Goal: Task Accomplishment & Management: Complete application form

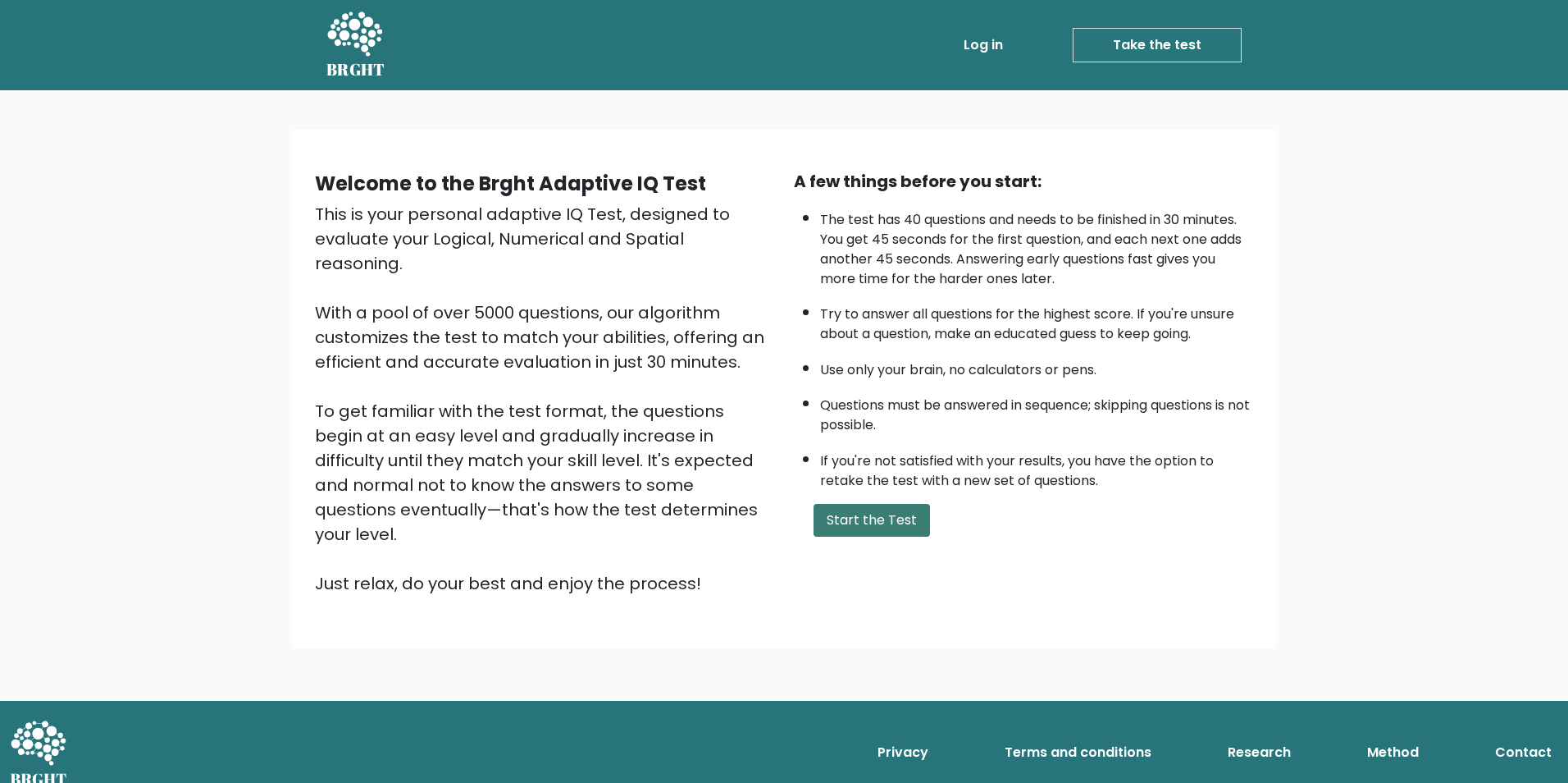
click at [870, 518] on button "Start the Test" at bounding box center [872, 520] width 116 height 33
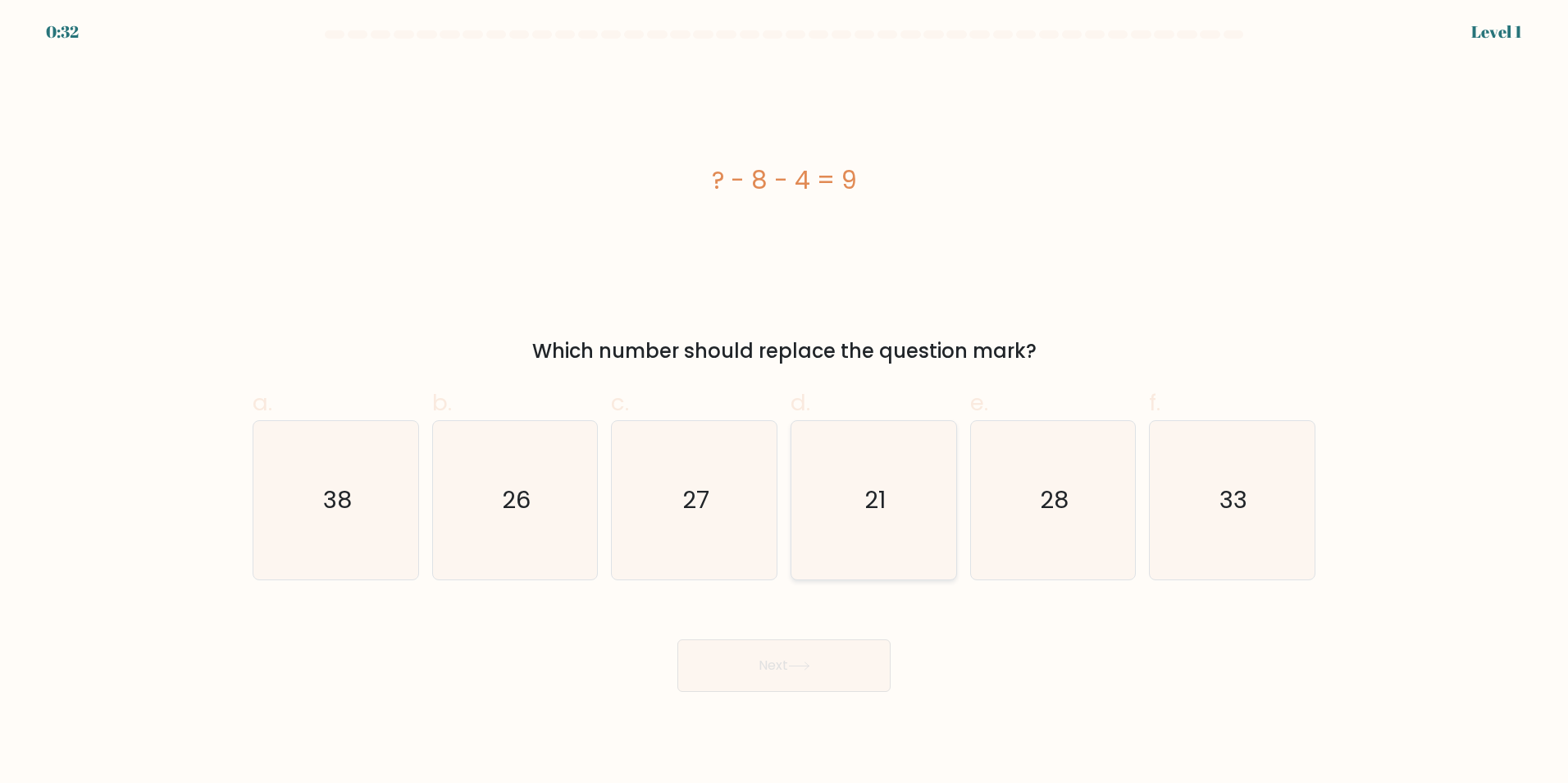
click at [870, 486] on text "21" at bounding box center [875, 499] width 22 height 33
click at [785, 402] on input "d. 21" at bounding box center [784, 396] width 1 height 10
radio input "true"
click at [809, 669] on icon at bounding box center [799, 666] width 23 height 9
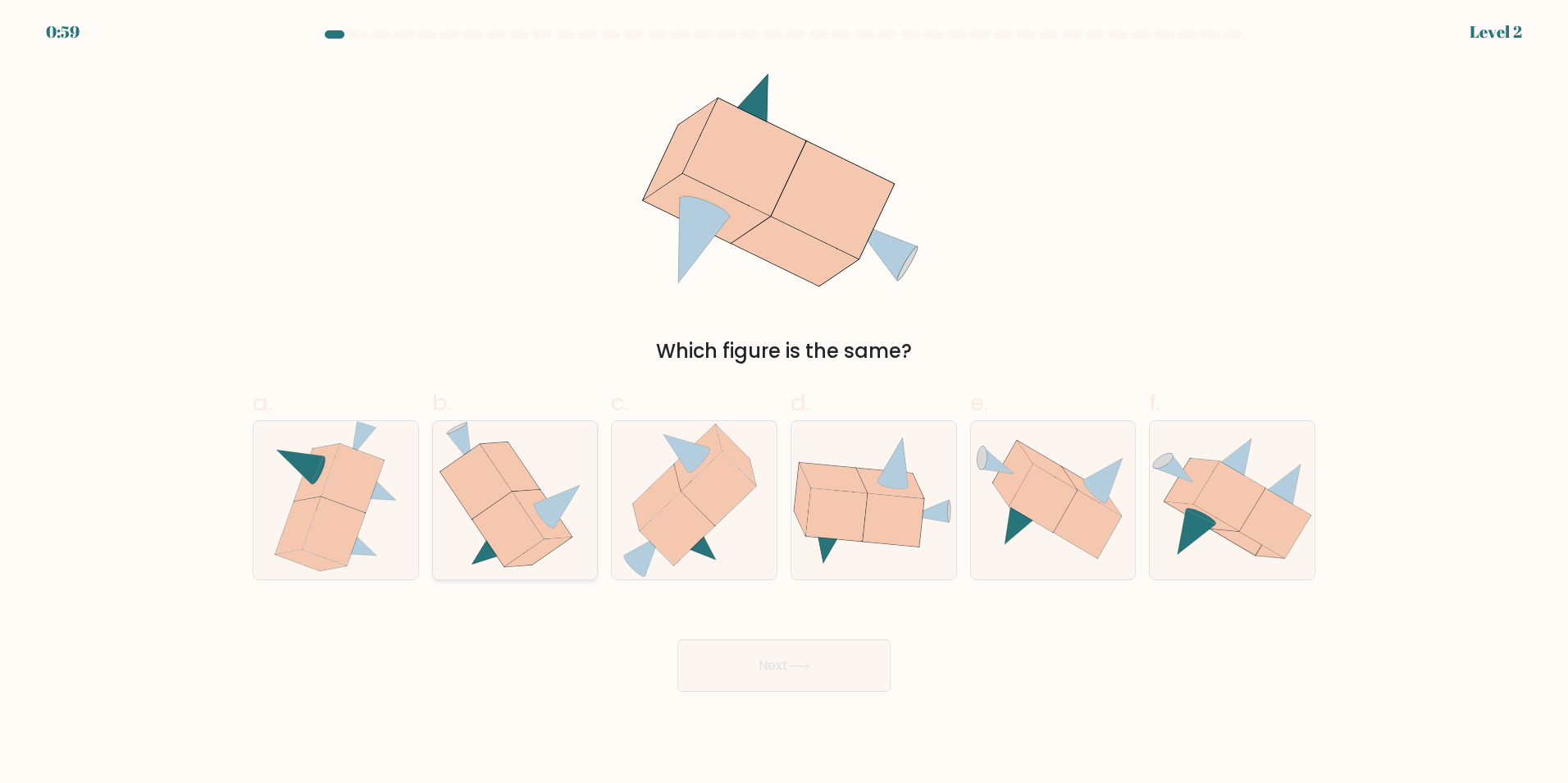
click at [519, 538] on icon at bounding box center [508, 529] width 71 height 75
click at [784, 402] on input "b." at bounding box center [784, 396] width 1 height 10
radio input "true"
click at [728, 673] on button "Next" at bounding box center [784, 665] width 213 height 53
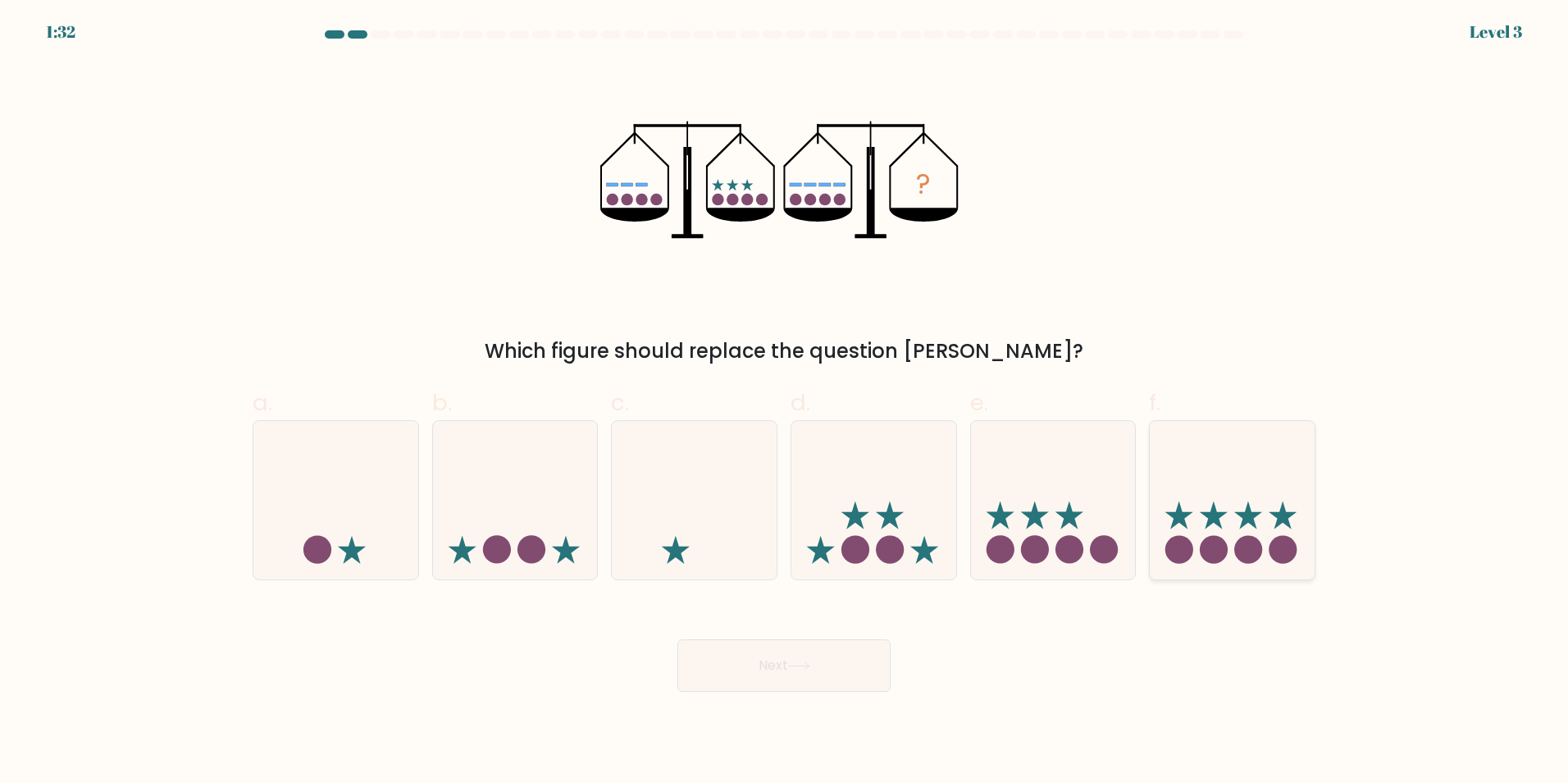
click at [1233, 521] on icon at bounding box center [1233, 499] width 165 height 136
click at [785, 402] on input "f." at bounding box center [784, 396] width 1 height 10
radio input "true"
click at [810, 662] on icon at bounding box center [799, 666] width 23 height 9
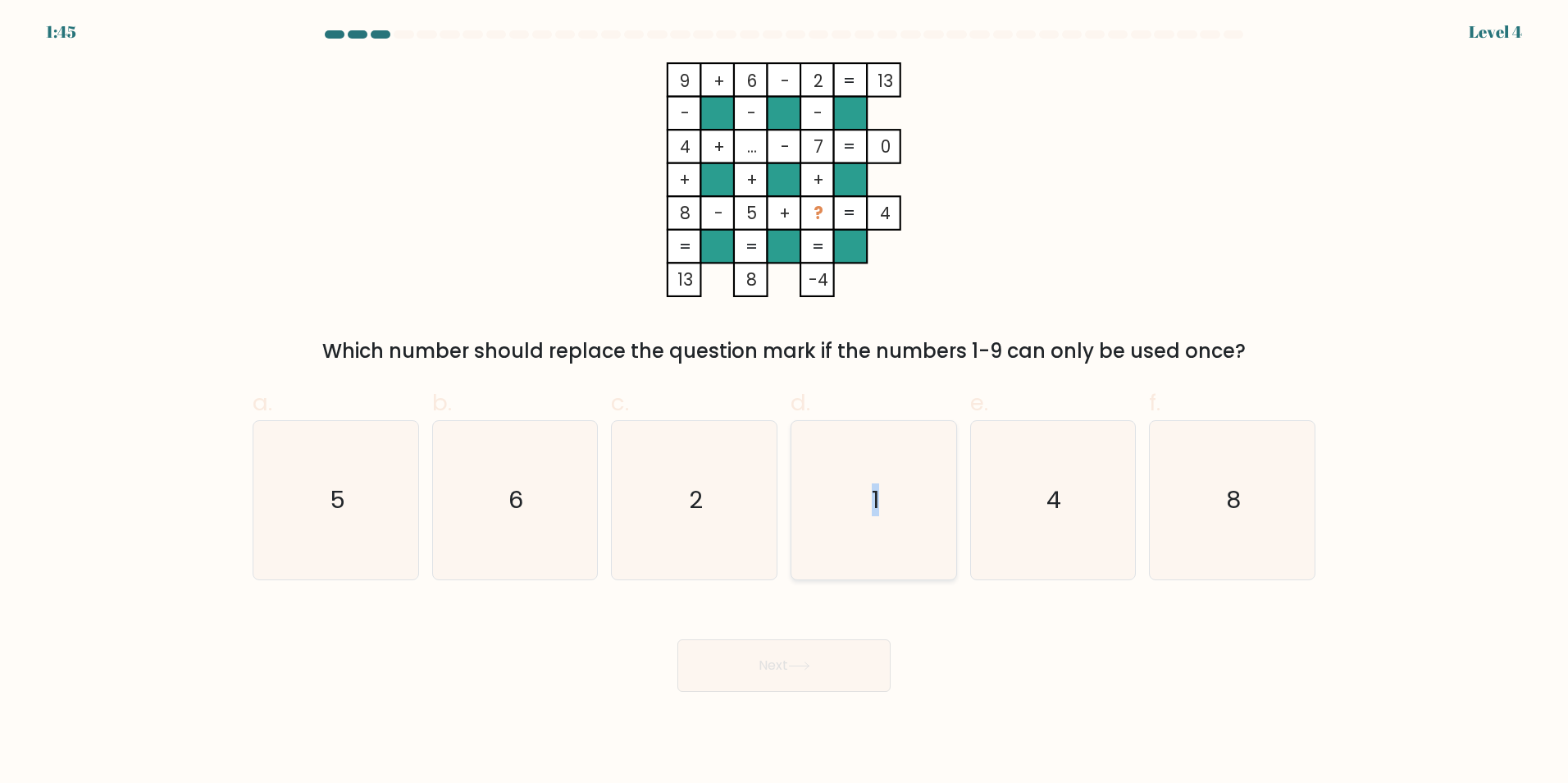
click at [876, 510] on text "1" at bounding box center [875, 499] width 8 height 33
click at [808, 667] on icon at bounding box center [799, 666] width 23 height 9
click at [866, 519] on icon "1" at bounding box center [874, 499] width 159 height 159
click at [785, 402] on input "d. 1" at bounding box center [784, 396] width 1 height 10
radio input "true"
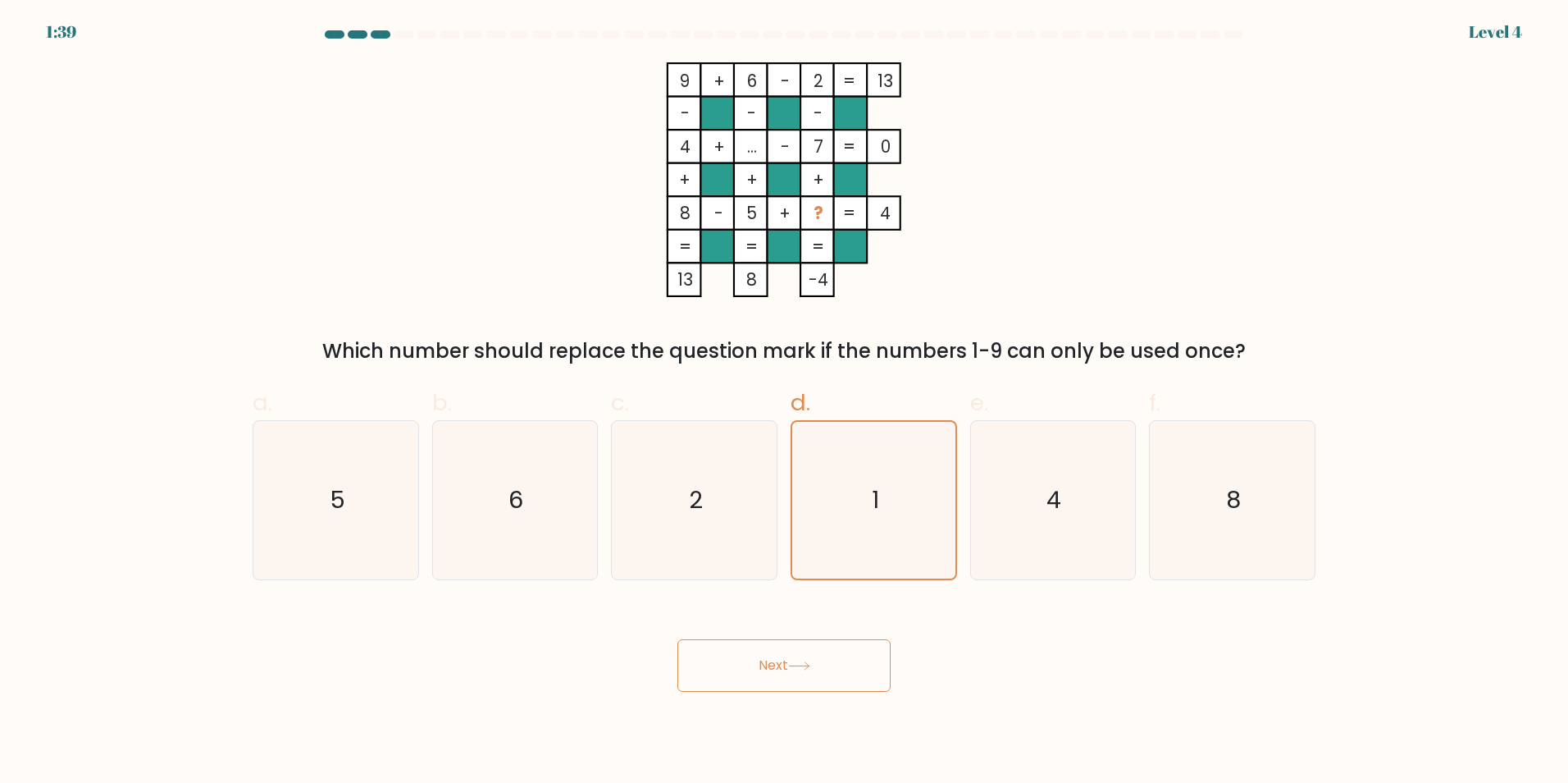
click at [823, 651] on button "Next" at bounding box center [784, 665] width 213 height 53
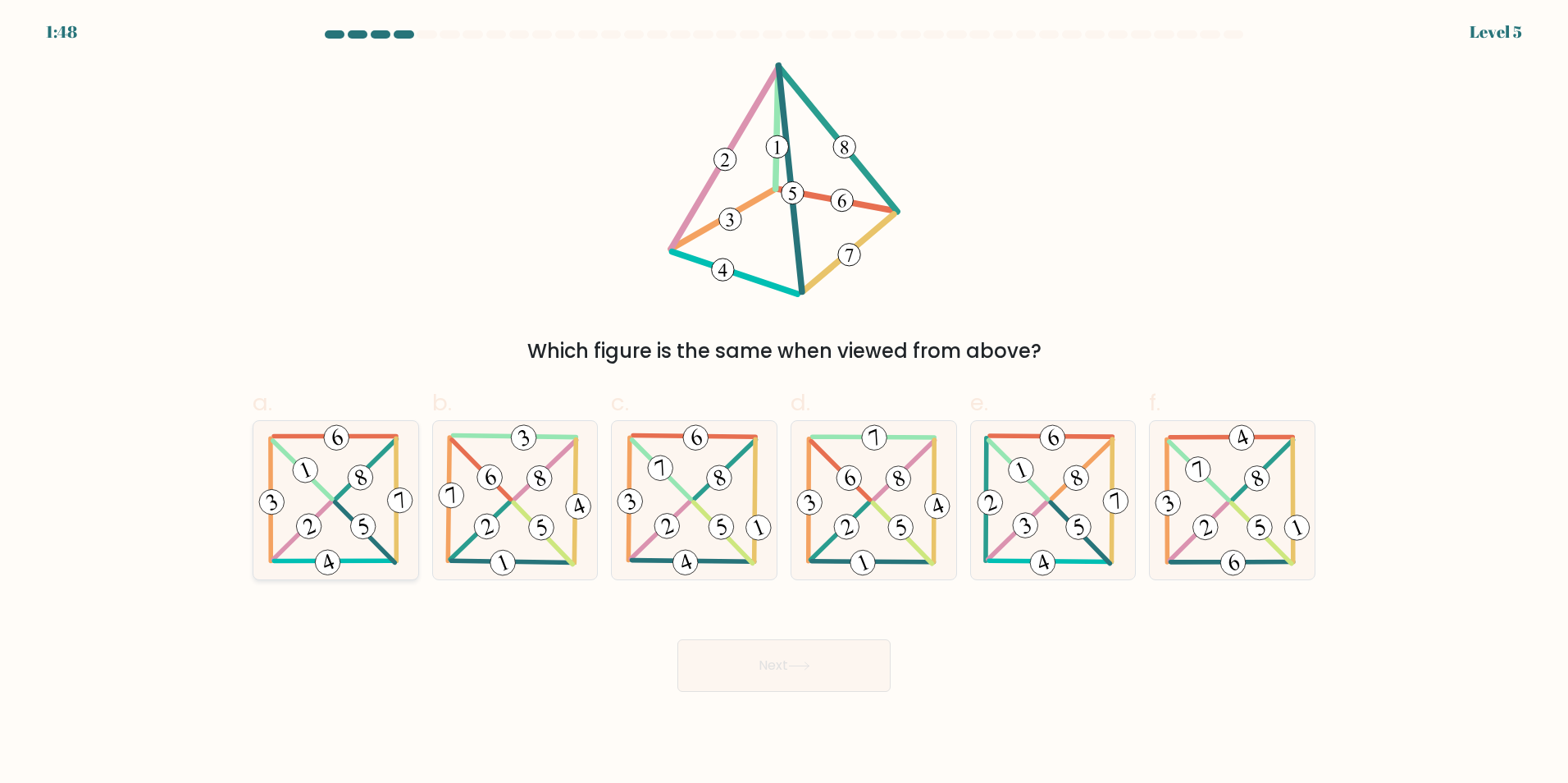
click at [333, 502] on g at bounding box center [335, 499] width 160 height 158
click at [784, 402] on input "a." at bounding box center [784, 396] width 1 height 10
radio input "true"
click at [772, 662] on button "Next" at bounding box center [784, 665] width 213 height 53
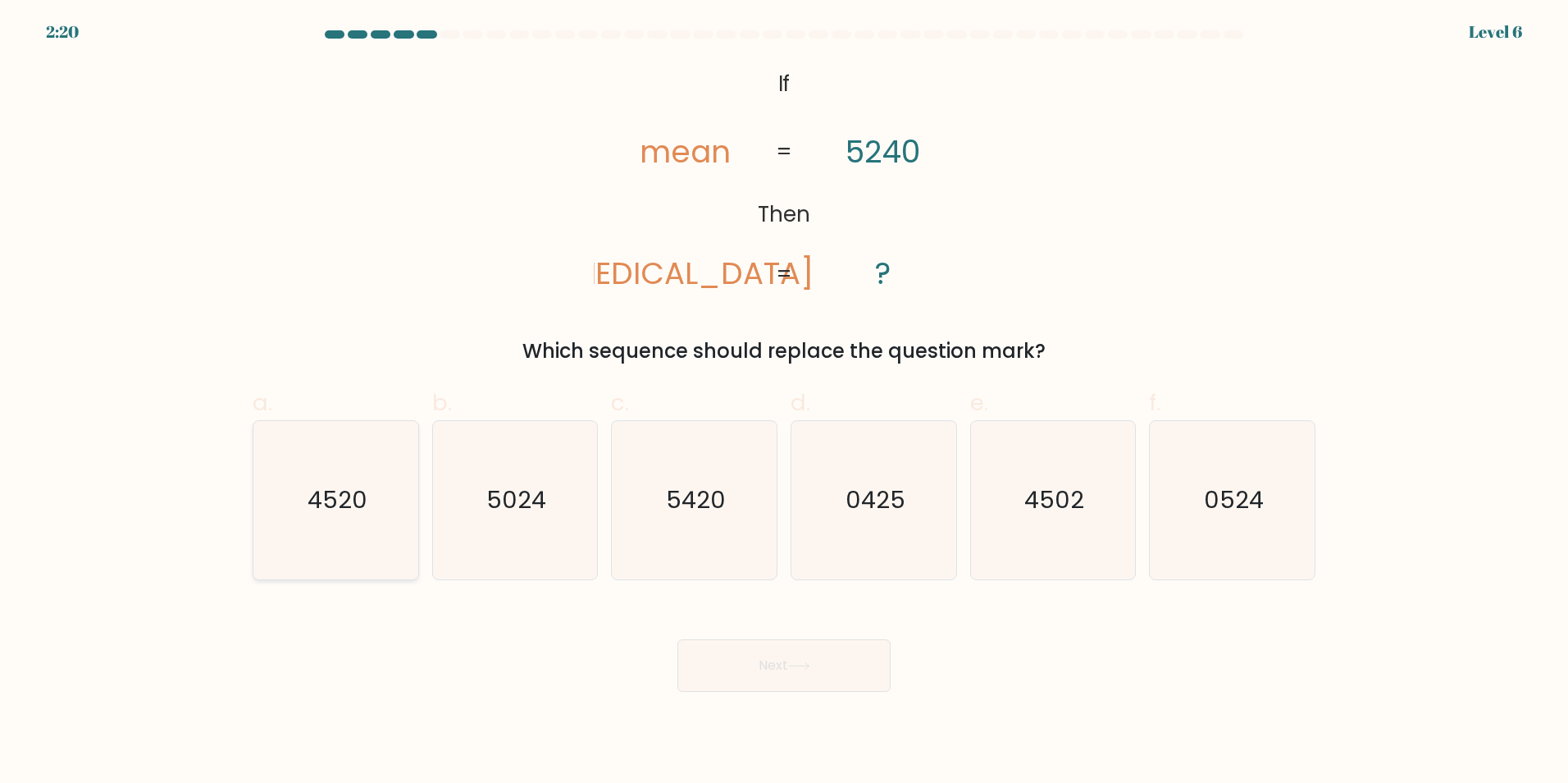
click at [368, 500] on icon "4520" at bounding box center [335, 499] width 159 height 159
click at [784, 402] on input "a. 4520" at bounding box center [784, 396] width 1 height 10
radio input "true"
click at [766, 662] on button "Next" at bounding box center [784, 665] width 213 height 53
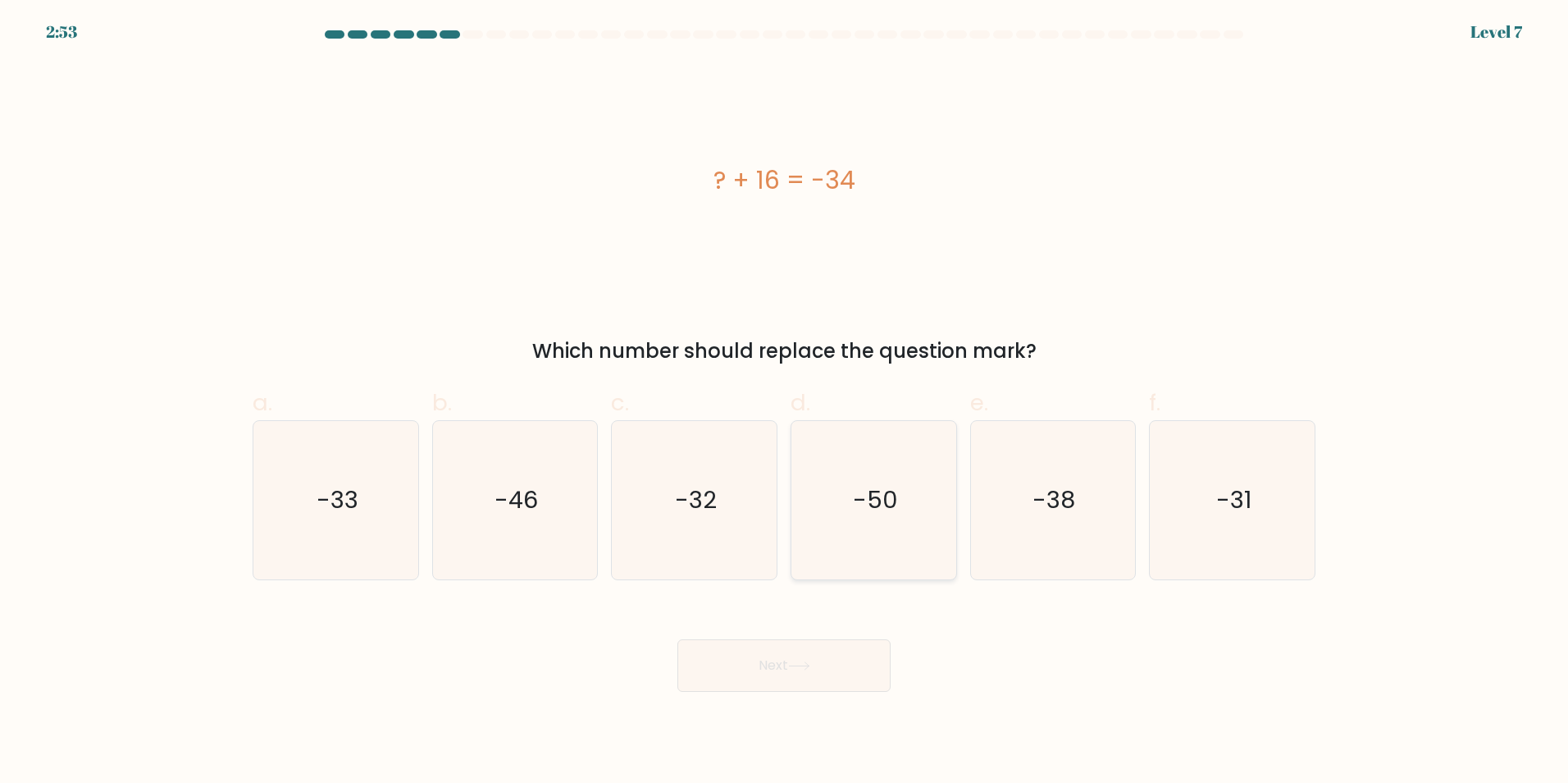
click at [875, 503] on text "-50" at bounding box center [875, 499] width 45 height 33
click at [785, 402] on input "d. -50" at bounding box center [784, 396] width 1 height 10
radio input "true"
click at [817, 663] on button "Next" at bounding box center [784, 665] width 213 height 53
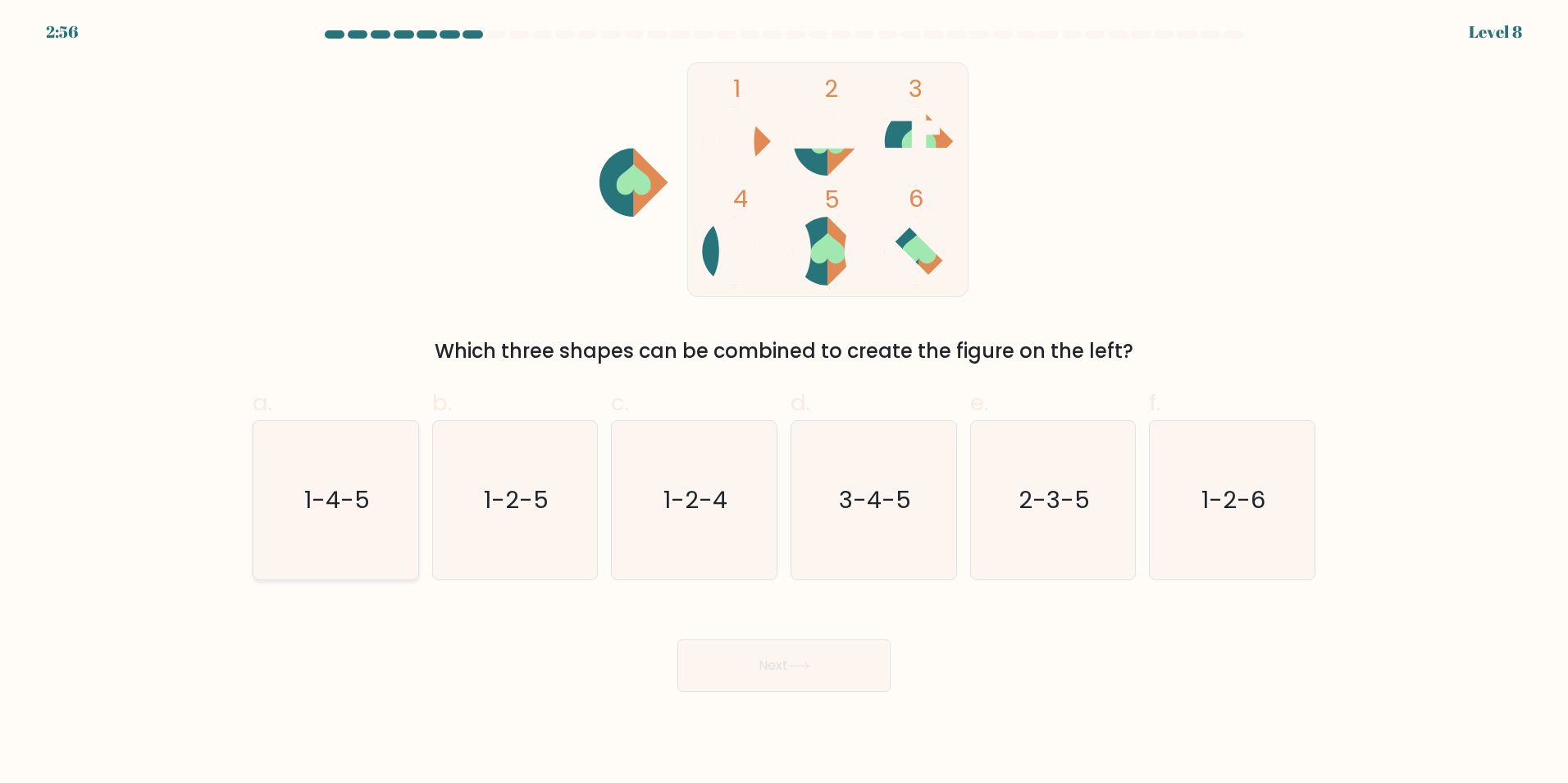
click at [338, 502] on text "1-4-5" at bounding box center [337, 499] width 66 height 33
click at [784, 402] on input "a. 1-4-5" at bounding box center [784, 396] width 1 height 10
radio input "true"
click at [740, 670] on button "Next" at bounding box center [784, 665] width 213 height 53
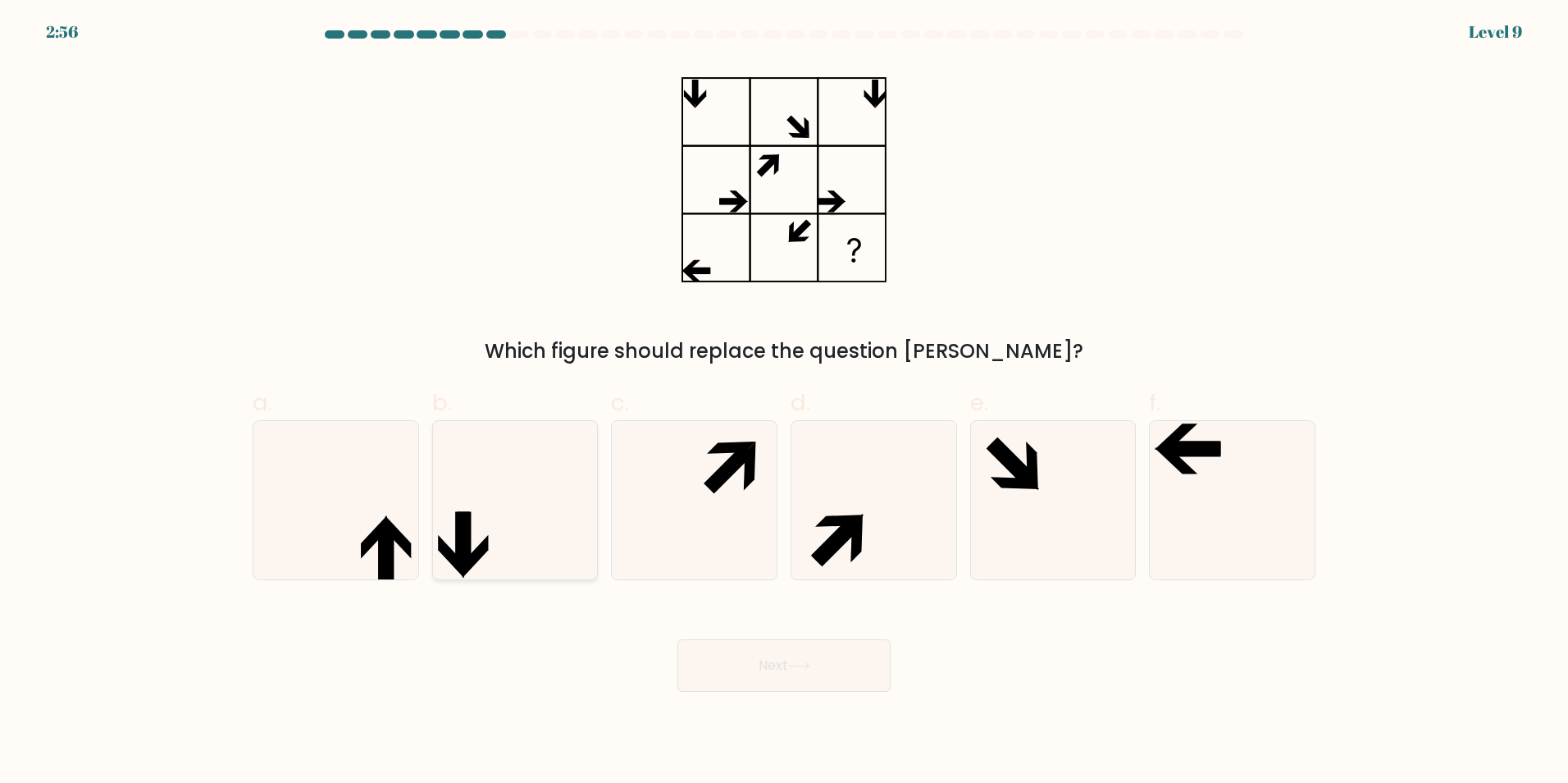
click at [485, 536] on icon at bounding box center [514, 499] width 159 height 159
click at [784, 402] on input "b." at bounding box center [784, 396] width 1 height 10
radio input "true"
click at [764, 667] on button "Next" at bounding box center [784, 665] width 213 height 53
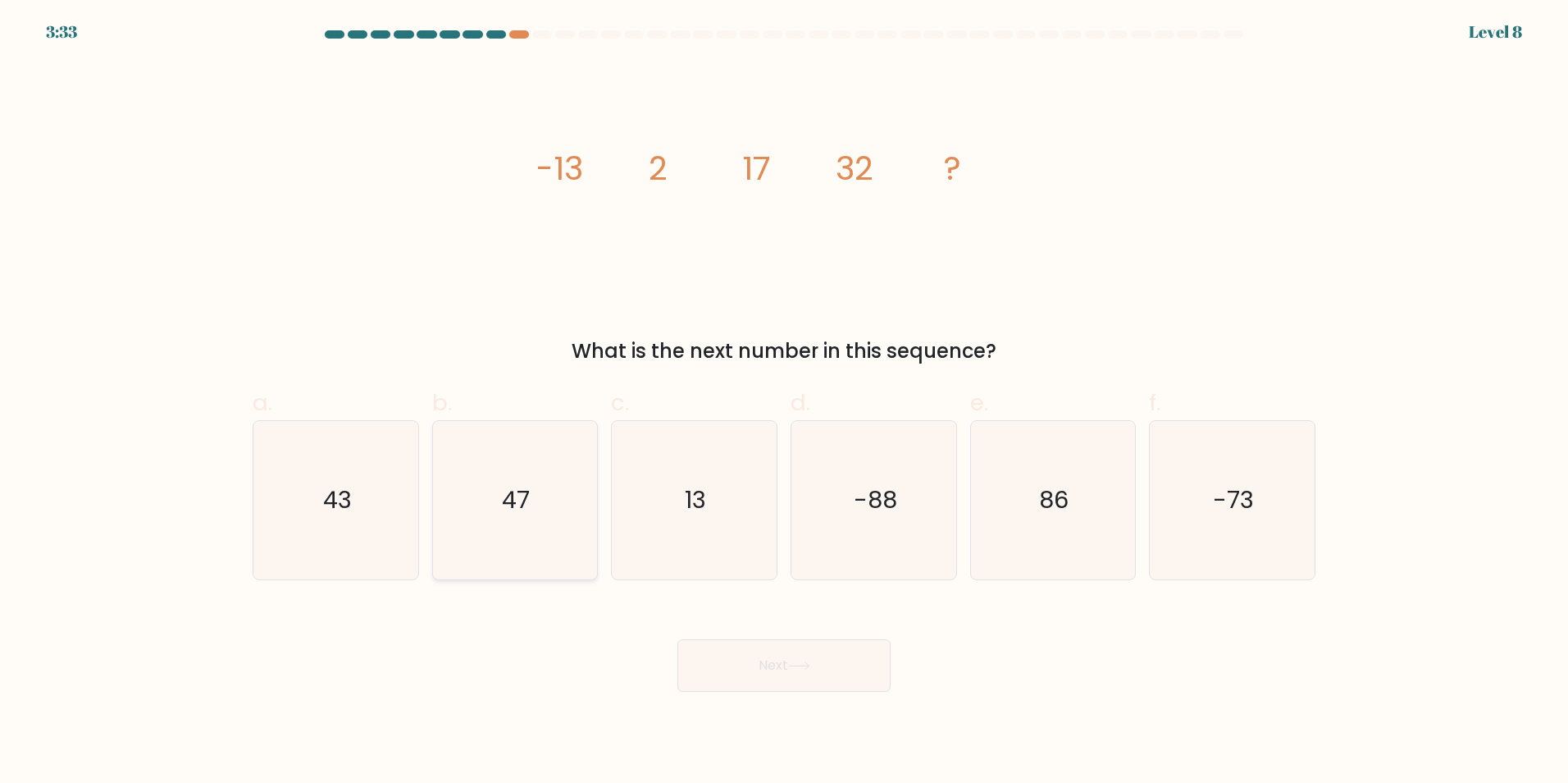
click at [511, 513] on text "47" at bounding box center [517, 499] width 28 height 33
click at [751, 664] on button "Next" at bounding box center [784, 665] width 213 height 53
click at [543, 512] on icon "47" at bounding box center [514, 499] width 159 height 159
click at [784, 402] on input "b. 47" at bounding box center [784, 396] width 1 height 10
radio input "true"
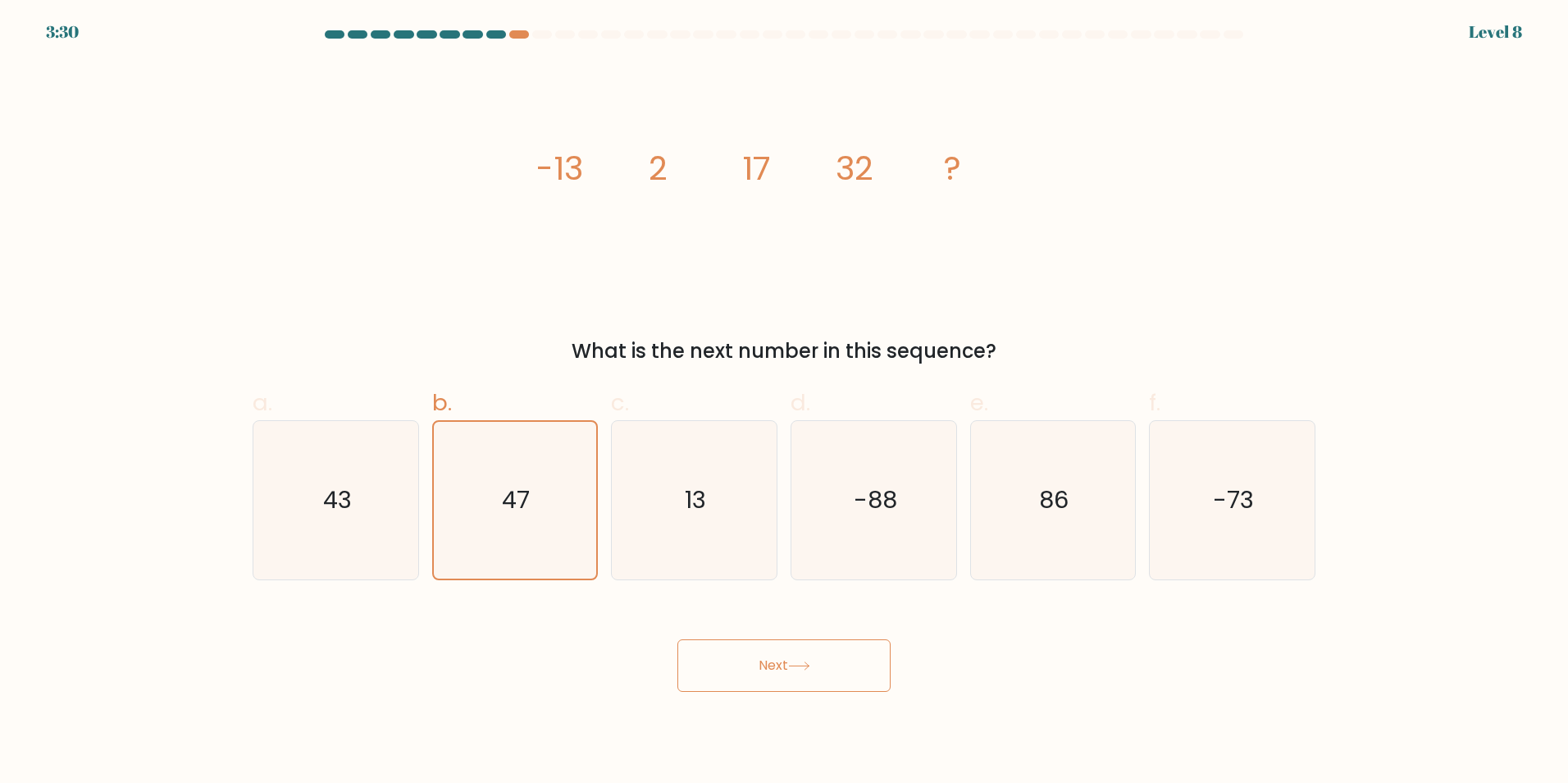
click at [725, 656] on button "Next" at bounding box center [784, 665] width 213 height 53
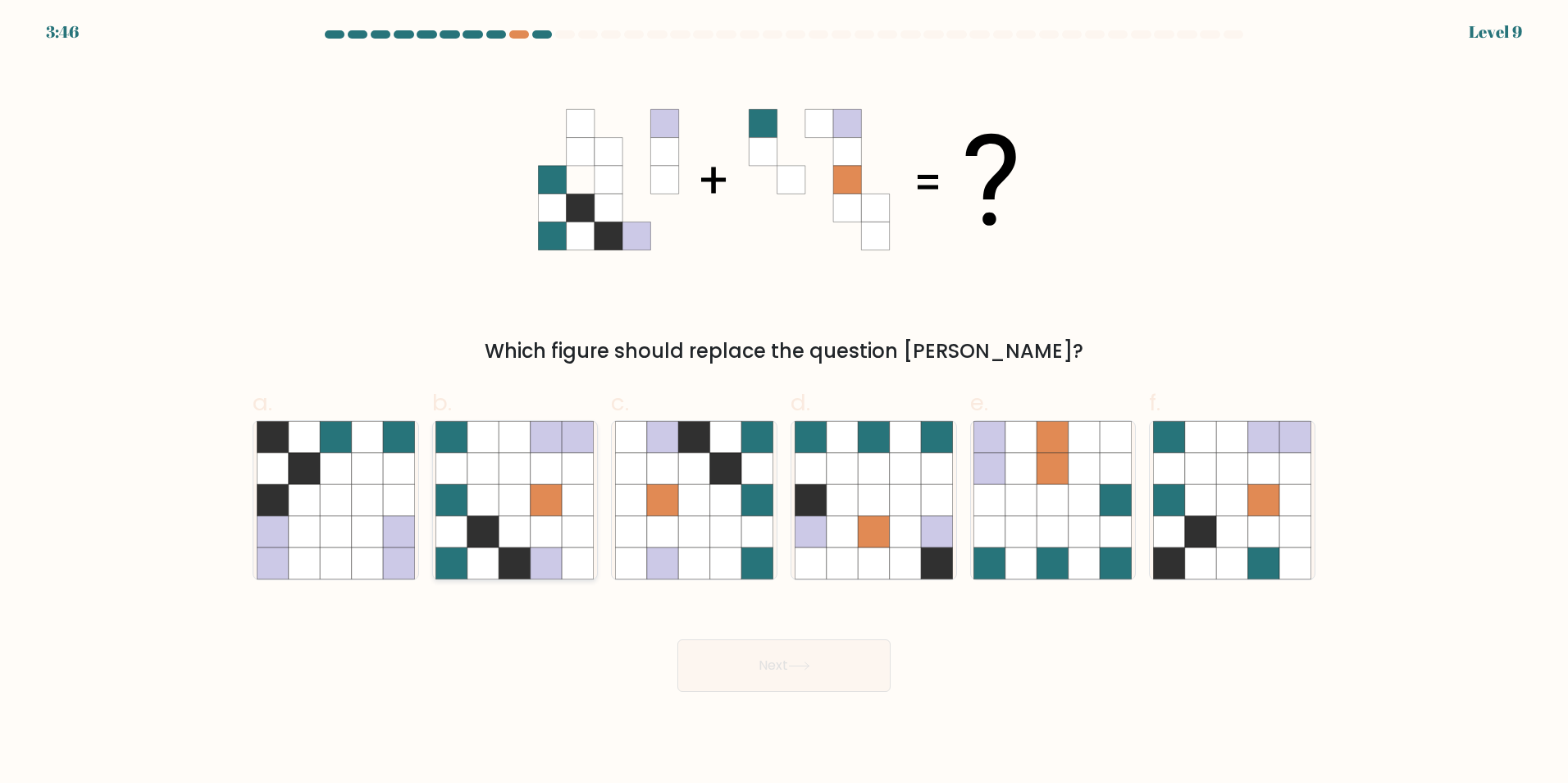
click at [512, 502] on icon at bounding box center [515, 499] width 31 height 31
click at [784, 402] on input "b." at bounding box center [784, 396] width 1 height 10
radio input "true"
click at [758, 662] on button "Next" at bounding box center [784, 665] width 213 height 53
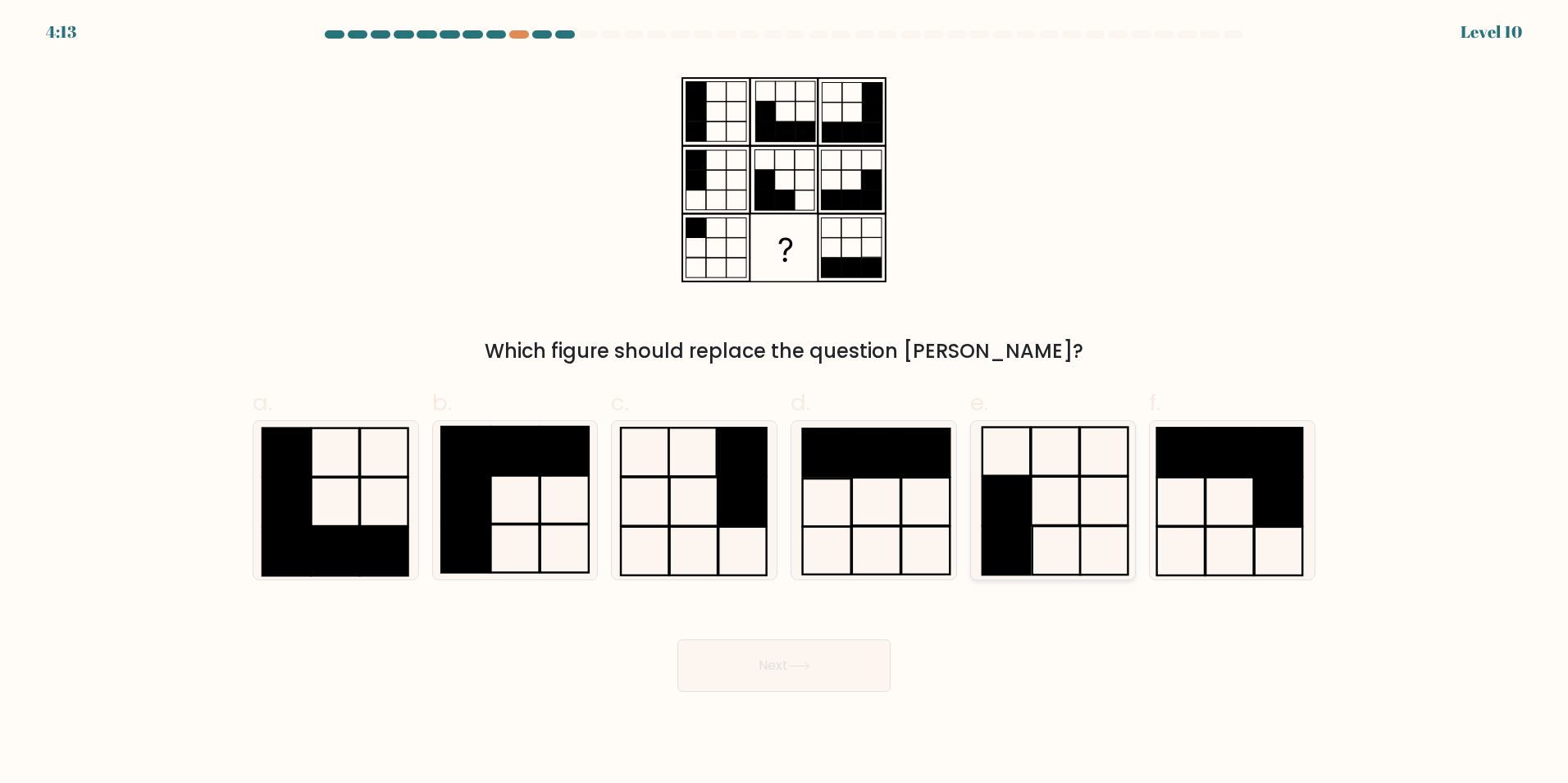
click at [1025, 524] on rect at bounding box center [1006, 500] width 48 height 49
click at [785, 402] on input "e." at bounding box center [784, 396] width 1 height 10
radio input "true"
click at [828, 669] on button "Next" at bounding box center [784, 665] width 213 height 53
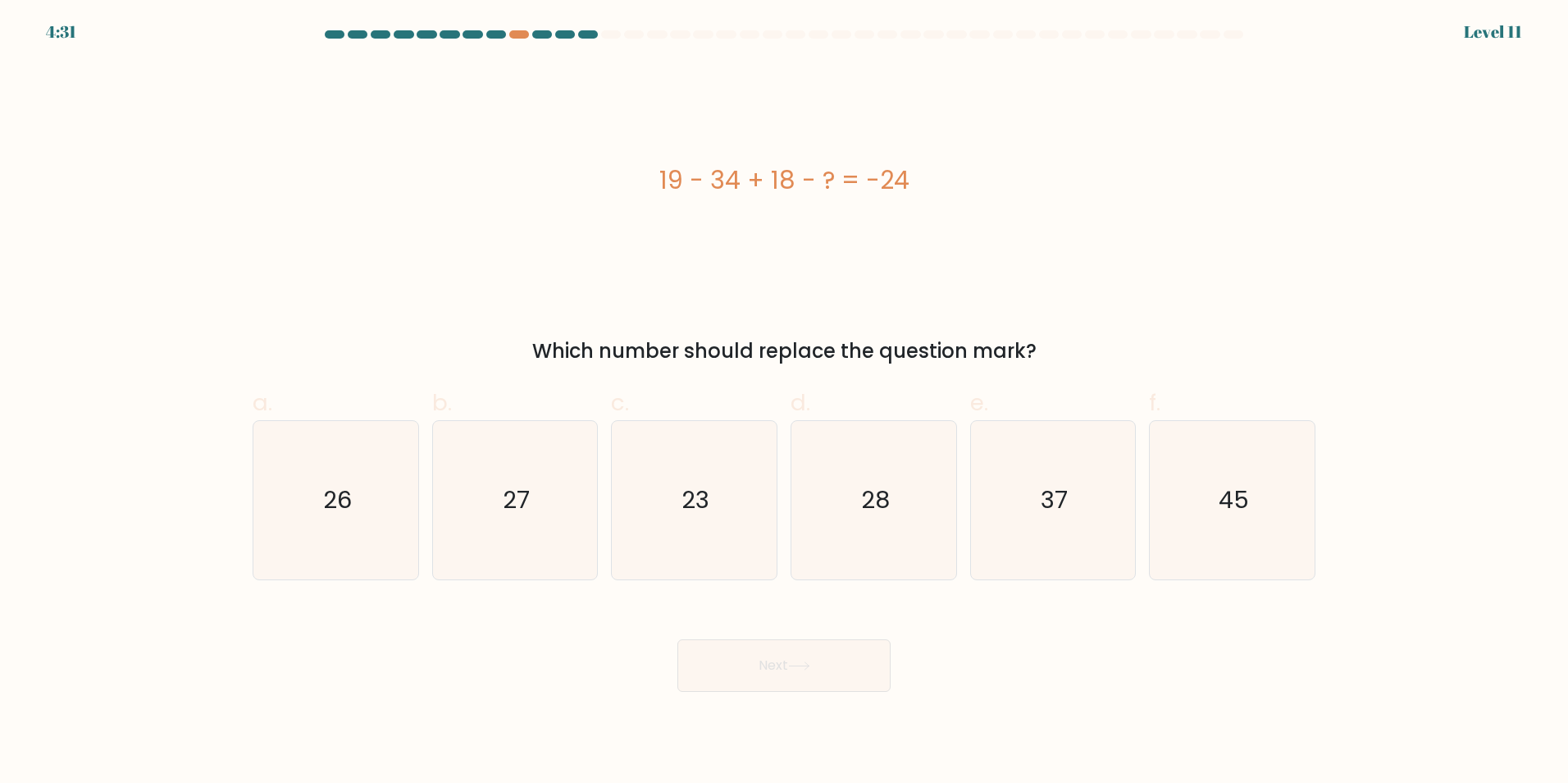
click at [741, 190] on div "19 - 34 + 18 - ? = -24" at bounding box center [784, 179] width 1063 height 37
click at [738, 177] on div "19 - 34 + 18 - ? = -24" at bounding box center [784, 179] width 1063 height 37
click at [530, 510] on icon "27" at bounding box center [514, 499] width 159 height 159
click at [784, 402] on input "b. 27" at bounding box center [784, 396] width 1 height 10
radio input "true"
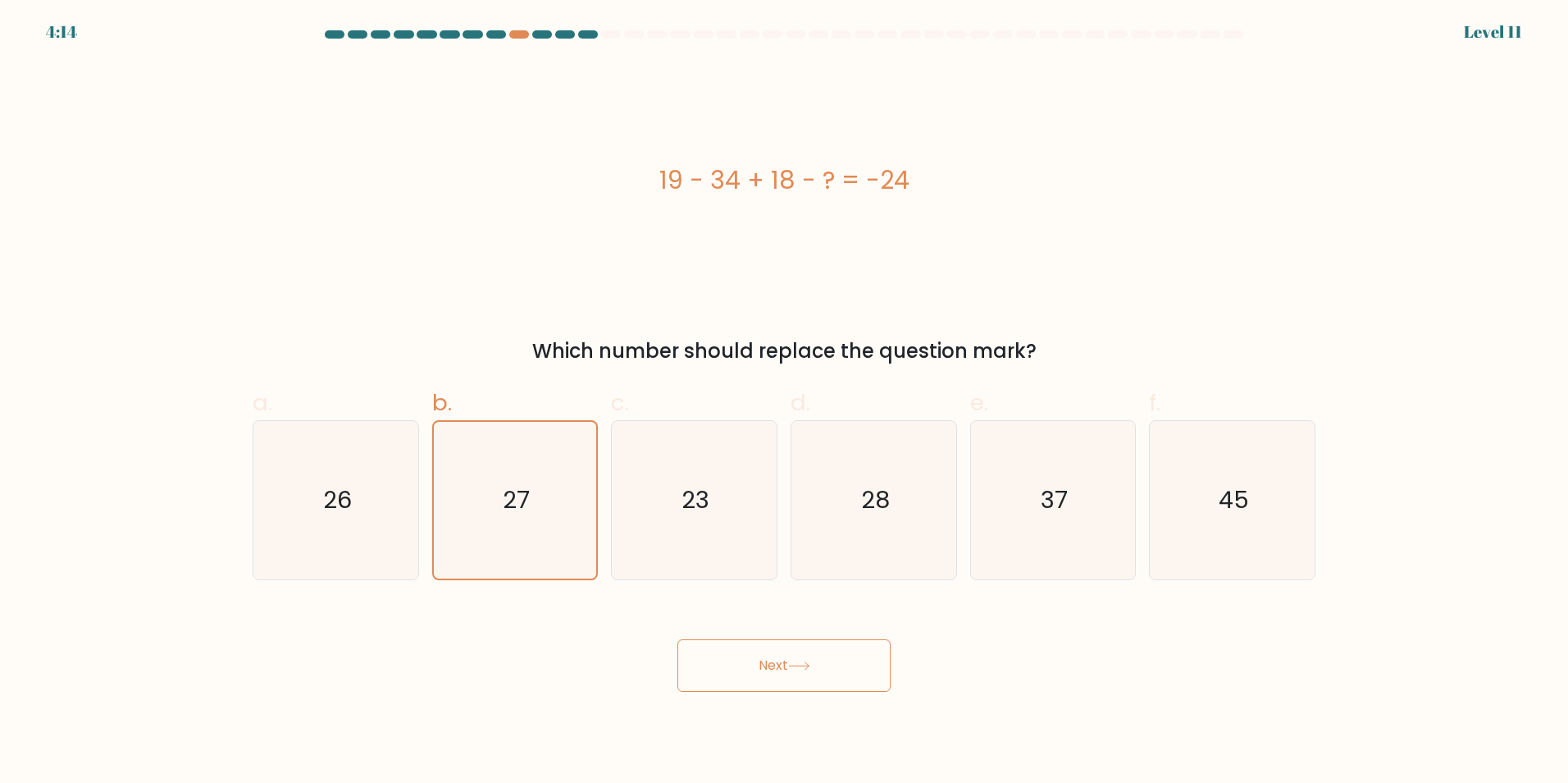
click at [792, 670] on button "Next" at bounding box center [784, 665] width 213 height 53
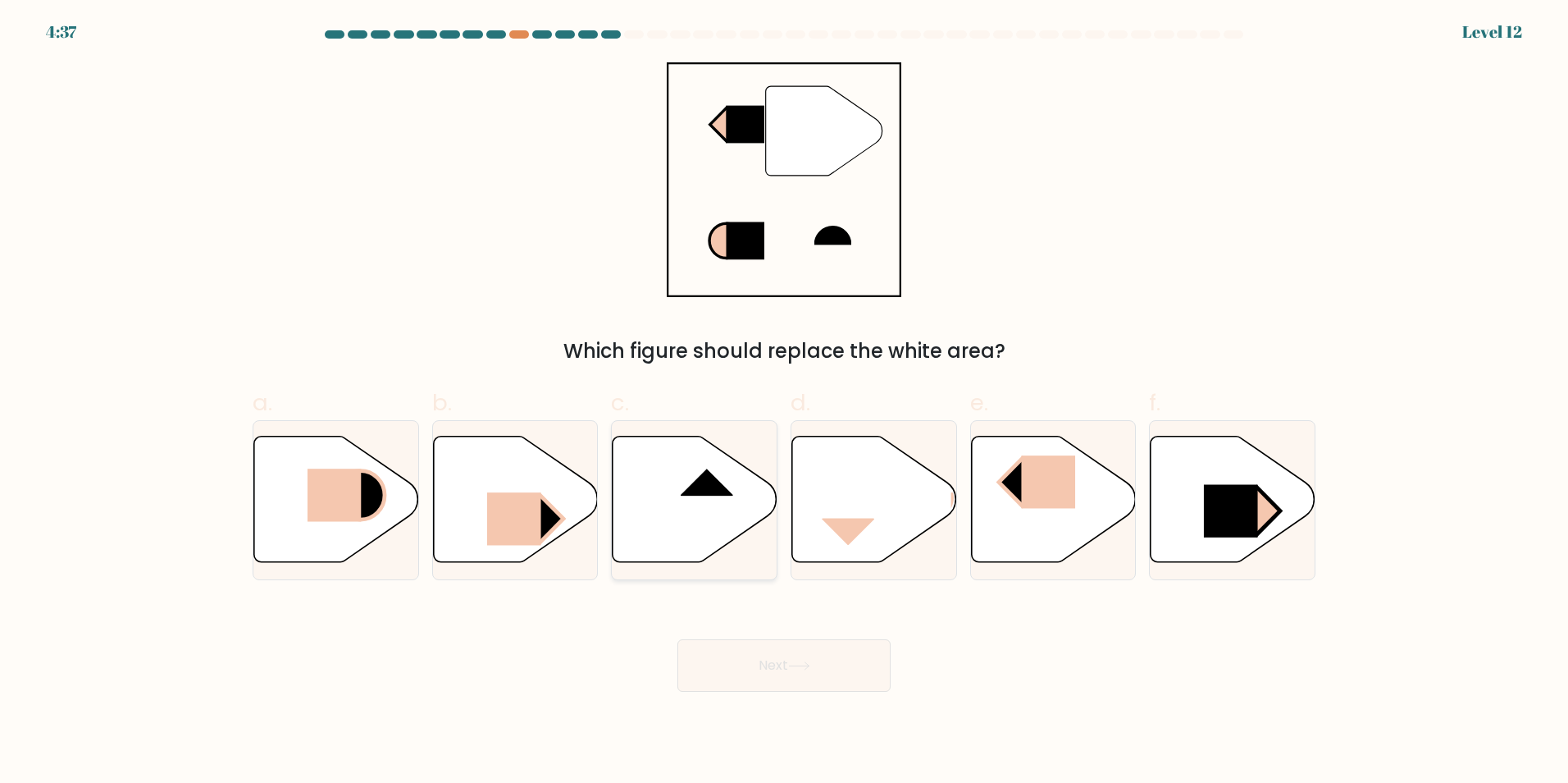
click at [688, 494] on rect at bounding box center [707, 467] width 54 height 55
click at [784, 402] on input "c." at bounding box center [784, 396] width 1 height 10
radio input "true"
click at [798, 667] on icon at bounding box center [799, 666] width 23 height 9
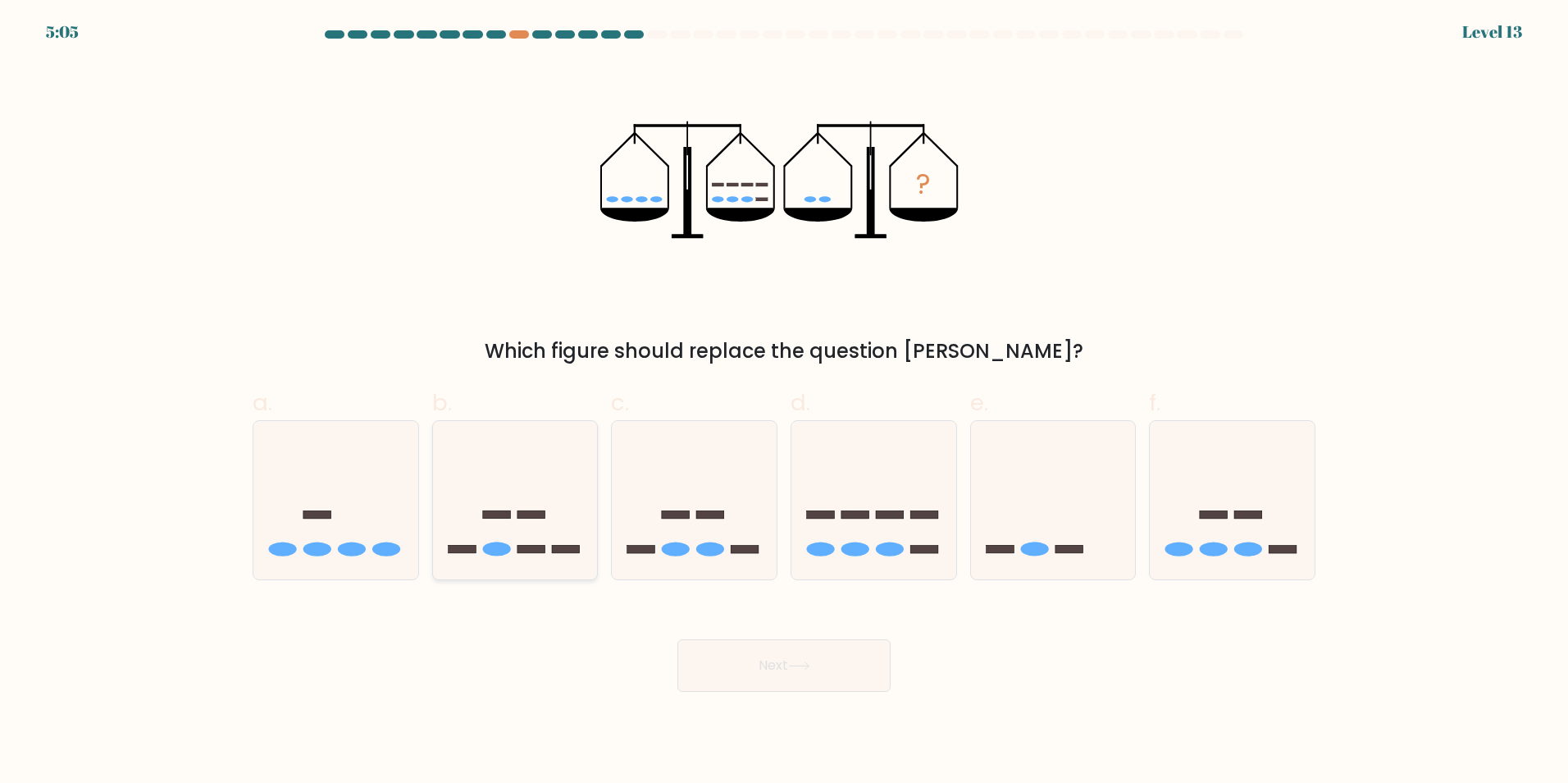
click at [524, 526] on icon at bounding box center [516, 499] width 165 height 136
click at [784, 402] on input "b." at bounding box center [784, 396] width 1 height 10
radio input "true"
click at [747, 663] on button "Next" at bounding box center [784, 665] width 213 height 53
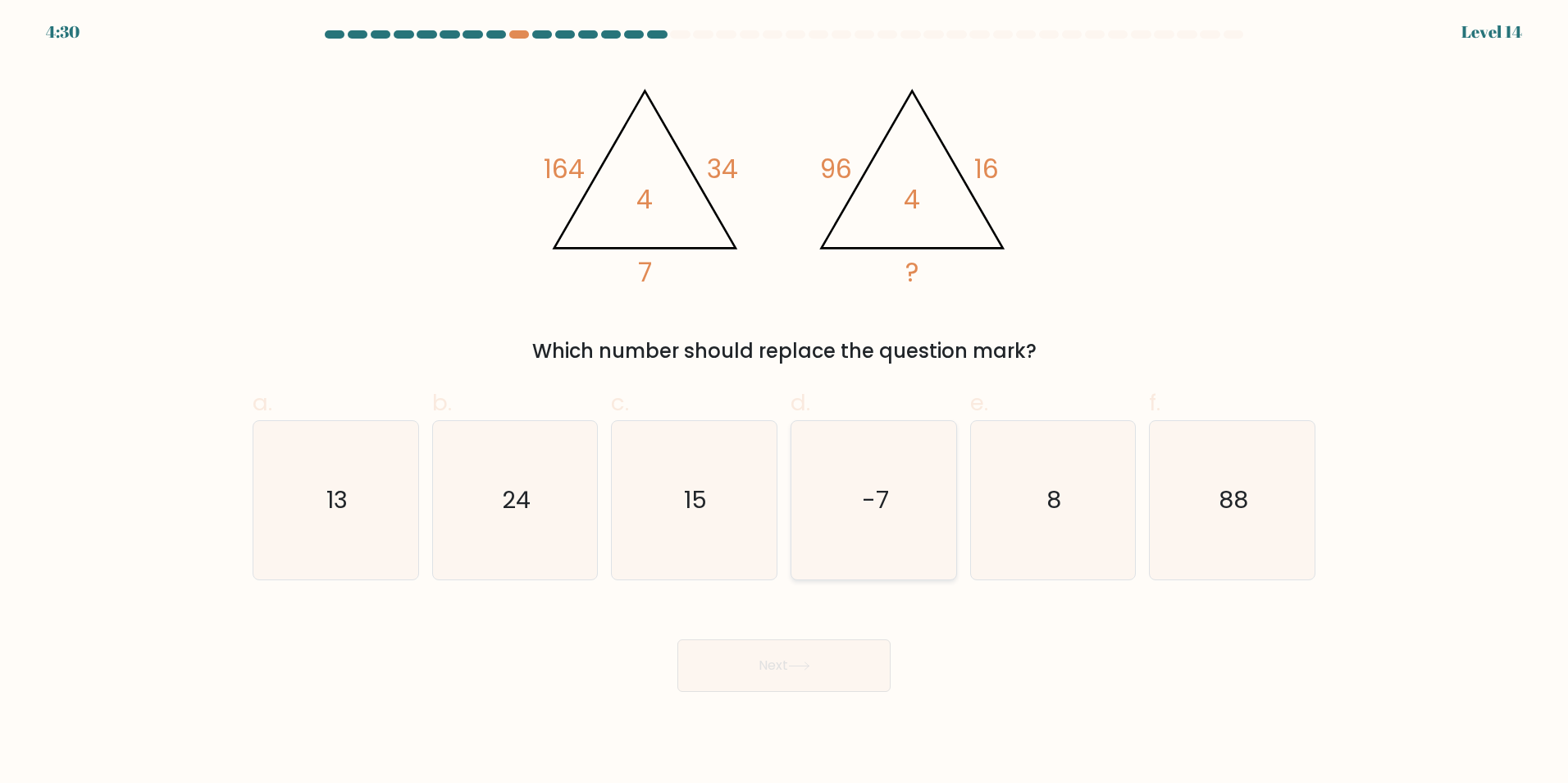
click at [887, 505] on text "-7" at bounding box center [875, 499] width 27 height 33
click at [785, 402] on input "d. -7" at bounding box center [784, 396] width 1 height 10
radio input "true"
click at [1048, 497] on text "8" at bounding box center [1054, 499] width 15 height 33
click at [785, 402] on input "e. 8" at bounding box center [784, 396] width 1 height 10
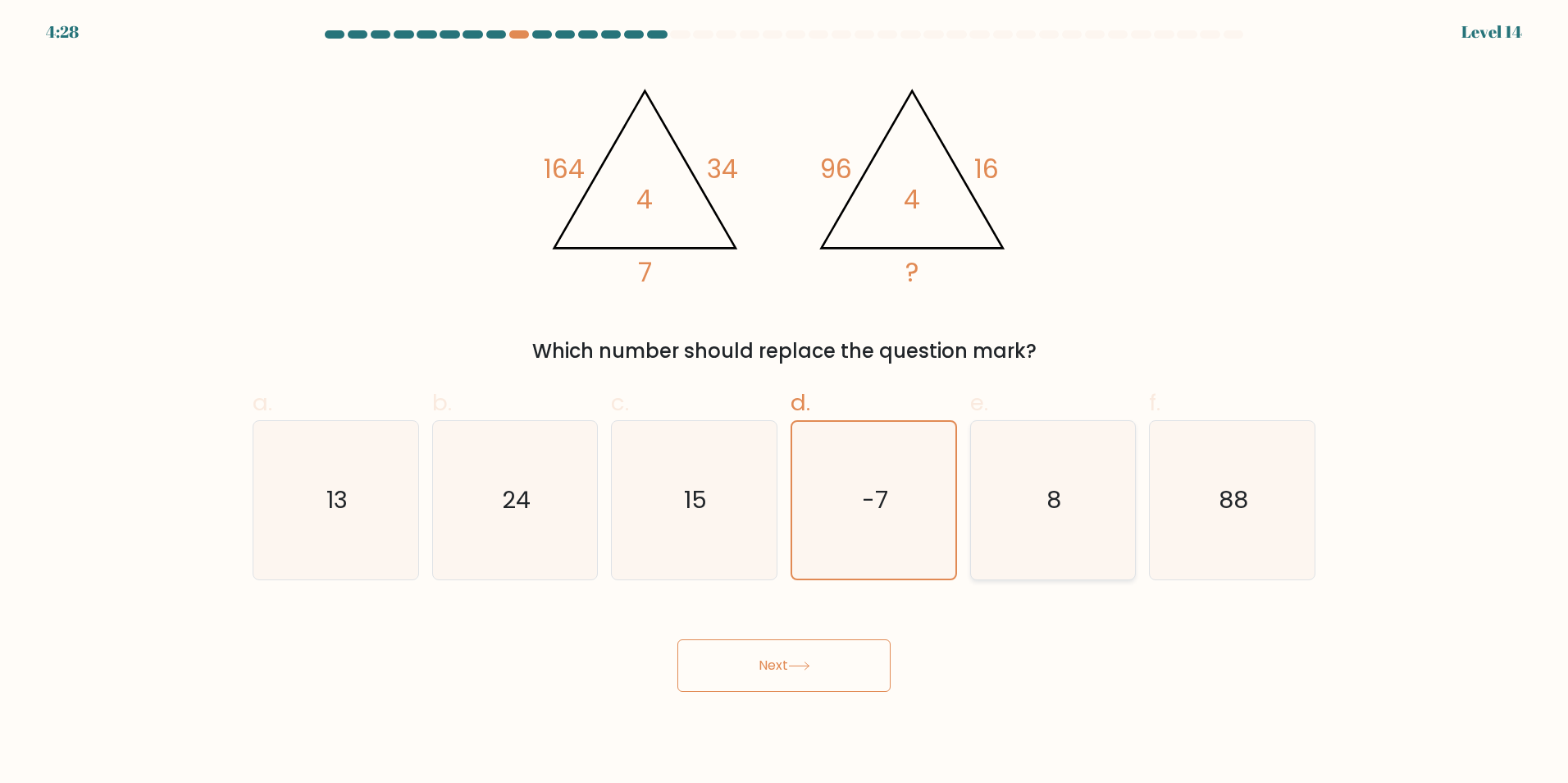
radio input "true"
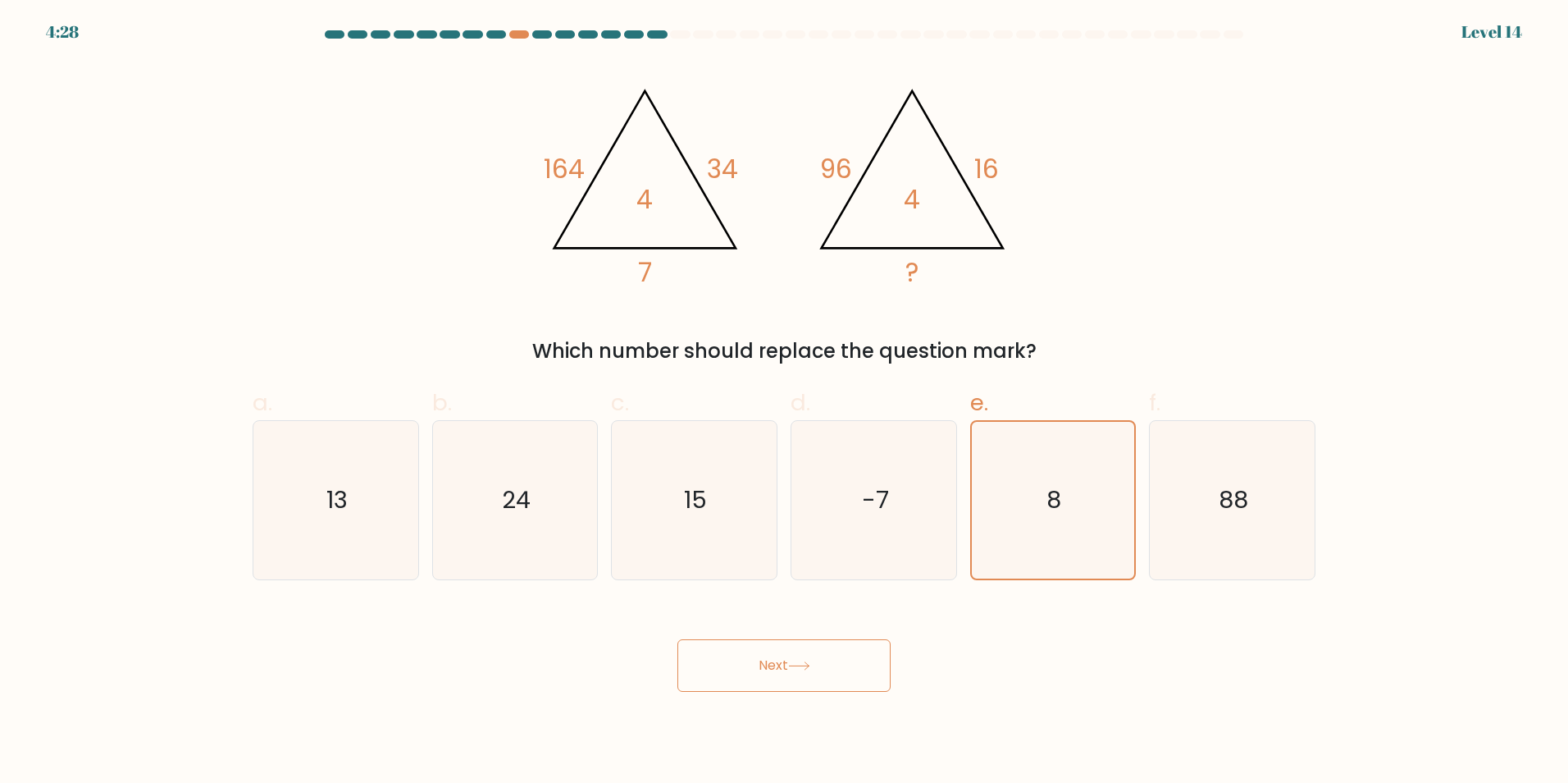
click at [801, 664] on icon at bounding box center [799, 666] width 23 height 9
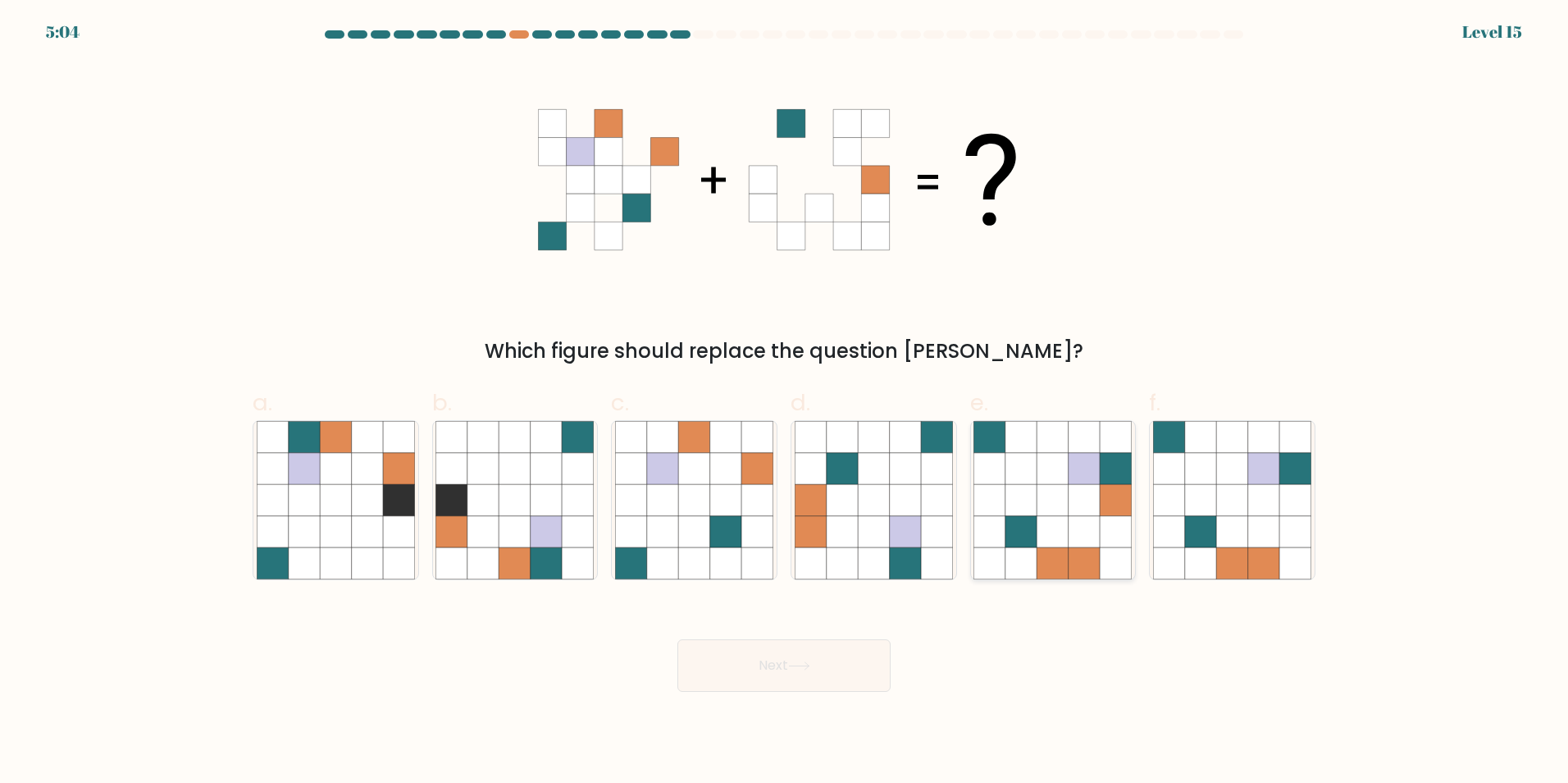
click at [1071, 523] on icon at bounding box center [1084, 531] width 31 height 31
click at [785, 402] on input "e." at bounding box center [784, 396] width 1 height 10
radio input "true"
click at [728, 669] on button "Next" at bounding box center [784, 665] width 213 height 53
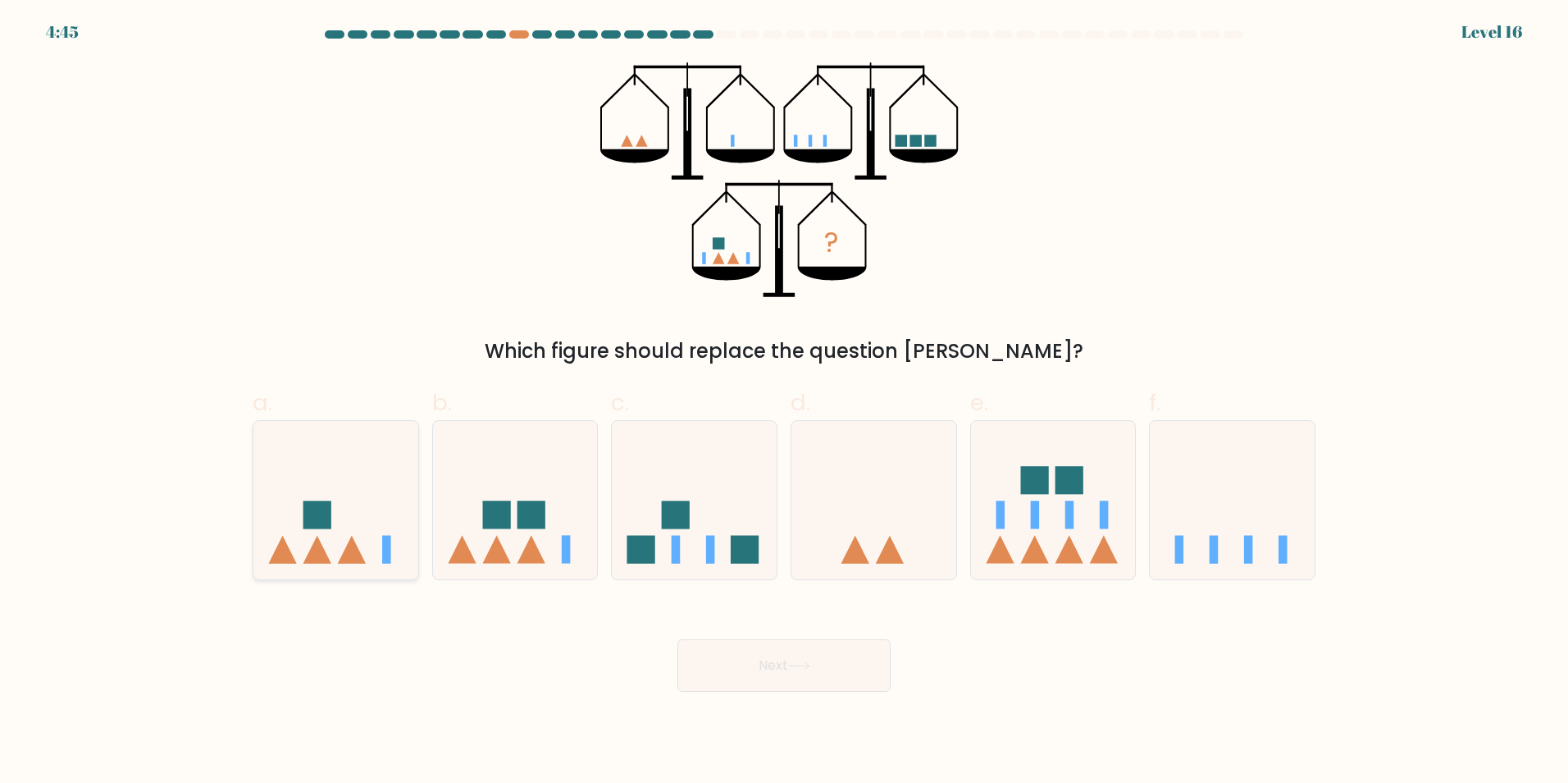
click at [361, 516] on icon at bounding box center [335, 499] width 165 height 136
click at [784, 402] on input "a." at bounding box center [784, 396] width 1 height 10
radio input "true"
click at [549, 511] on icon at bounding box center [516, 499] width 165 height 136
click at [784, 402] on input "b." at bounding box center [784, 396] width 1 height 10
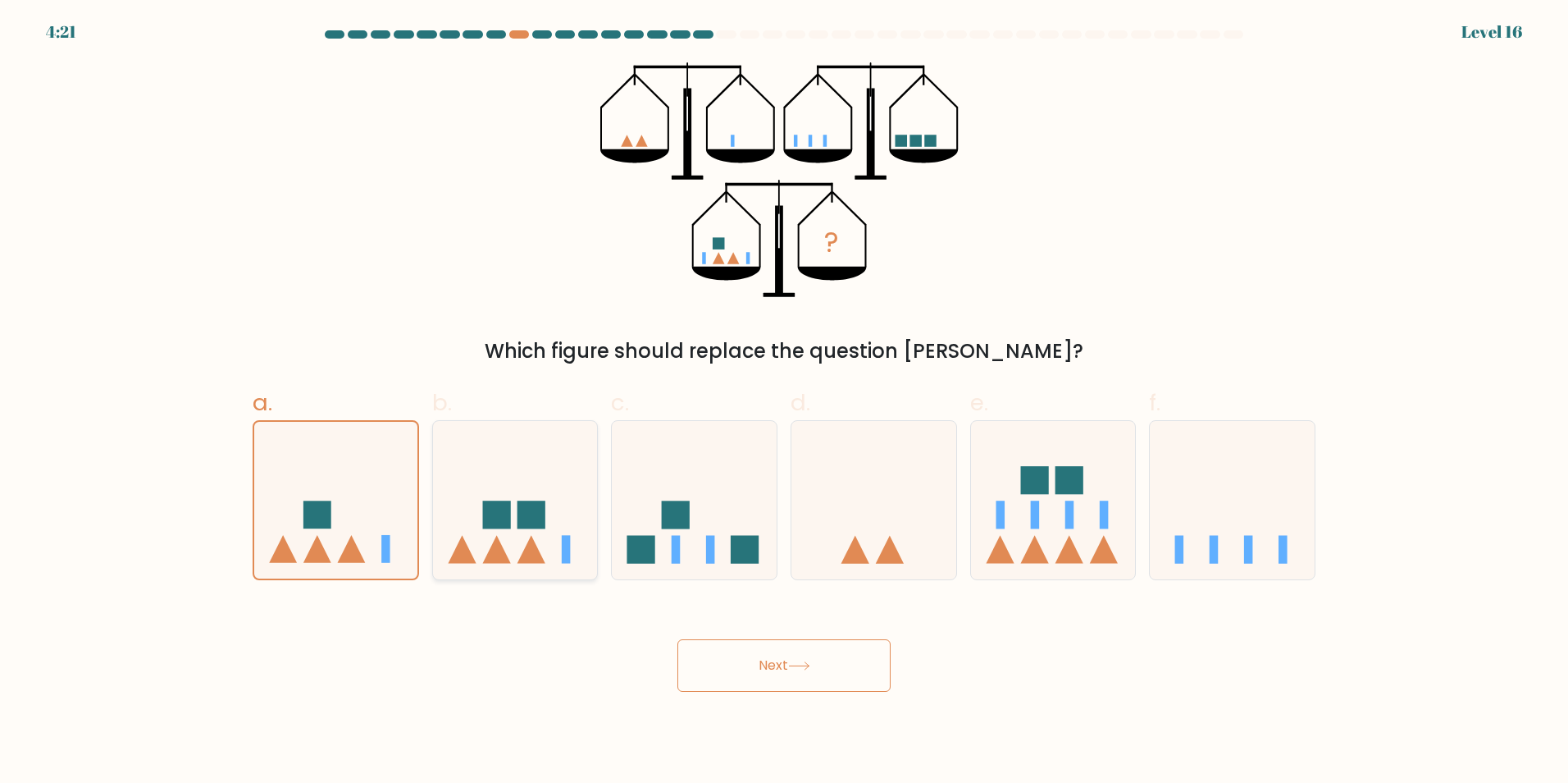
radio input "true"
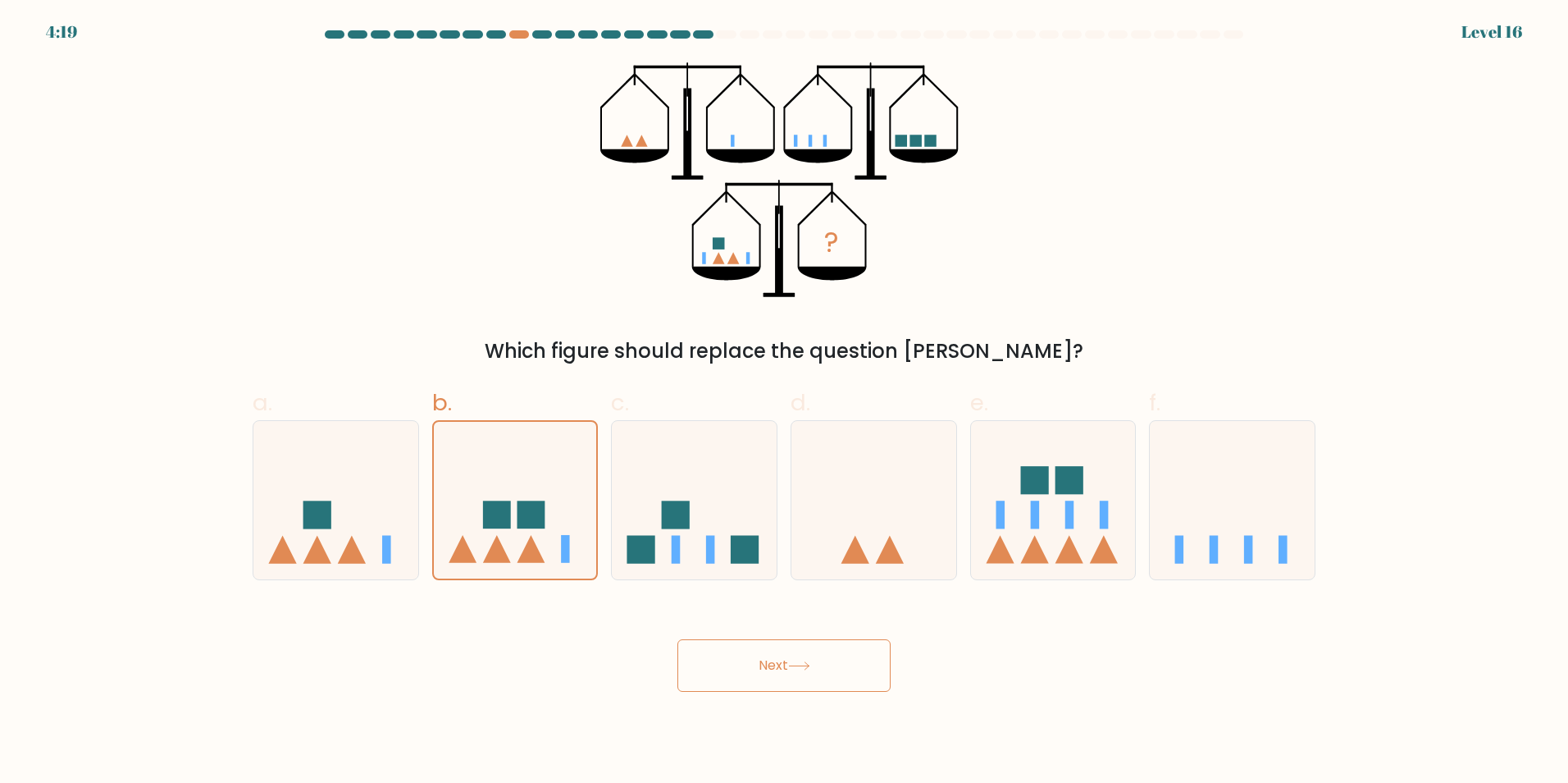
click at [764, 662] on button "Next" at bounding box center [784, 665] width 213 height 53
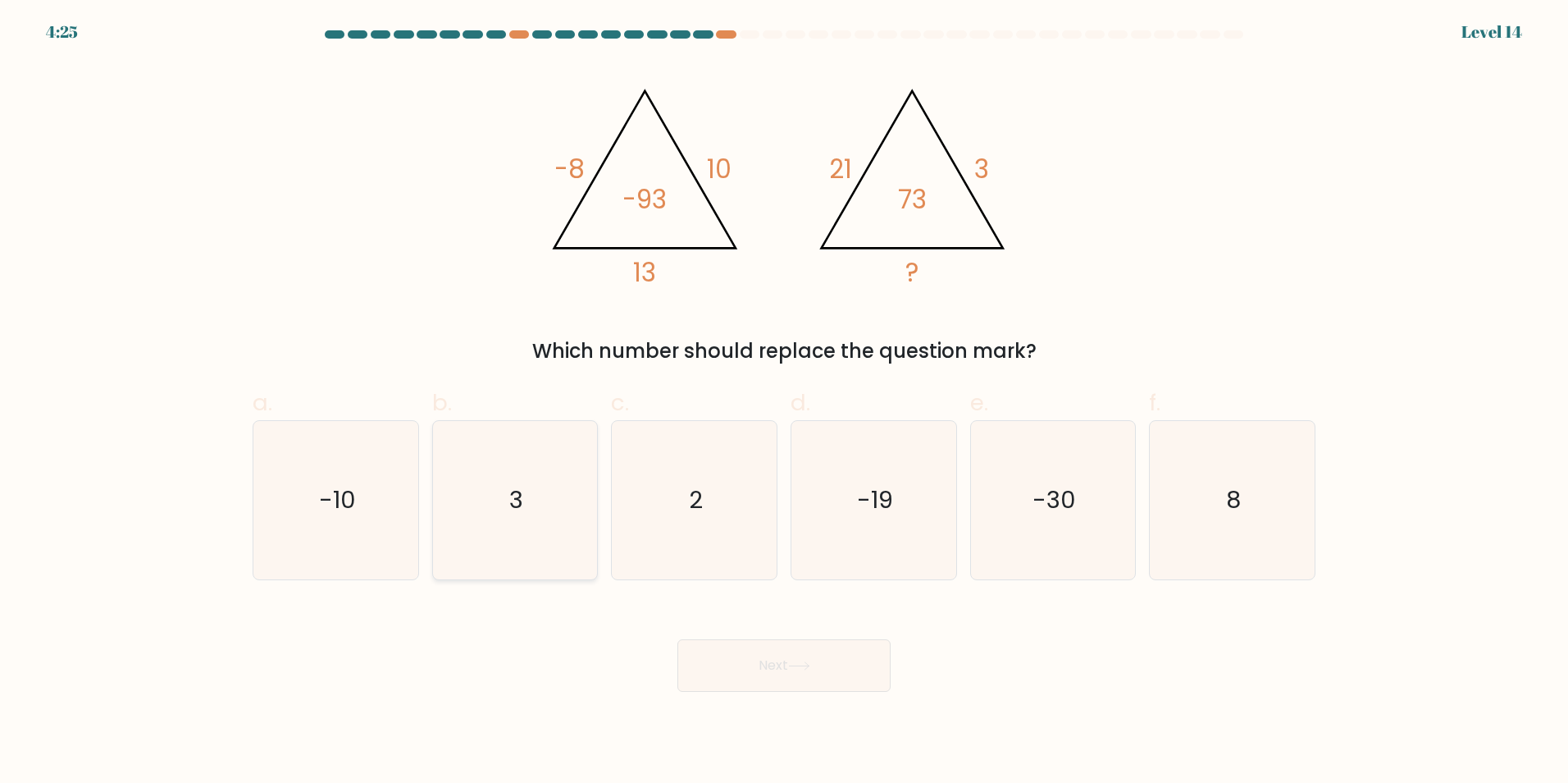
click at [515, 499] on text "3" at bounding box center [517, 499] width 14 height 33
click at [784, 402] on input "b. 3" at bounding box center [784, 396] width 1 height 10
radio input "true"
click at [714, 655] on button "Next" at bounding box center [784, 665] width 213 height 53
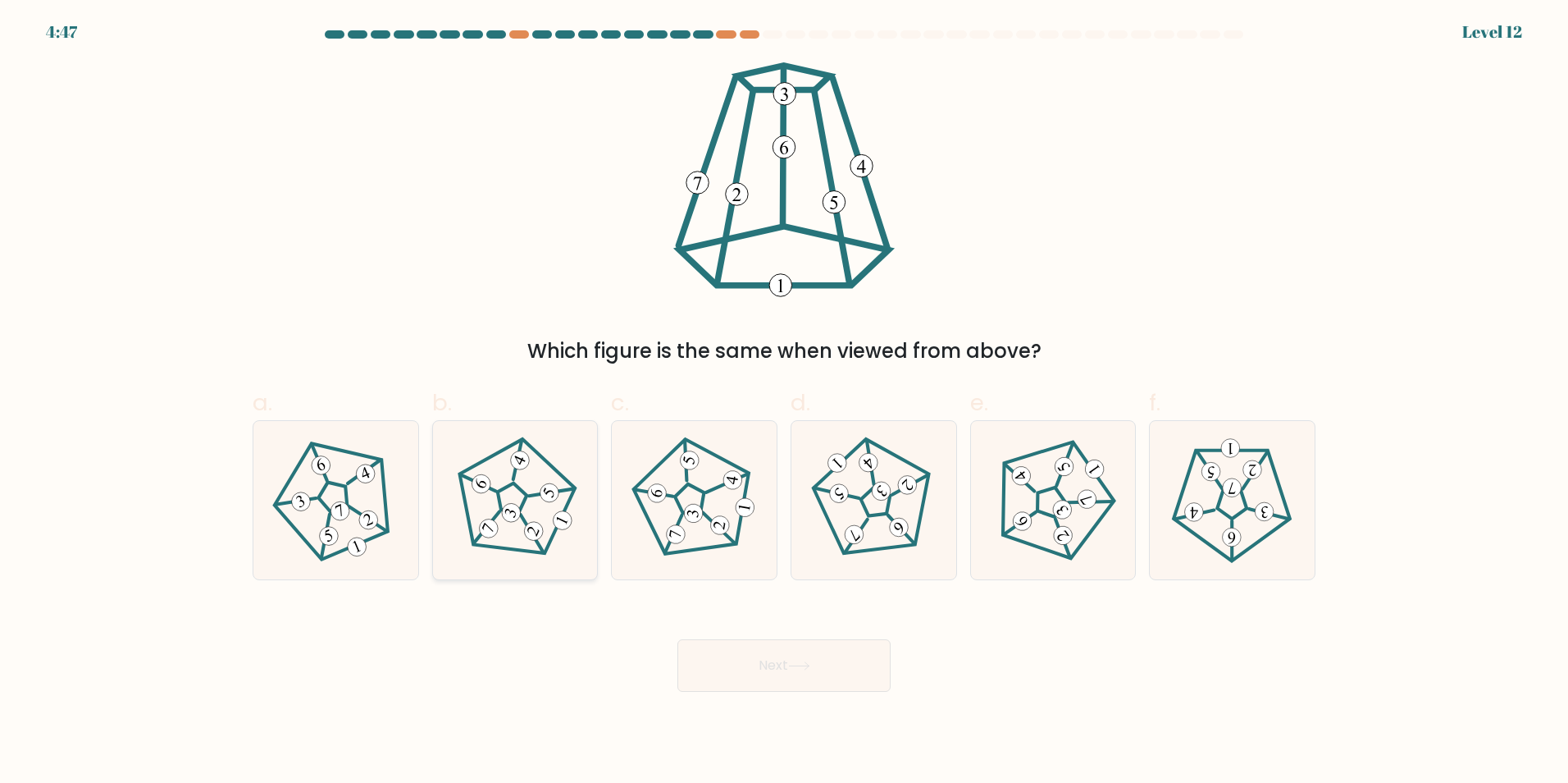
click at [520, 498] on icon at bounding box center [515, 499] width 127 height 127
click at [784, 402] on input "b." at bounding box center [784, 396] width 1 height 10
radio input "true"
click at [745, 663] on button "Next" at bounding box center [784, 665] width 213 height 53
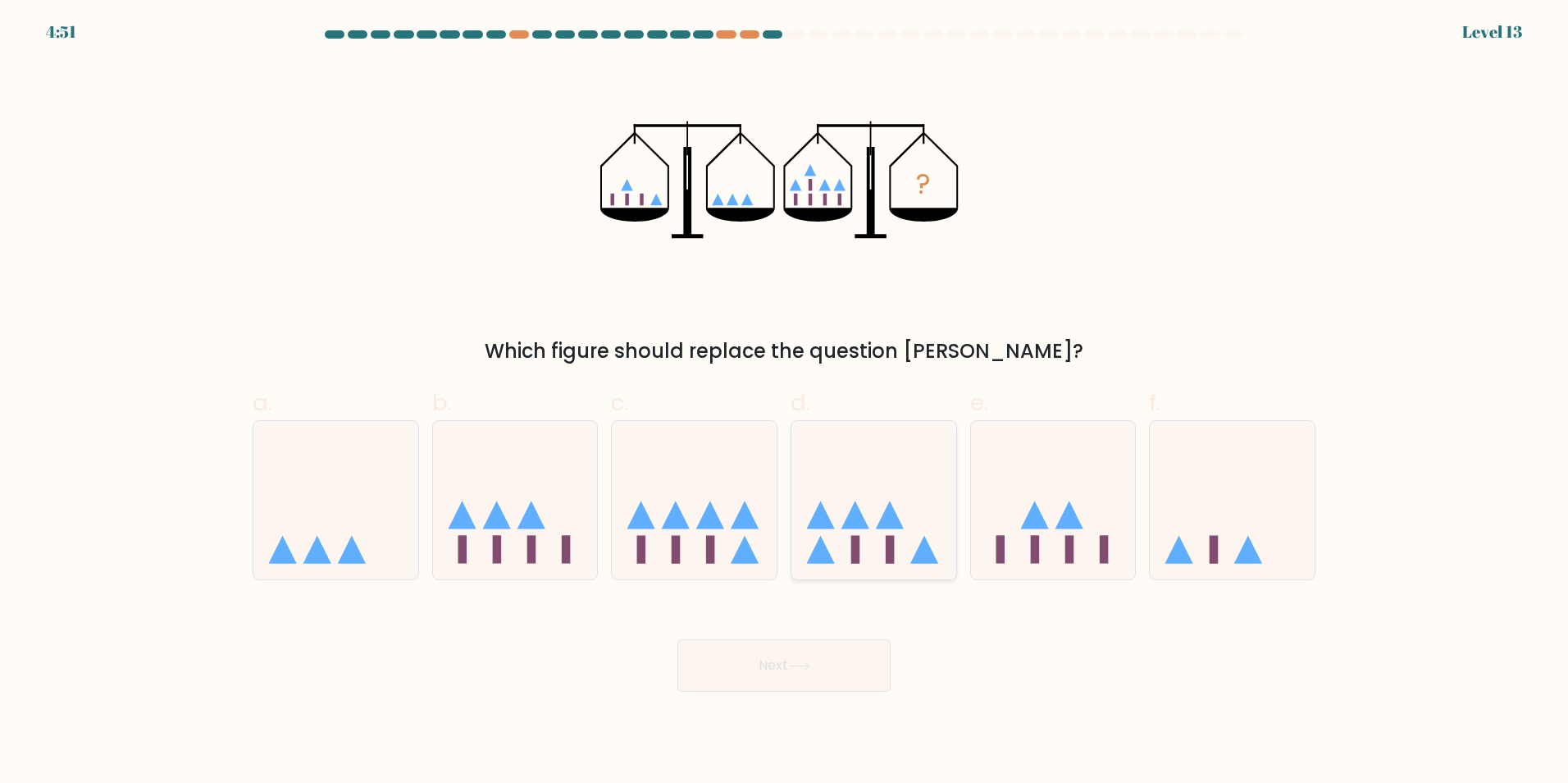
click at [877, 530] on icon at bounding box center [874, 499] width 165 height 136
click at [785, 402] on input "d." at bounding box center [784, 396] width 1 height 10
radio input "true"
click at [844, 662] on button "Next" at bounding box center [784, 665] width 213 height 53
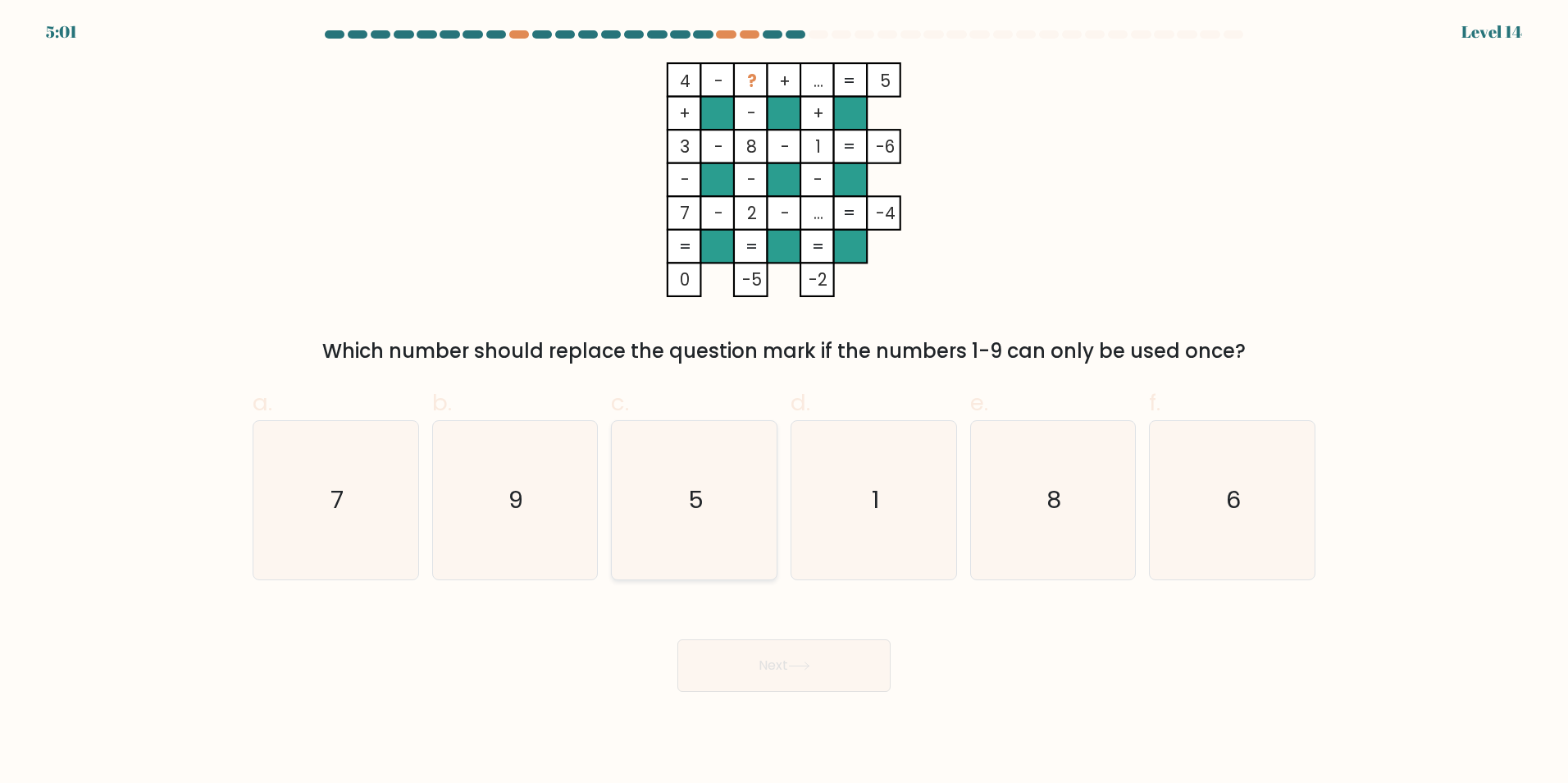
click at [704, 486] on icon "5" at bounding box center [694, 499] width 159 height 159
click at [784, 402] on input "c. 5" at bounding box center [784, 396] width 1 height 10
radio input "true"
click at [751, 660] on button "Next" at bounding box center [784, 665] width 213 height 53
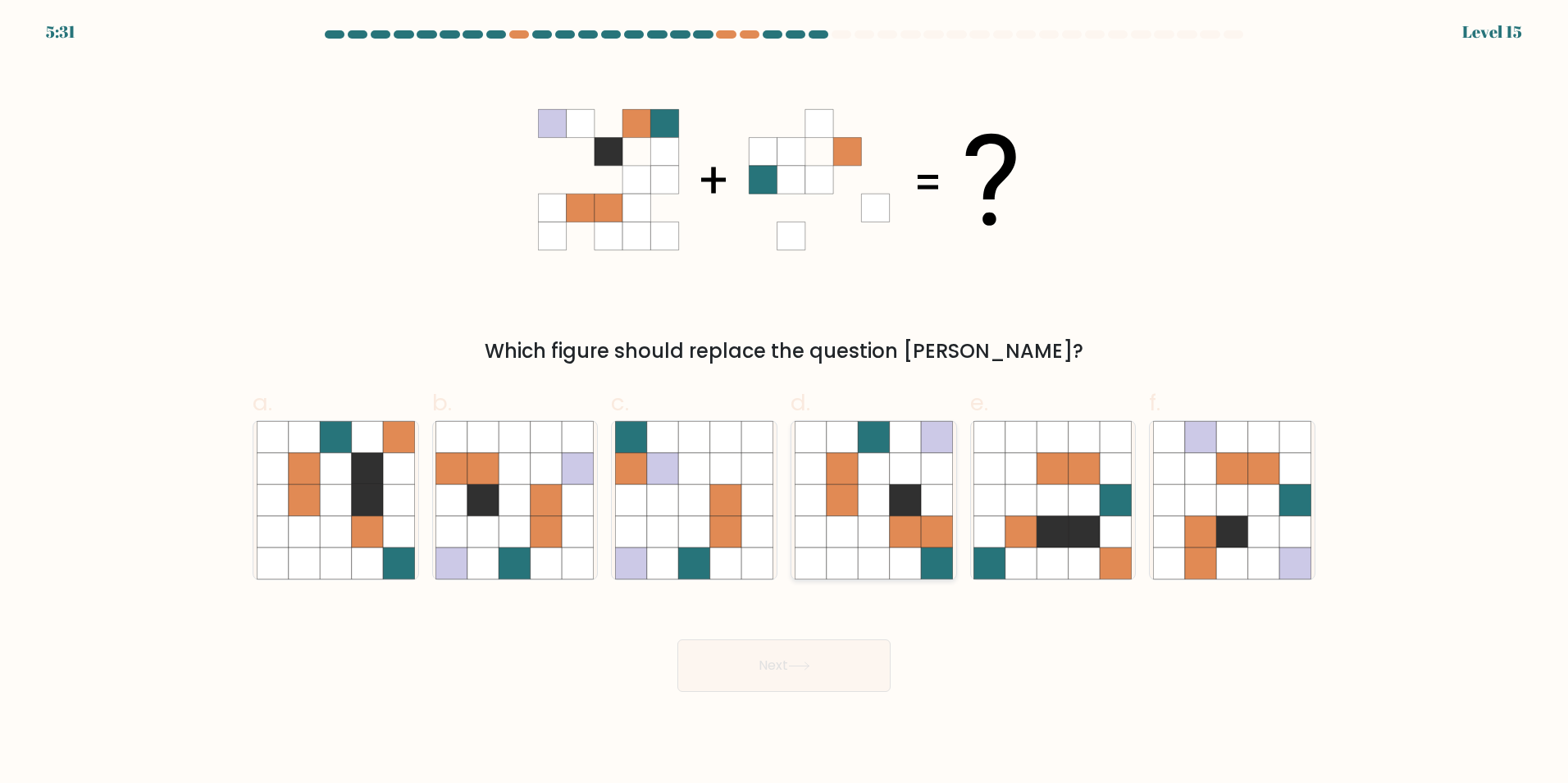
click at [868, 515] on icon at bounding box center [874, 499] width 31 height 31
click at [785, 402] on input "d." at bounding box center [784, 396] width 1 height 10
radio input "true"
click at [801, 668] on icon at bounding box center [799, 666] width 23 height 9
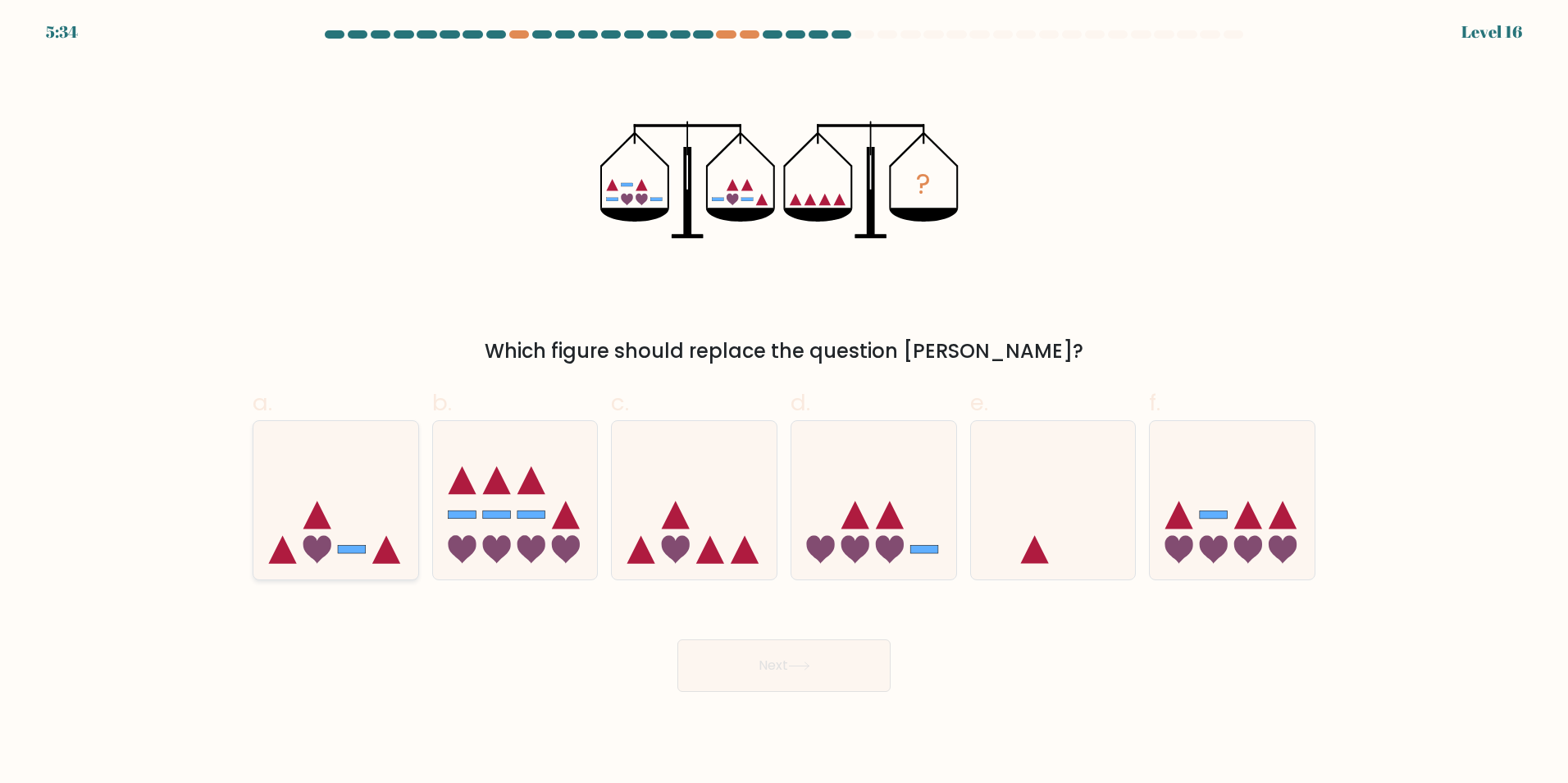
click at [354, 480] on icon at bounding box center [335, 499] width 165 height 136
click at [784, 402] on input "a." at bounding box center [784, 396] width 1 height 10
radio input "true"
click at [742, 661] on button "Next" at bounding box center [784, 665] width 213 height 53
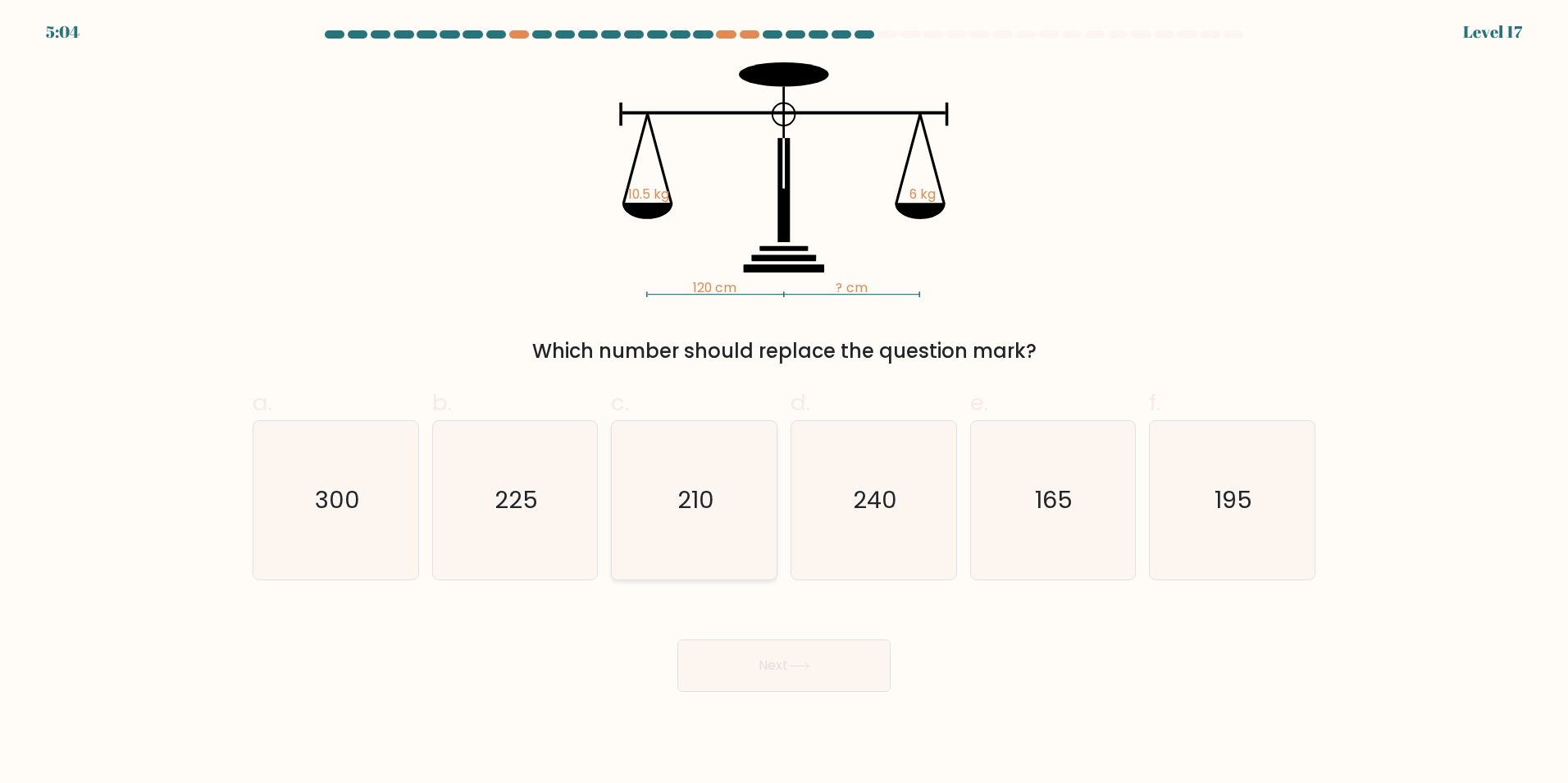
click at [715, 493] on icon "210" at bounding box center [694, 499] width 159 height 159
click at [784, 402] on input "c. 210" at bounding box center [784, 396] width 1 height 10
radio input "true"
click at [758, 663] on button "Next" at bounding box center [784, 665] width 213 height 53
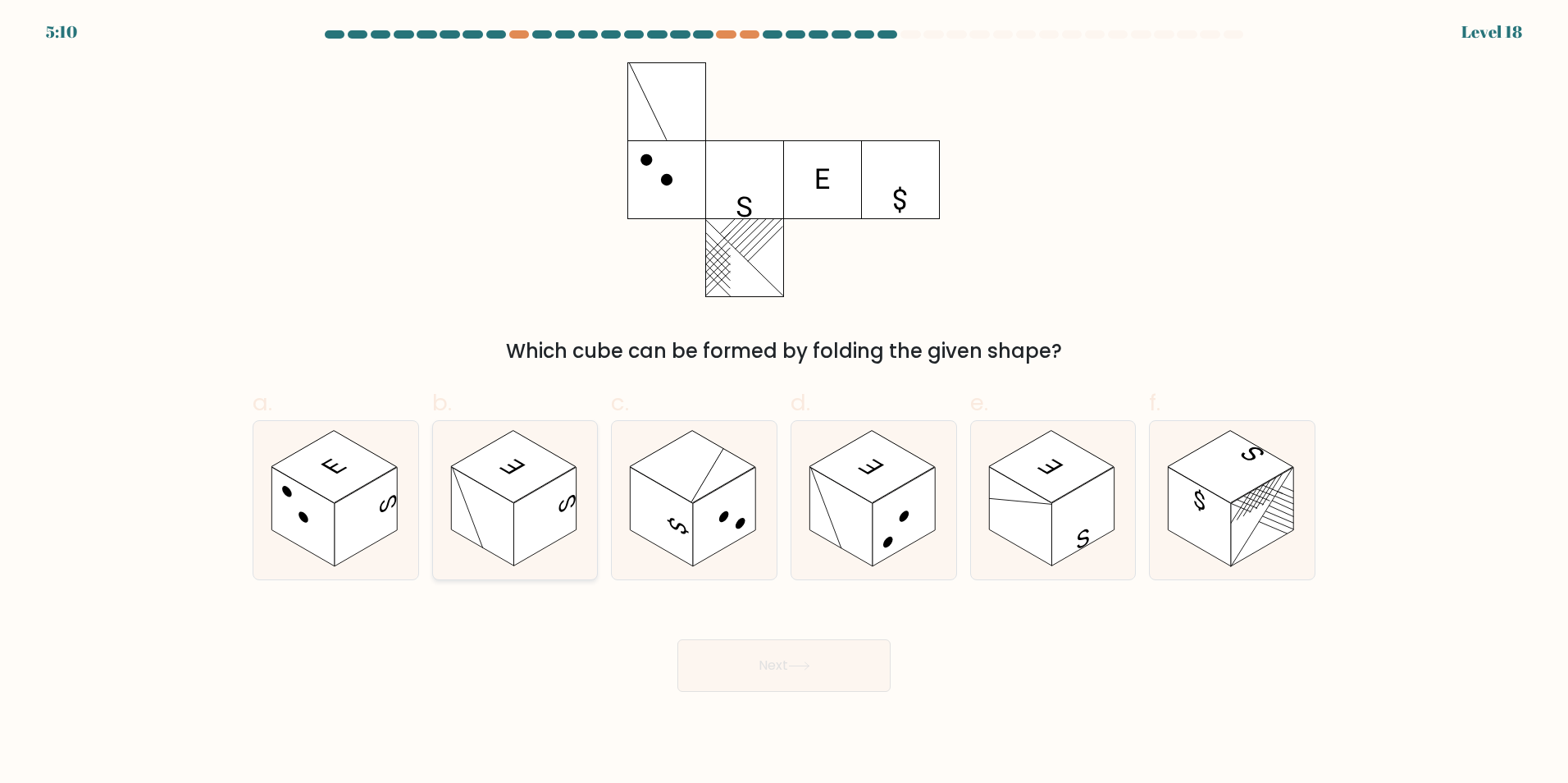
click at [564, 507] on rect at bounding box center [544, 516] width 62 height 99
click at [784, 402] on input "b." at bounding box center [784, 396] width 1 height 10
radio input "true"
click at [750, 668] on button "Next" at bounding box center [784, 665] width 213 height 53
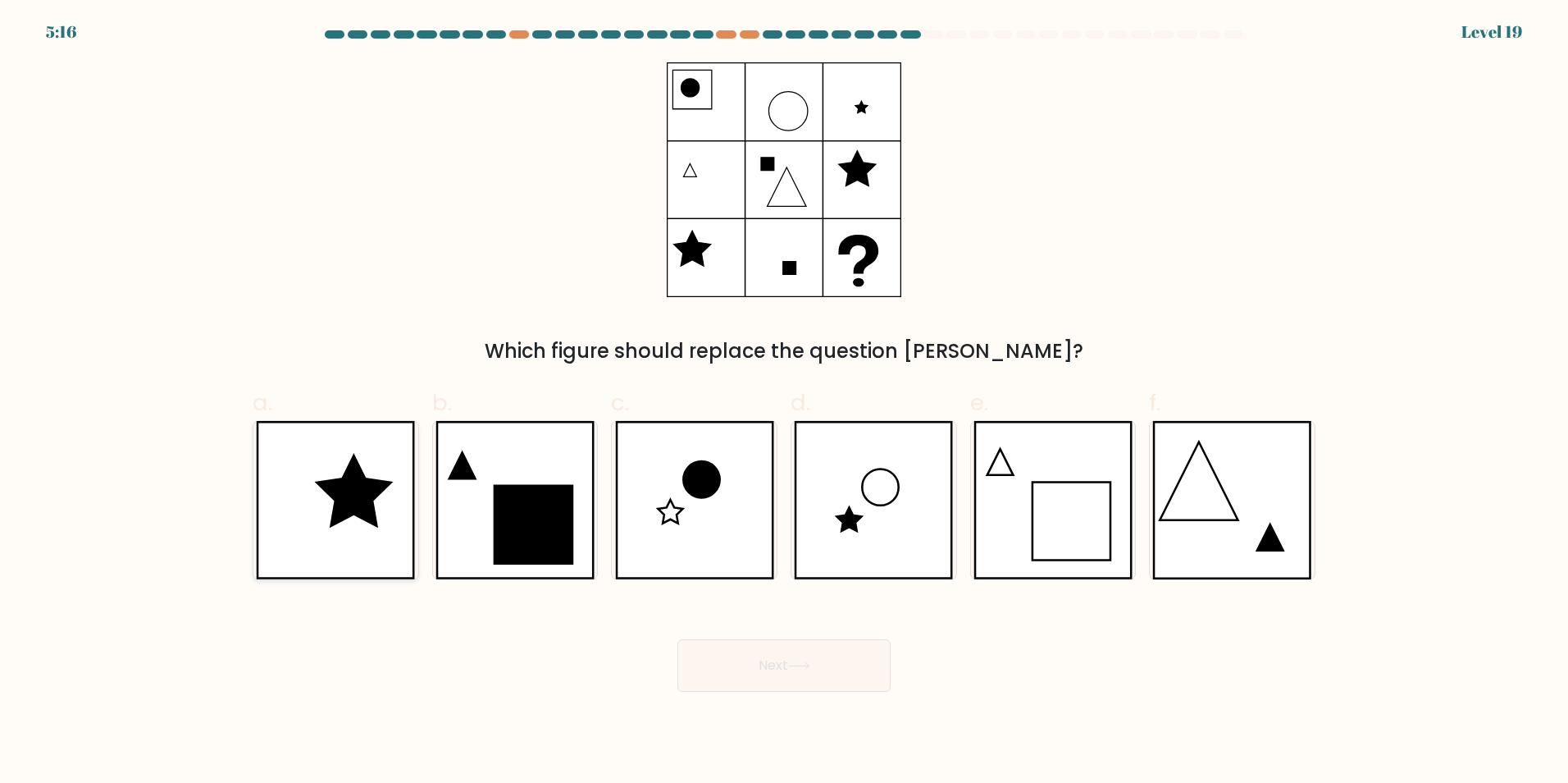
click at [350, 475] on icon at bounding box center [355, 490] width 75 height 70
click at [784, 402] on input "a." at bounding box center [784, 396] width 1 height 10
radio input "true"
click at [804, 664] on icon at bounding box center [799, 666] width 23 height 9
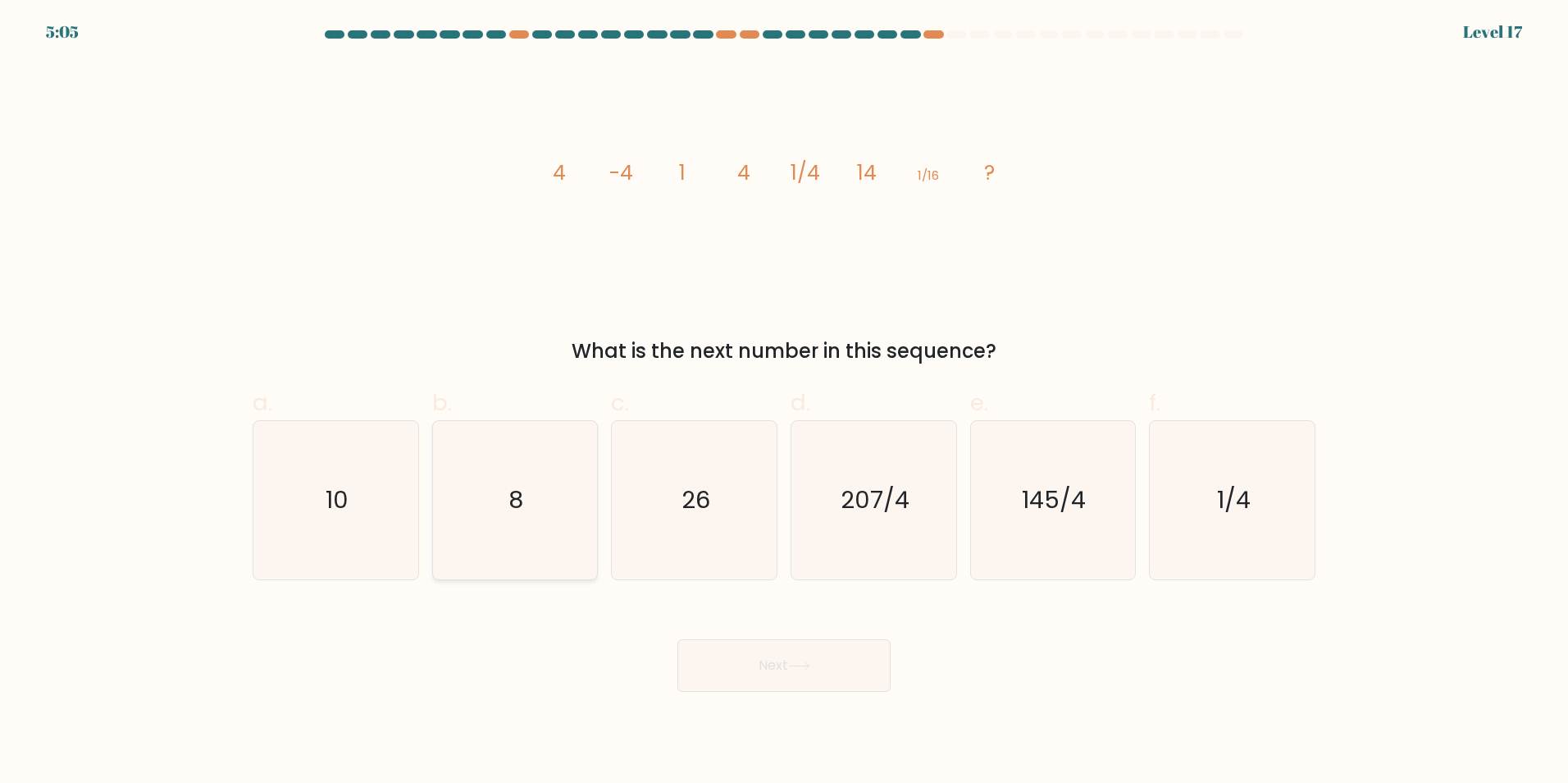
click at [506, 491] on icon "8" at bounding box center [514, 499] width 159 height 159
click at [784, 402] on input "b. 8" at bounding box center [784, 396] width 1 height 10
radio input "true"
click at [735, 667] on button "Next" at bounding box center [784, 665] width 213 height 53
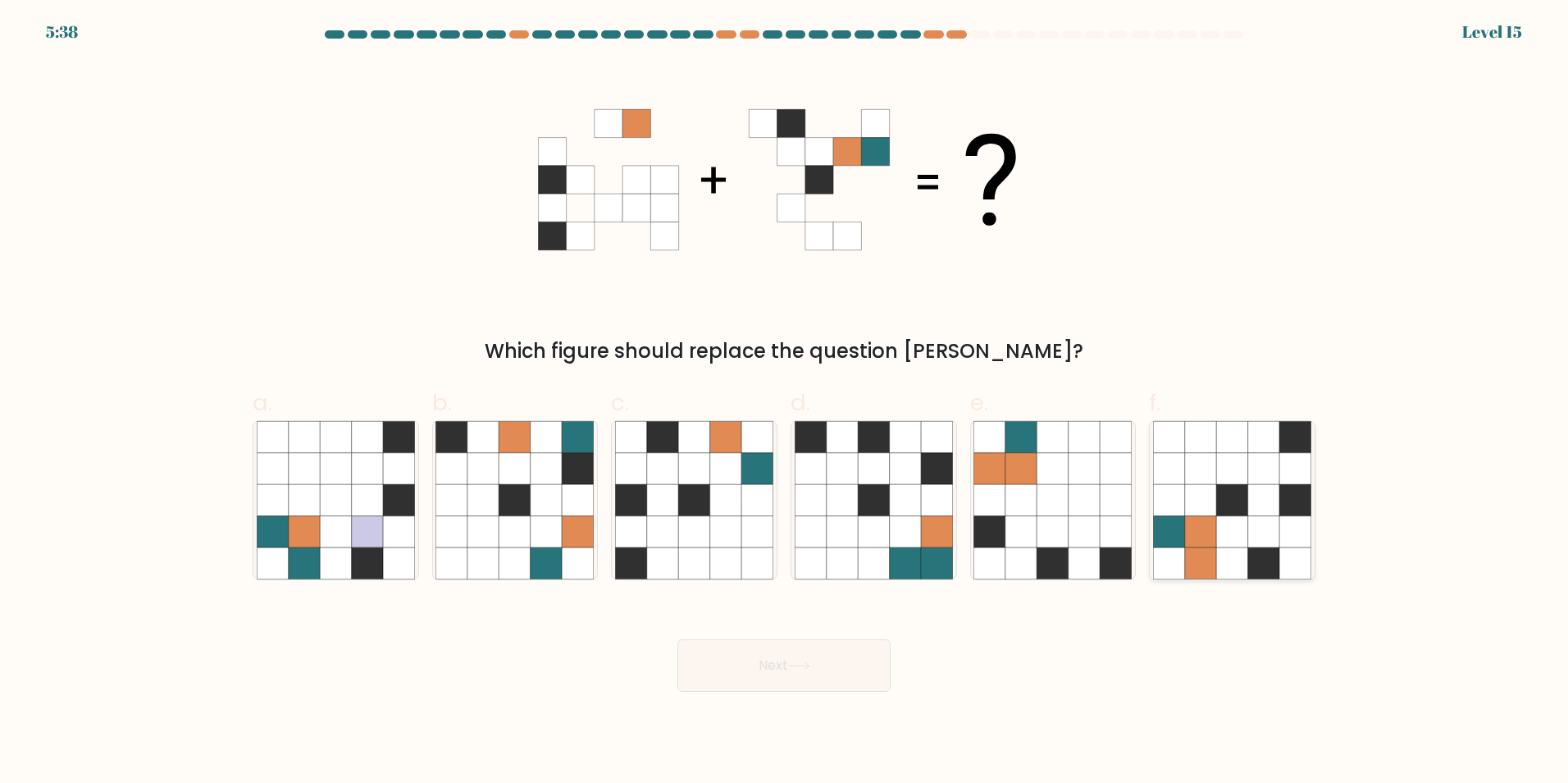
click at [1268, 528] on icon at bounding box center [1264, 531] width 31 height 31
click at [785, 402] on input "f." at bounding box center [784, 396] width 1 height 10
radio input "true"
click at [797, 664] on icon at bounding box center [799, 666] width 23 height 9
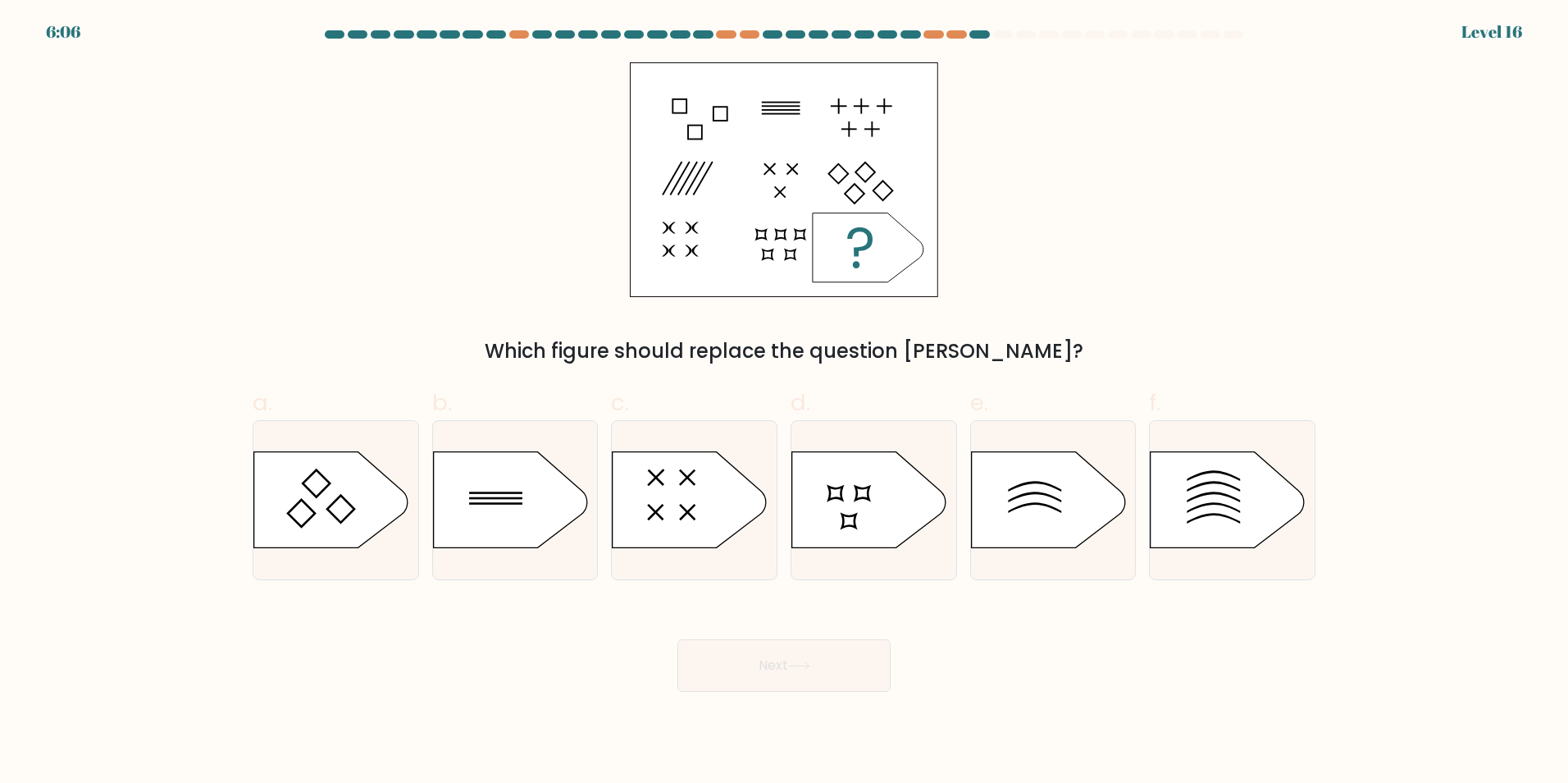
drag, startPoint x: 614, startPoint y: 412, endPoint x: 1128, endPoint y: 271, distance: 533.0
click at [1128, 271] on div "Which figure should replace the question [PERSON_NAME]?" at bounding box center [784, 214] width 1083 height 303
click at [501, 498] on rect at bounding box center [496, 498] width 54 height 3
click at [784, 402] on input "b." at bounding box center [784, 396] width 1 height 10
radio input "true"
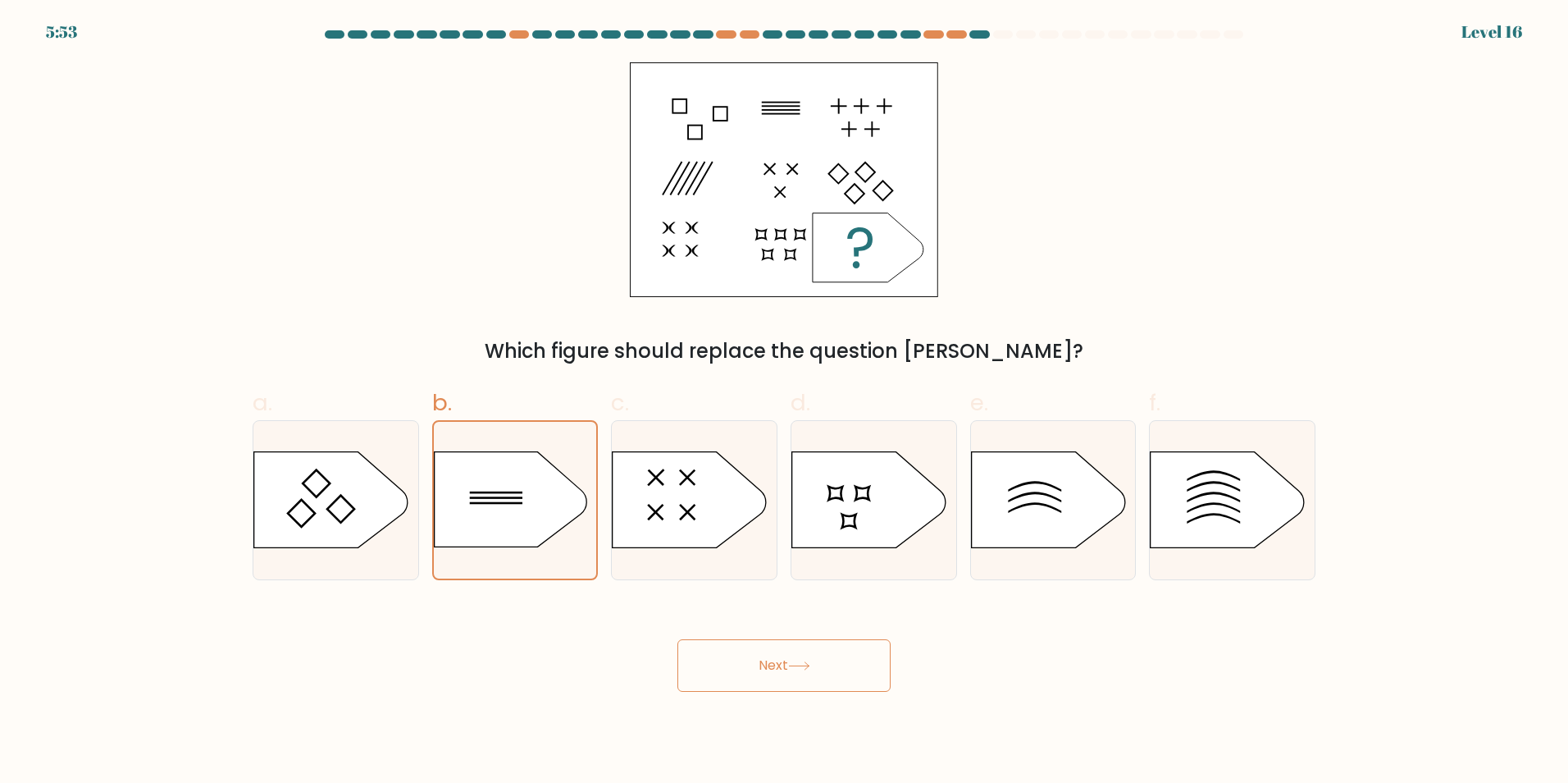
click at [717, 658] on button "Next" at bounding box center [784, 665] width 213 height 53
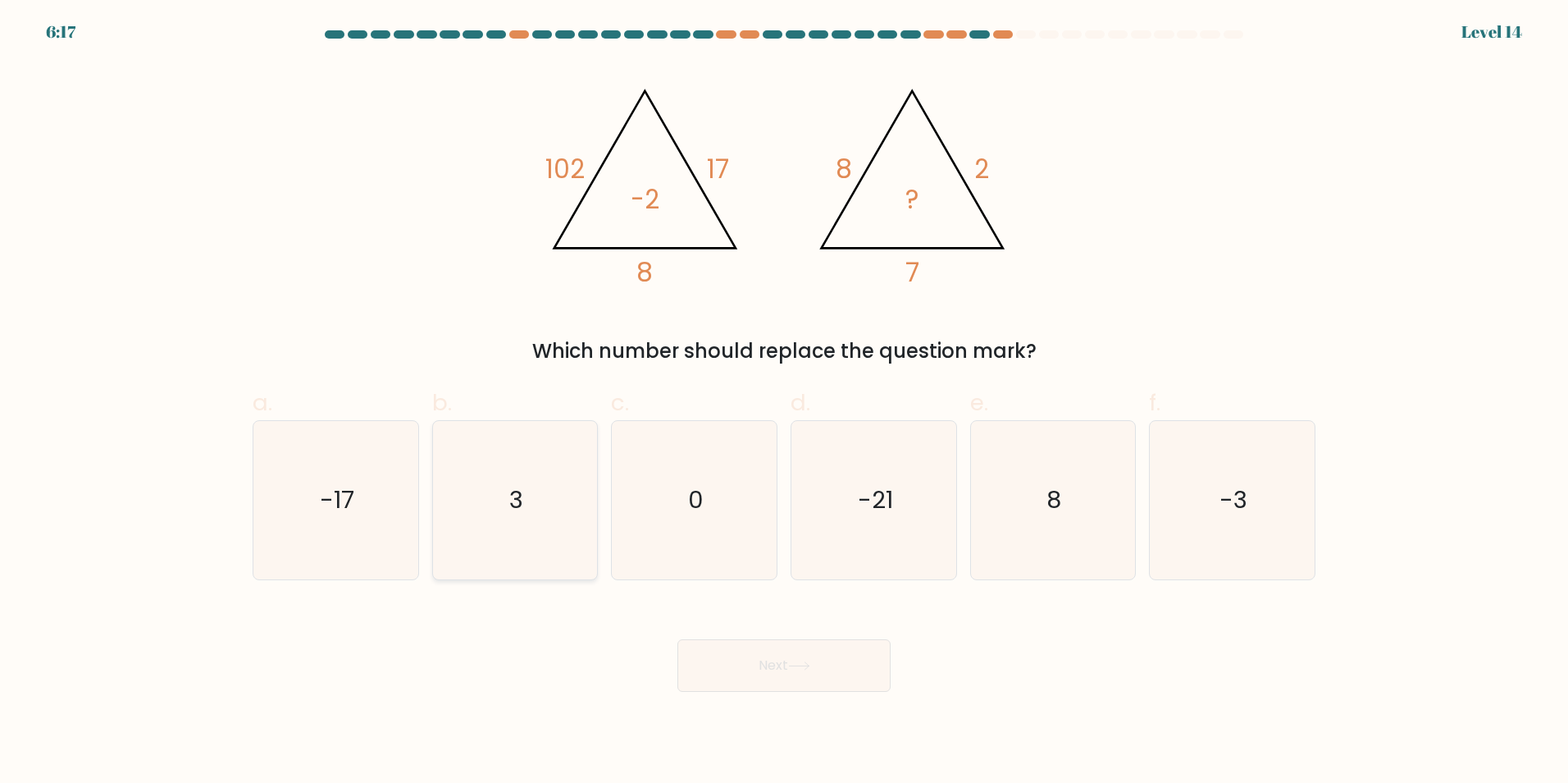
drag, startPoint x: 512, startPoint y: 485, endPoint x: 543, endPoint y: 480, distance: 31.4
click at [512, 486] on text "3" at bounding box center [517, 499] width 14 height 33
click at [784, 402] on input "b. 3" at bounding box center [784, 396] width 1 height 10
radio input "true"
click at [810, 666] on icon at bounding box center [799, 666] width 23 height 9
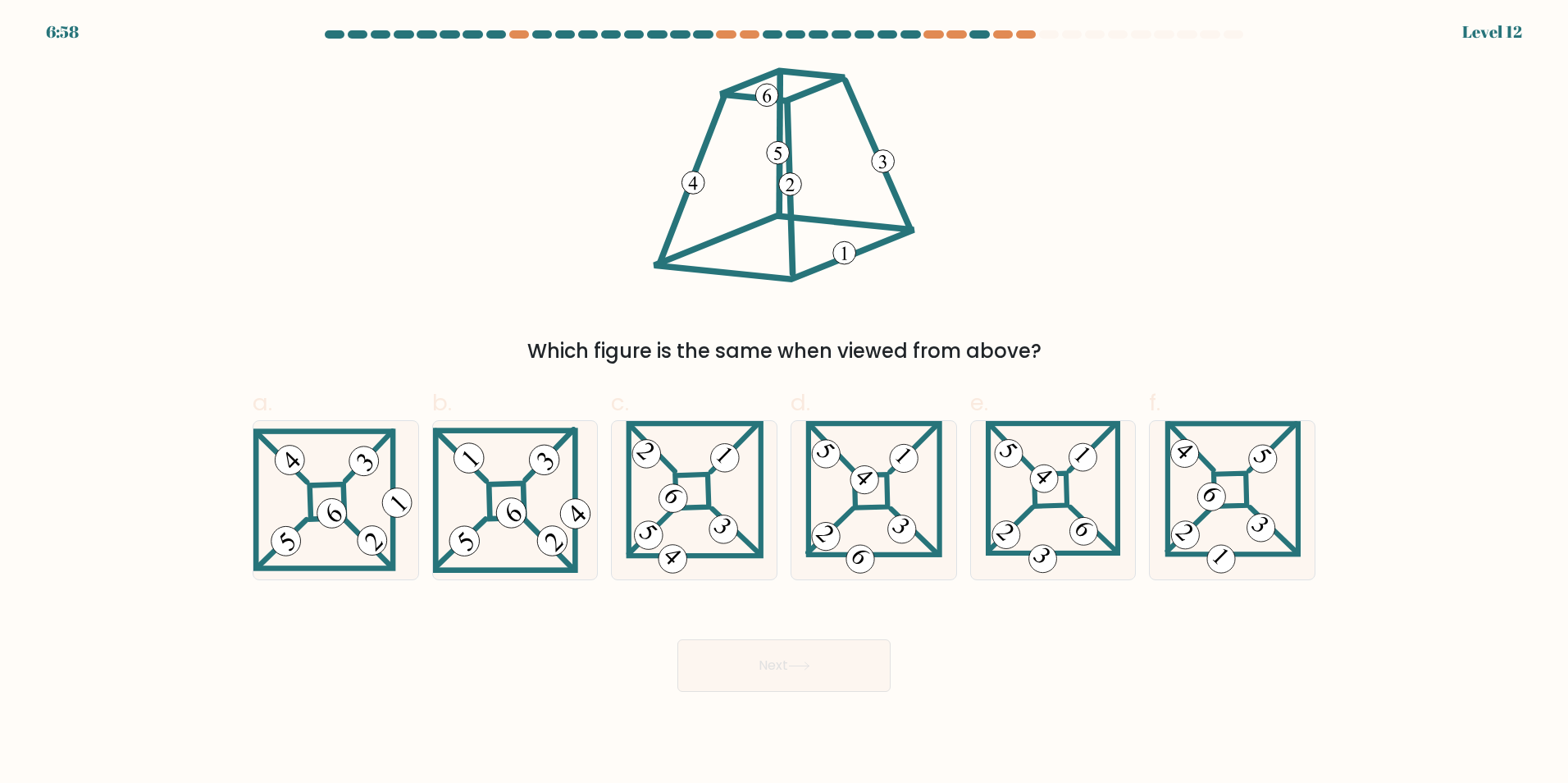
drag, startPoint x: 781, startPoint y: 386, endPoint x: 1164, endPoint y: 248, distance: 407.1
click at [1183, 242] on div "Which figure is the same when viewed from above?" at bounding box center [784, 214] width 1083 height 303
click at [1235, 477] on icon at bounding box center [1233, 499] width 136 height 159
click at [785, 402] on input "f." at bounding box center [784, 396] width 1 height 10
radio input "true"
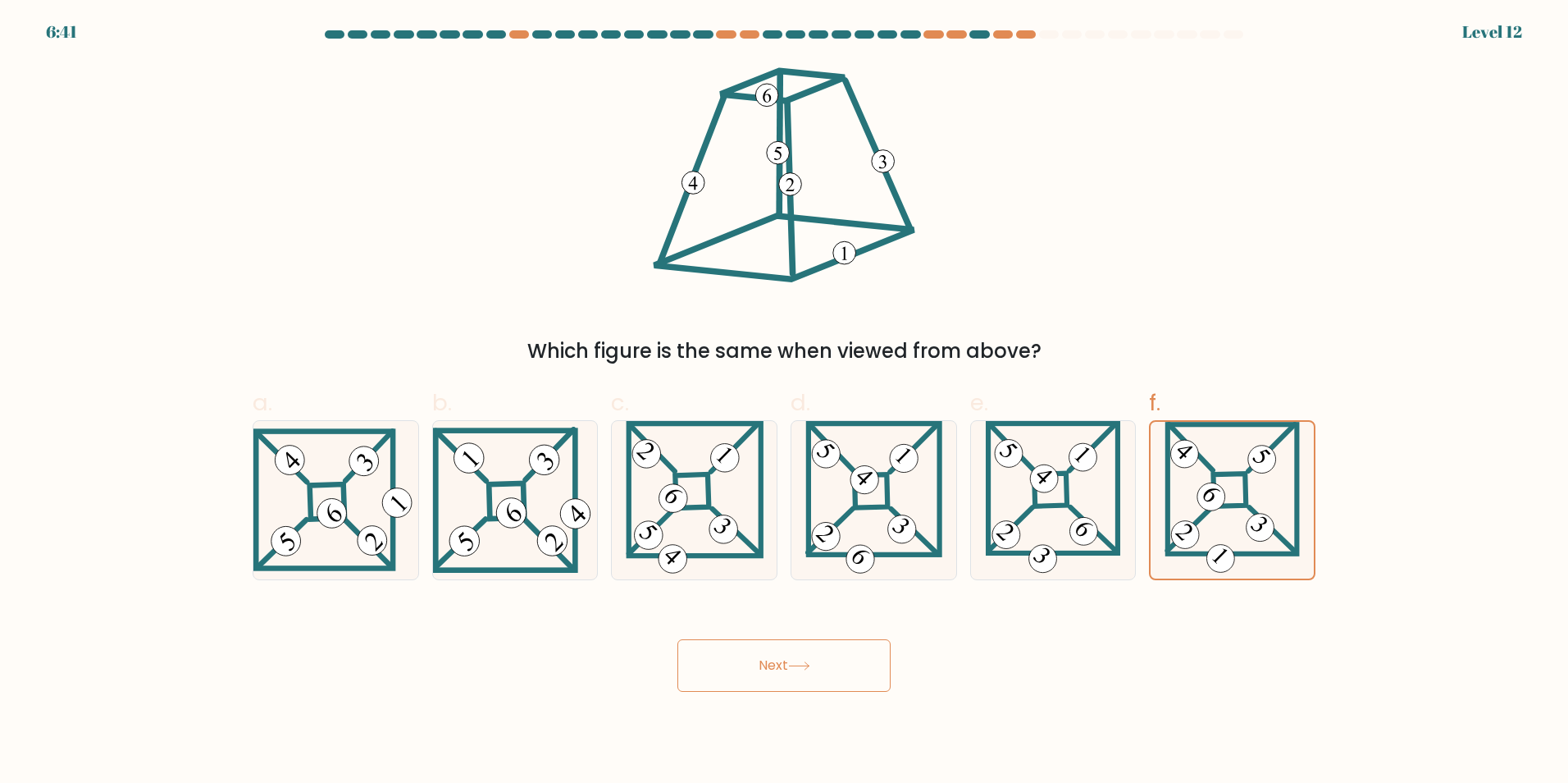
click at [825, 660] on button "Next" at bounding box center [784, 665] width 213 height 53
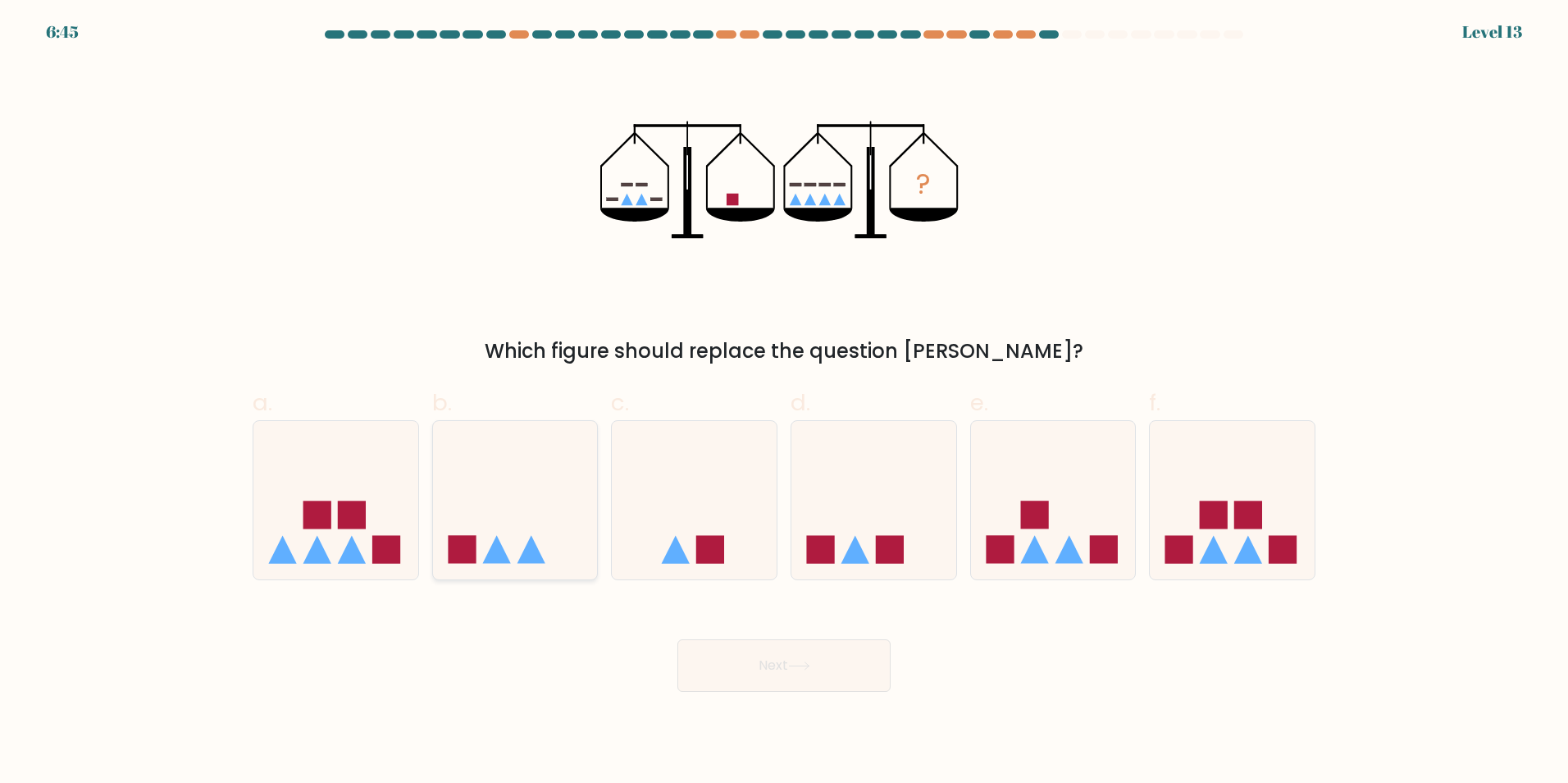
click at [537, 479] on icon at bounding box center [516, 499] width 165 height 136
click at [784, 402] on input "b." at bounding box center [784, 396] width 1 height 10
radio input "true"
click at [836, 664] on button "Next" at bounding box center [784, 665] width 213 height 53
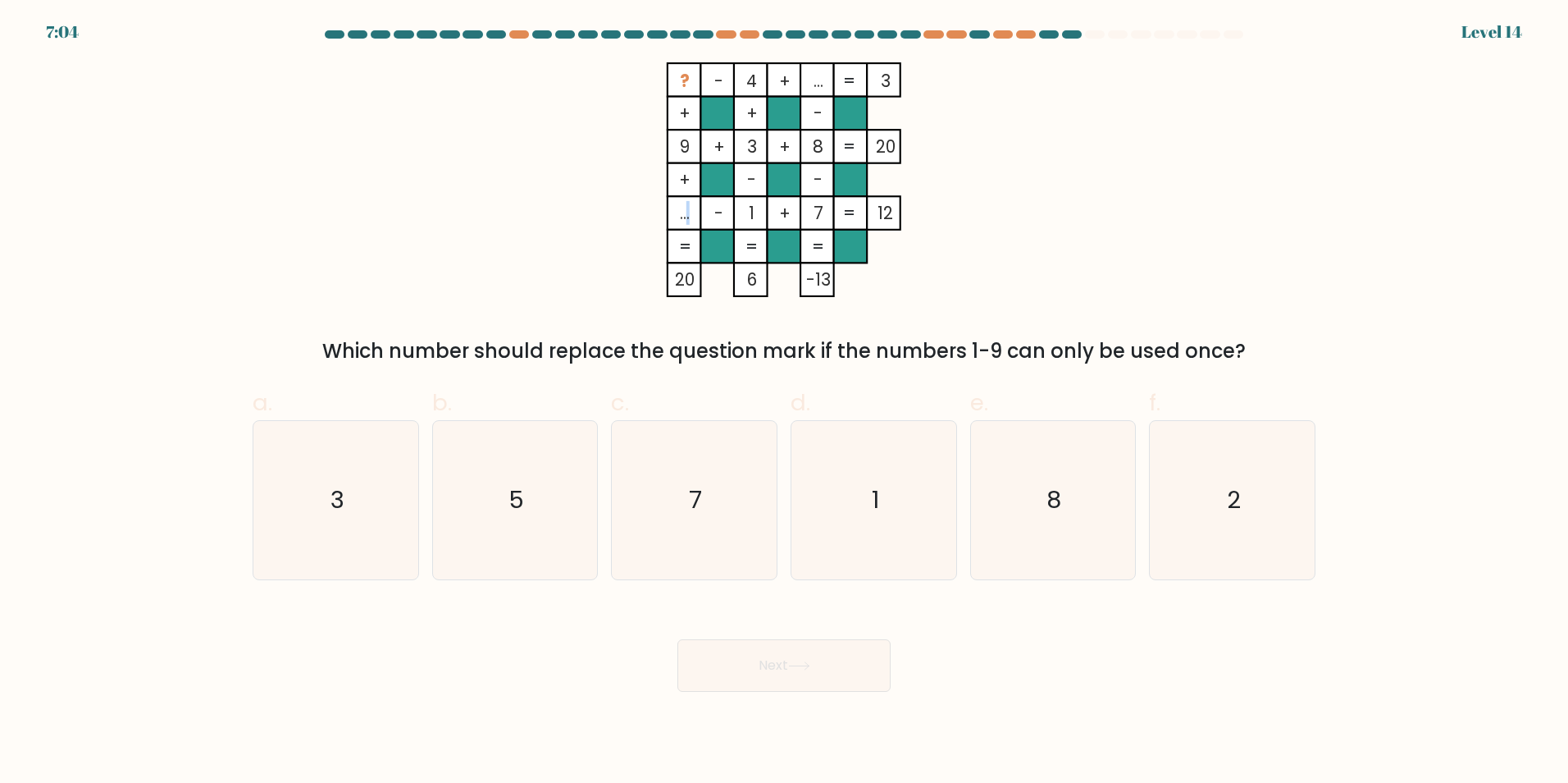
click at [688, 215] on tspan "..." at bounding box center [684, 212] width 10 height 23
drag, startPoint x: 688, startPoint y: 215, endPoint x: 597, endPoint y: 206, distance: 91.4
click at [594, 206] on icon "? - 4 + ... 3 + + - 9 + 3 + 8 20 + - - ... - 1 + 7 = 12 = = = = 20 6 -13 =" at bounding box center [784, 179] width 492 height 235
drag, startPoint x: 538, startPoint y: 492, endPoint x: 595, endPoint y: 501, distance: 57.7
click at [538, 491] on icon "5" at bounding box center [514, 499] width 159 height 159
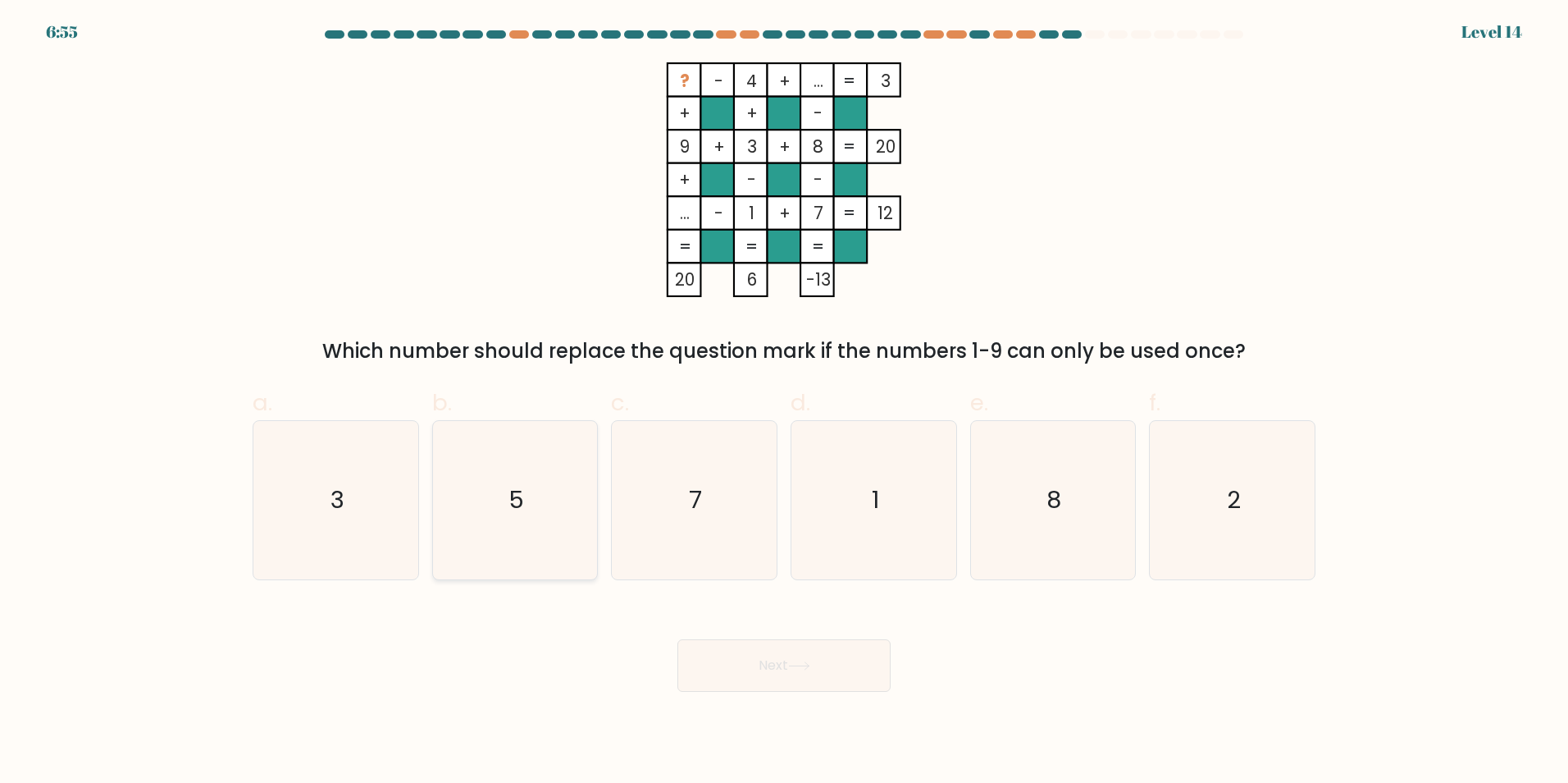
click at [784, 402] on input "b. 5" at bounding box center [784, 396] width 1 height 10
radio input "true"
click at [827, 675] on button "Next" at bounding box center [784, 665] width 213 height 53
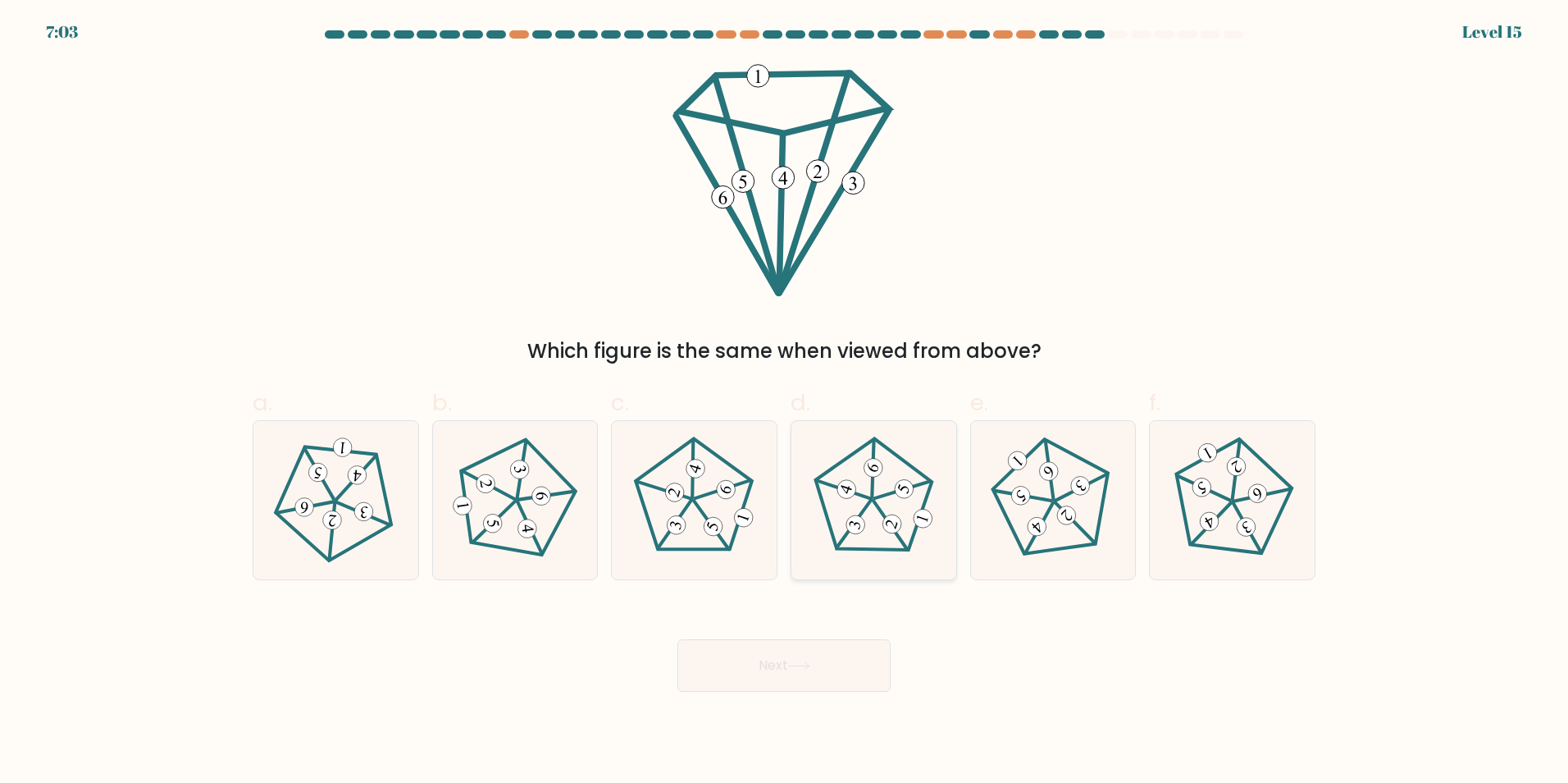
click at [888, 495] on icon at bounding box center [874, 499] width 127 height 127
click at [785, 402] on input "d." at bounding box center [784, 396] width 1 height 10
radio input "true"
click at [813, 654] on button "Next" at bounding box center [784, 665] width 213 height 53
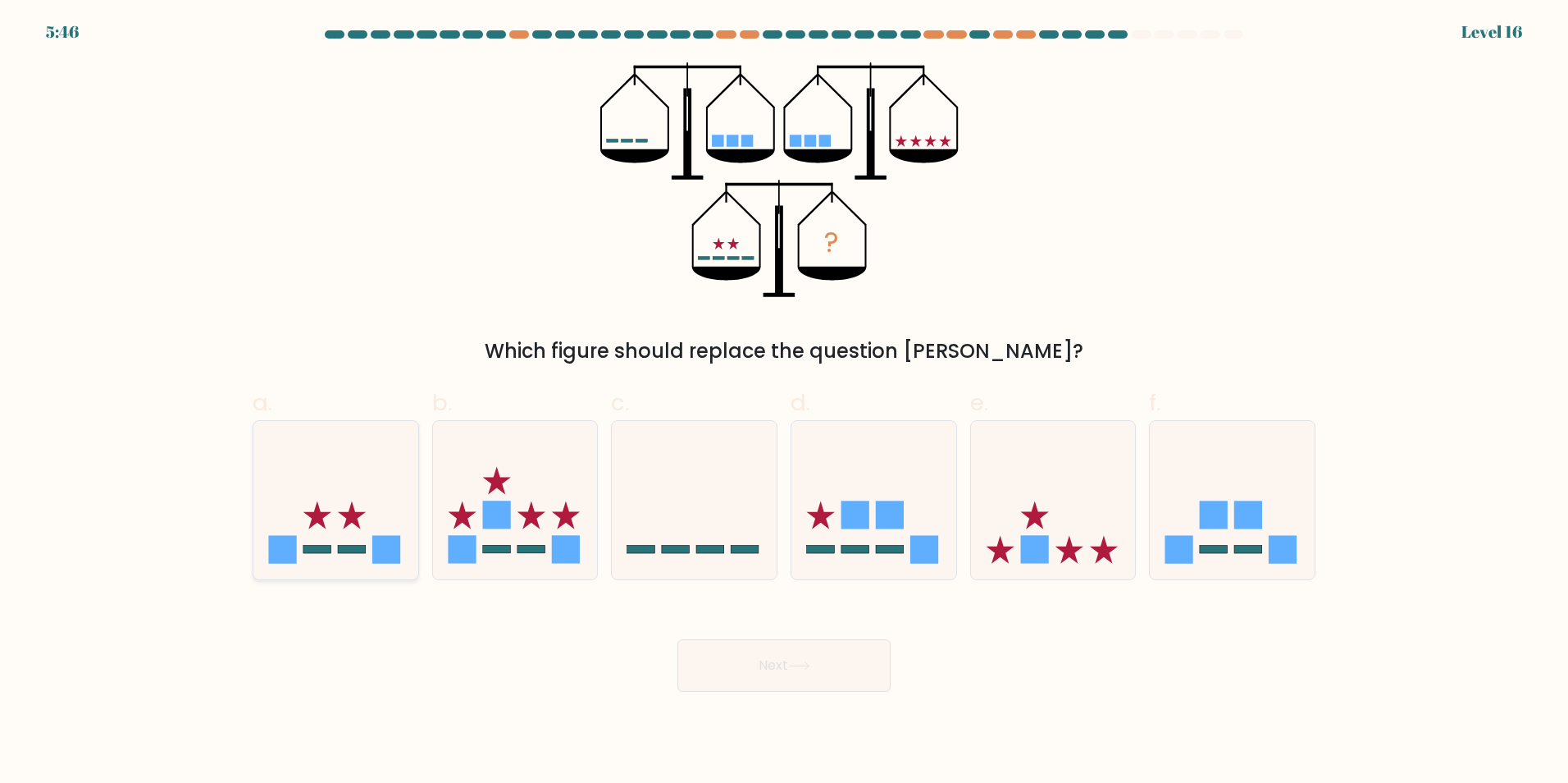
click at [349, 518] on icon at bounding box center [352, 515] width 28 height 28
click at [784, 402] on input "a." at bounding box center [784, 396] width 1 height 10
radio input "true"
click at [778, 666] on button "Next" at bounding box center [784, 665] width 213 height 53
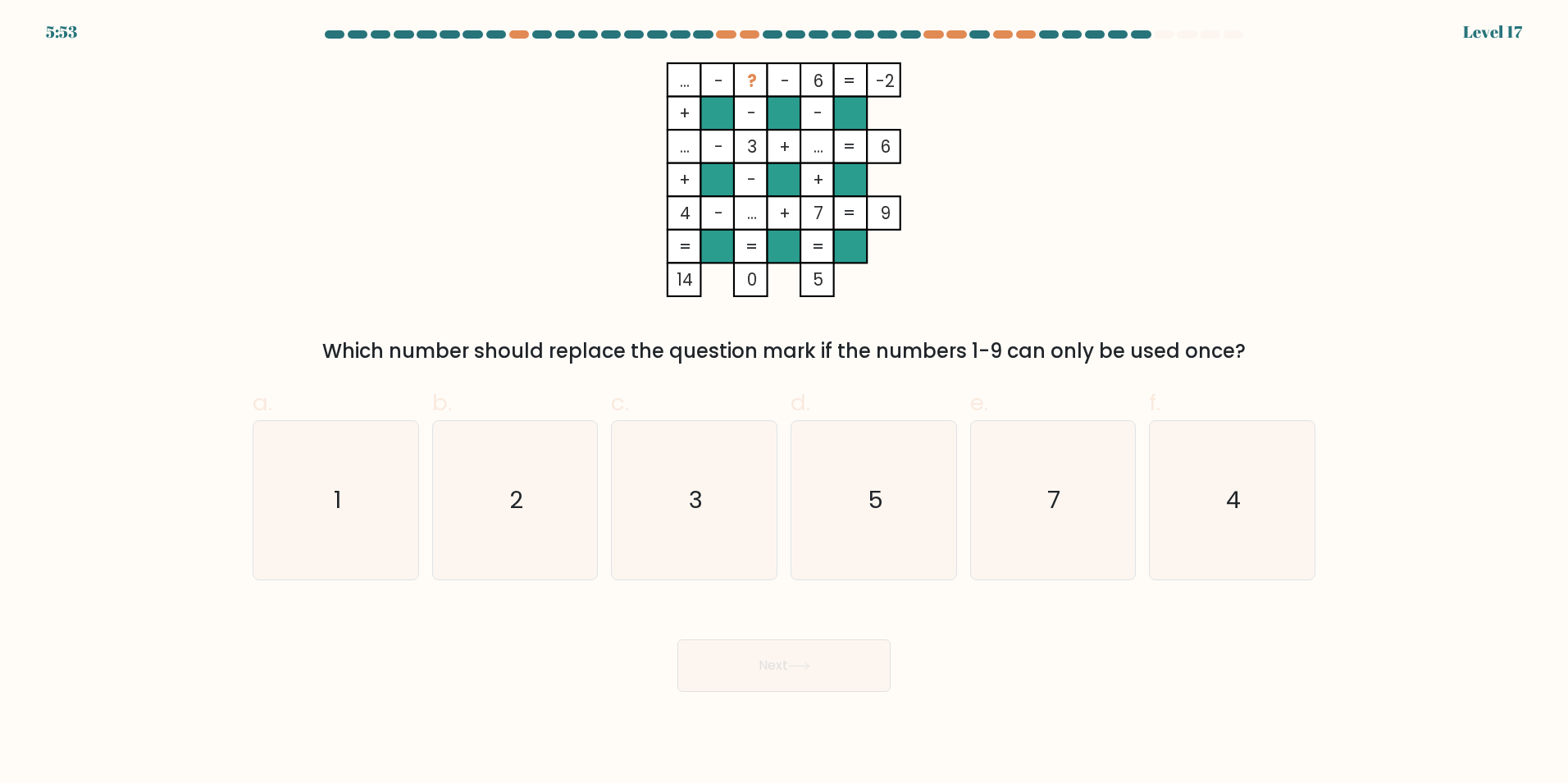
click at [751, 212] on tspan "..." at bounding box center [751, 212] width 10 height 23
click at [755, 78] on tspan "?" at bounding box center [751, 80] width 10 height 23
click at [893, 495] on icon "5" at bounding box center [874, 499] width 159 height 159
click at [785, 402] on input "d. 5" at bounding box center [784, 396] width 1 height 10
radio input "true"
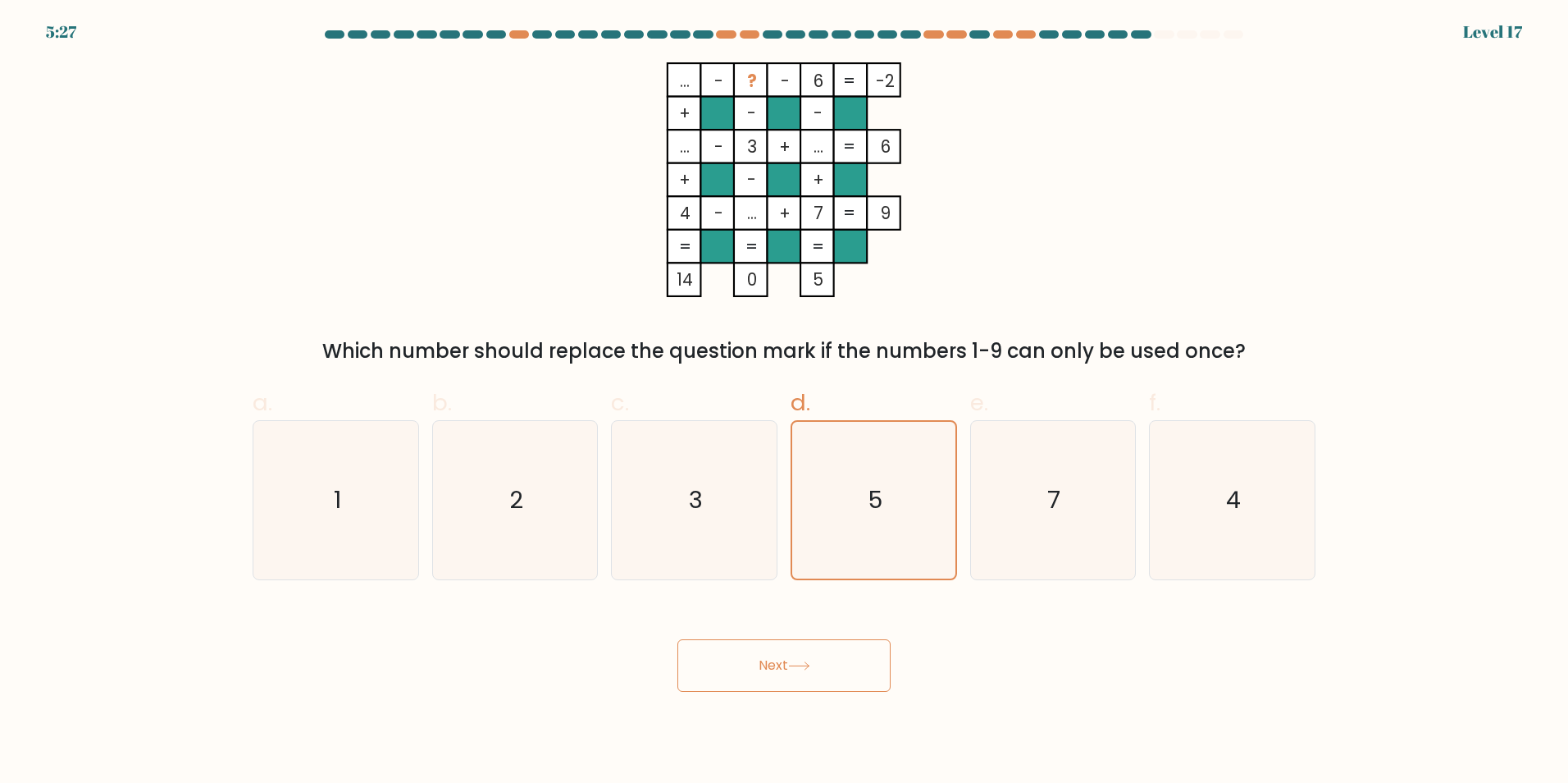
click at [759, 669] on button "Next" at bounding box center [784, 665] width 213 height 53
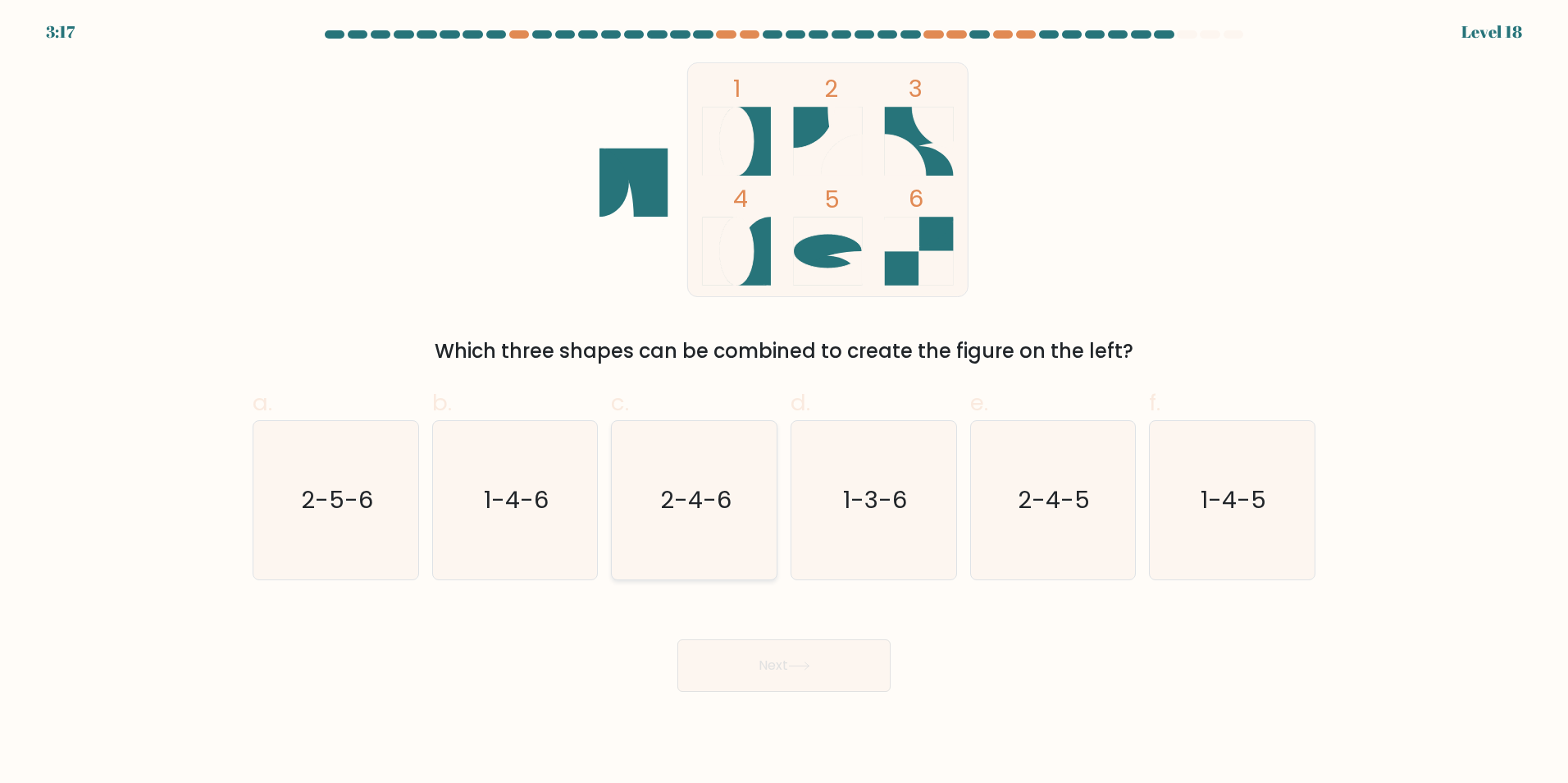
click at [703, 508] on text "2-4-6" at bounding box center [696, 499] width 71 height 33
click at [784, 402] on input "c. 2-4-6" at bounding box center [784, 396] width 1 height 10
radio input "true"
click at [773, 648] on button "Next" at bounding box center [784, 665] width 213 height 53
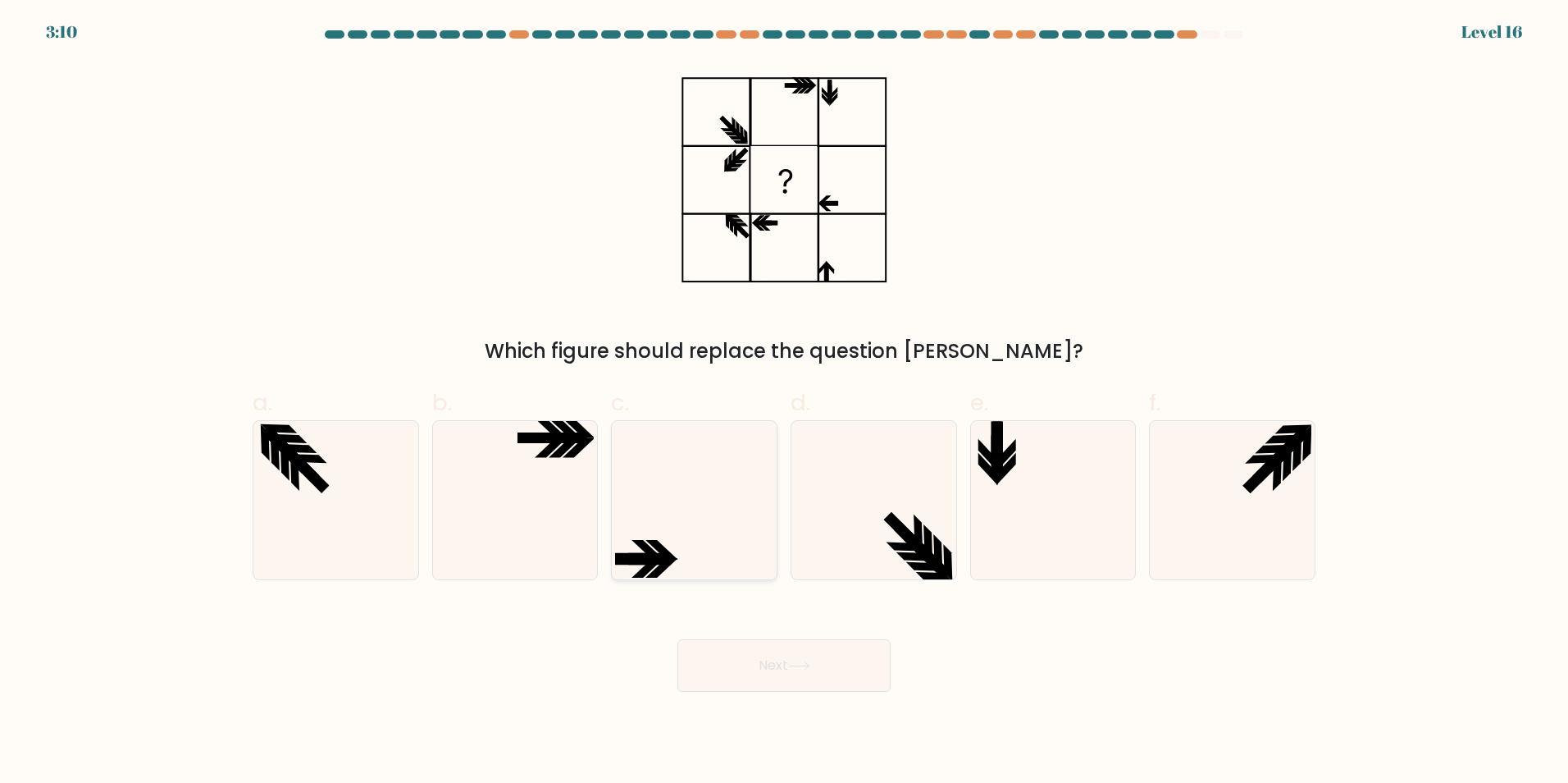
click at [703, 529] on icon at bounding box center [694, 499] width 159 height 159
click at [784, 402] on input "c." at bounding box center [784, 396] width 1 height 10
radio input "true"
click at [754, 663] on button "Next" at bounding box center [784, 665] width 213 height 53
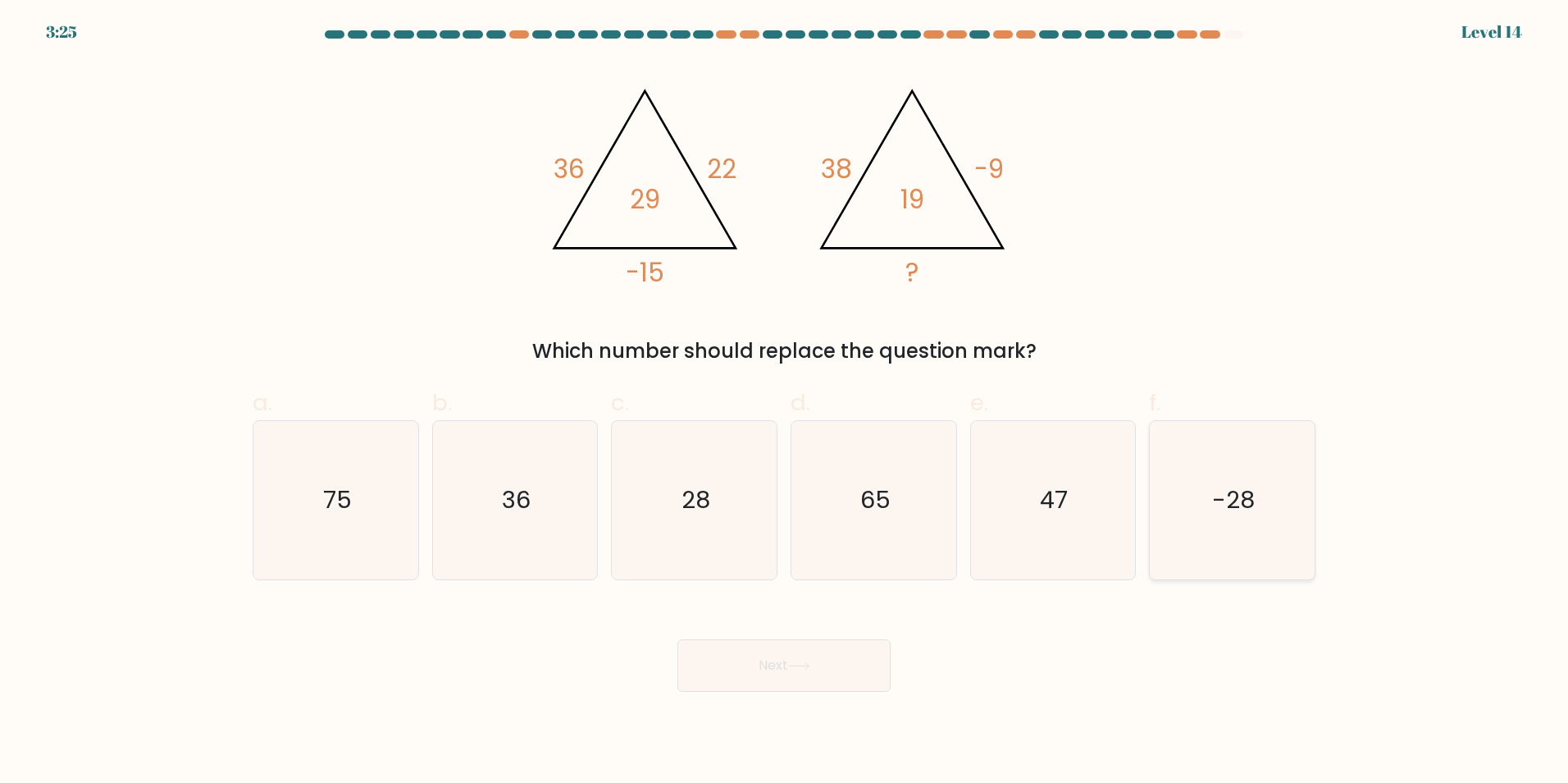
click at [1236, 501] on text "-28" at bounding box center [1233, 499] width 42 height 33
click at [785, 402] on input "f. -28" at bounding box center [784, 396] width 1 height 10
radio input "true"
click at [678, 491] on icon "28" at bounding box center [694, 499] width 159 height 159
click at [784, 402] on input "c. 28" at bounding box center [784, 396] width 1 height 10
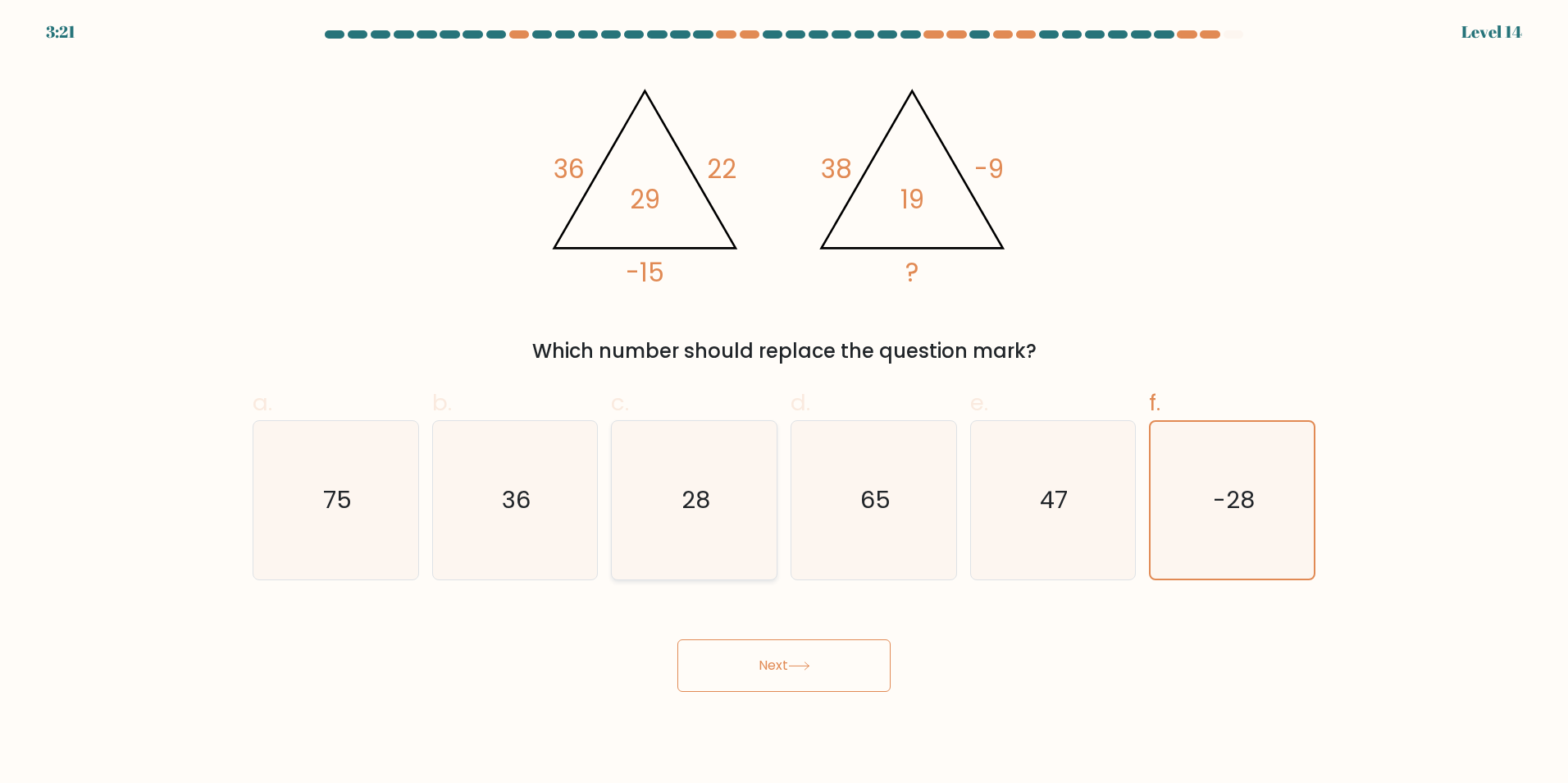
radio input "true"
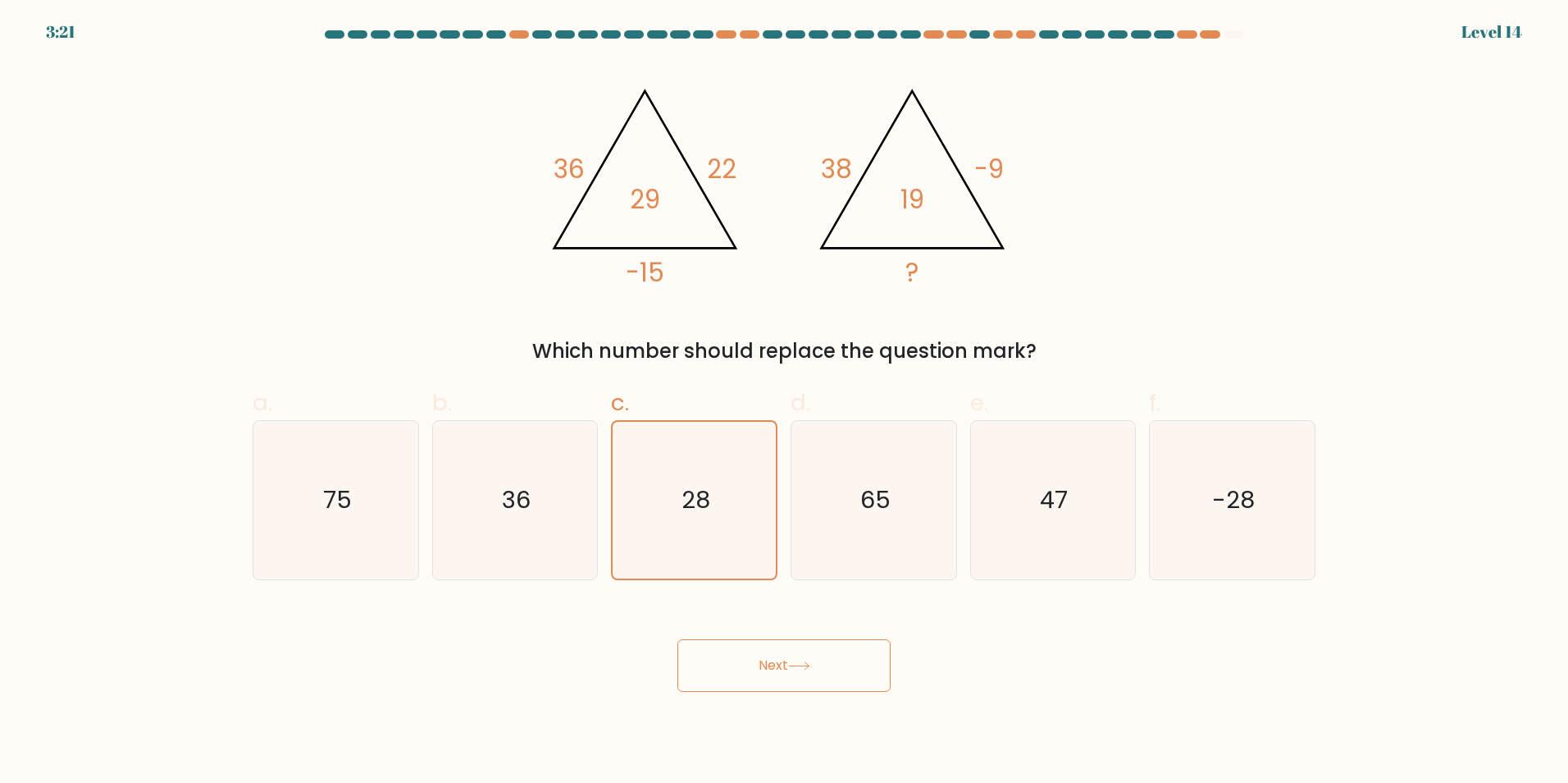
click at [766, 670] on button "Next" at bounding box center [784, 665] width 213 height 53
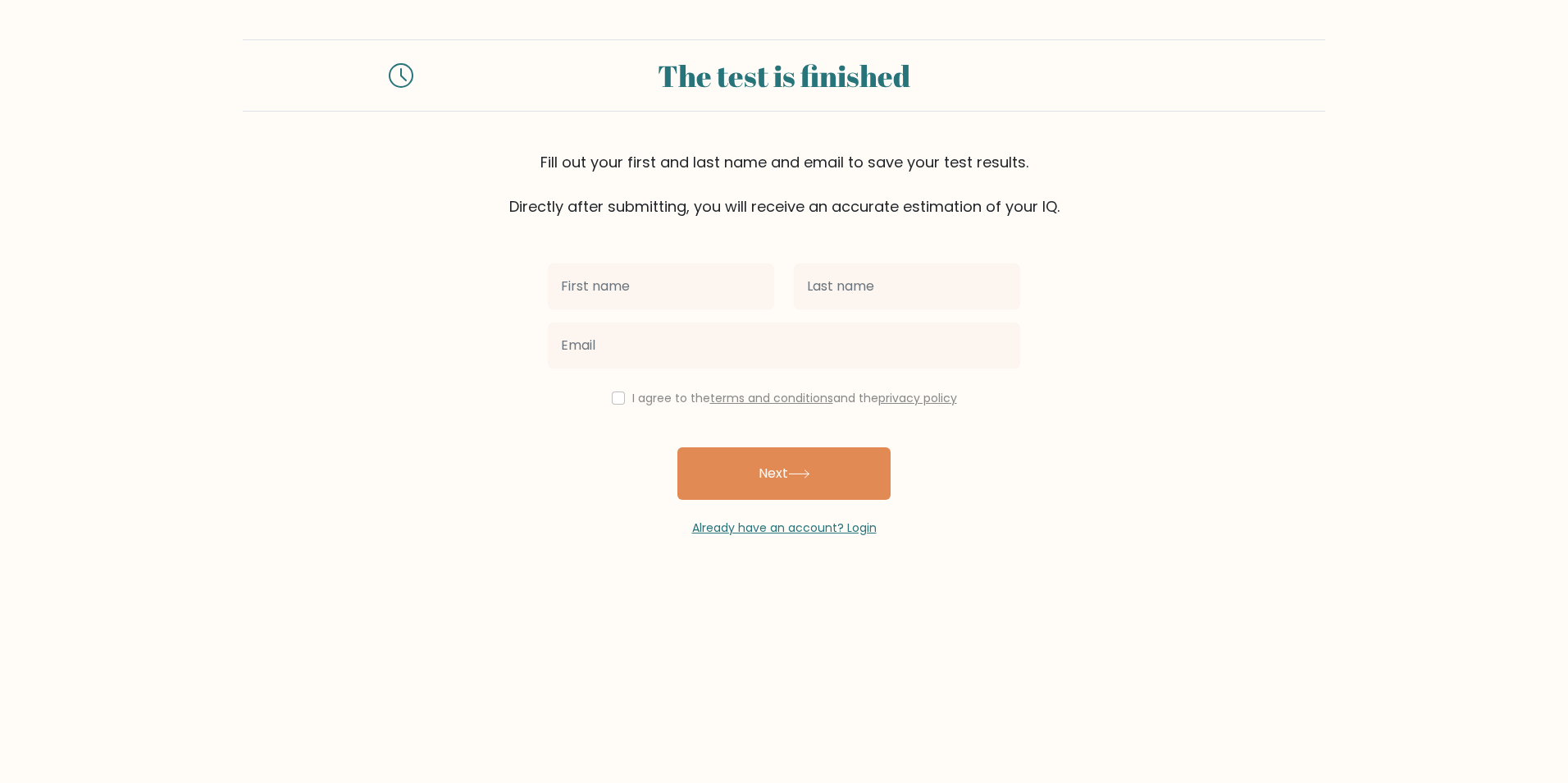
click at [673, 291] on input "text" at bounding box center [660, 286] width 226 height 46
type input "[PERSON_NAME]"
click at [886, 290] on input "text" at bounding box center [907, 286] width 226 height 46
type input "[PERSON_NAME]"
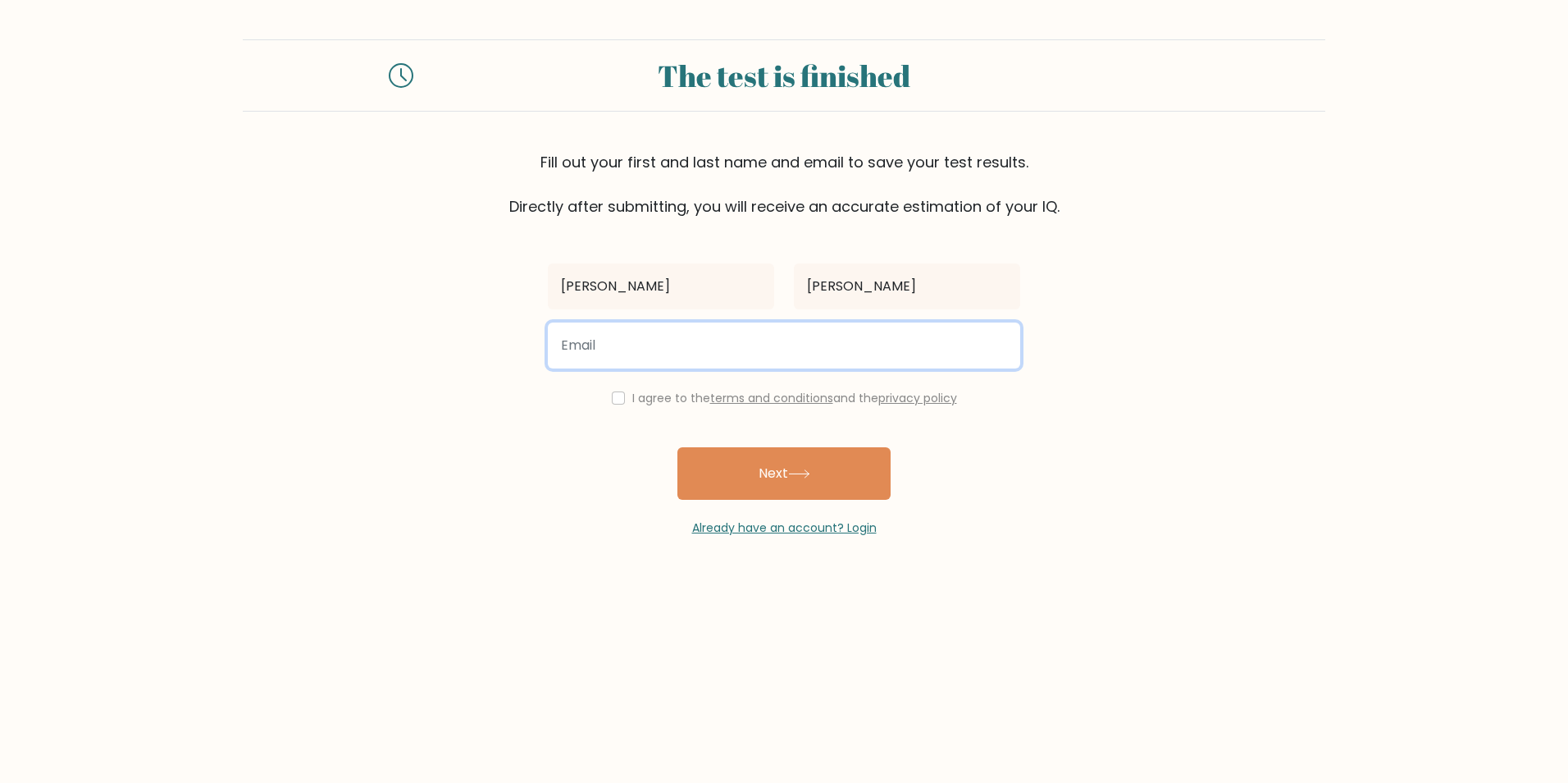
click at [758, 348] on input "email" at bounding box center [784, 345] width 472 height 46
type input "Heidi.somers@outlook.com"
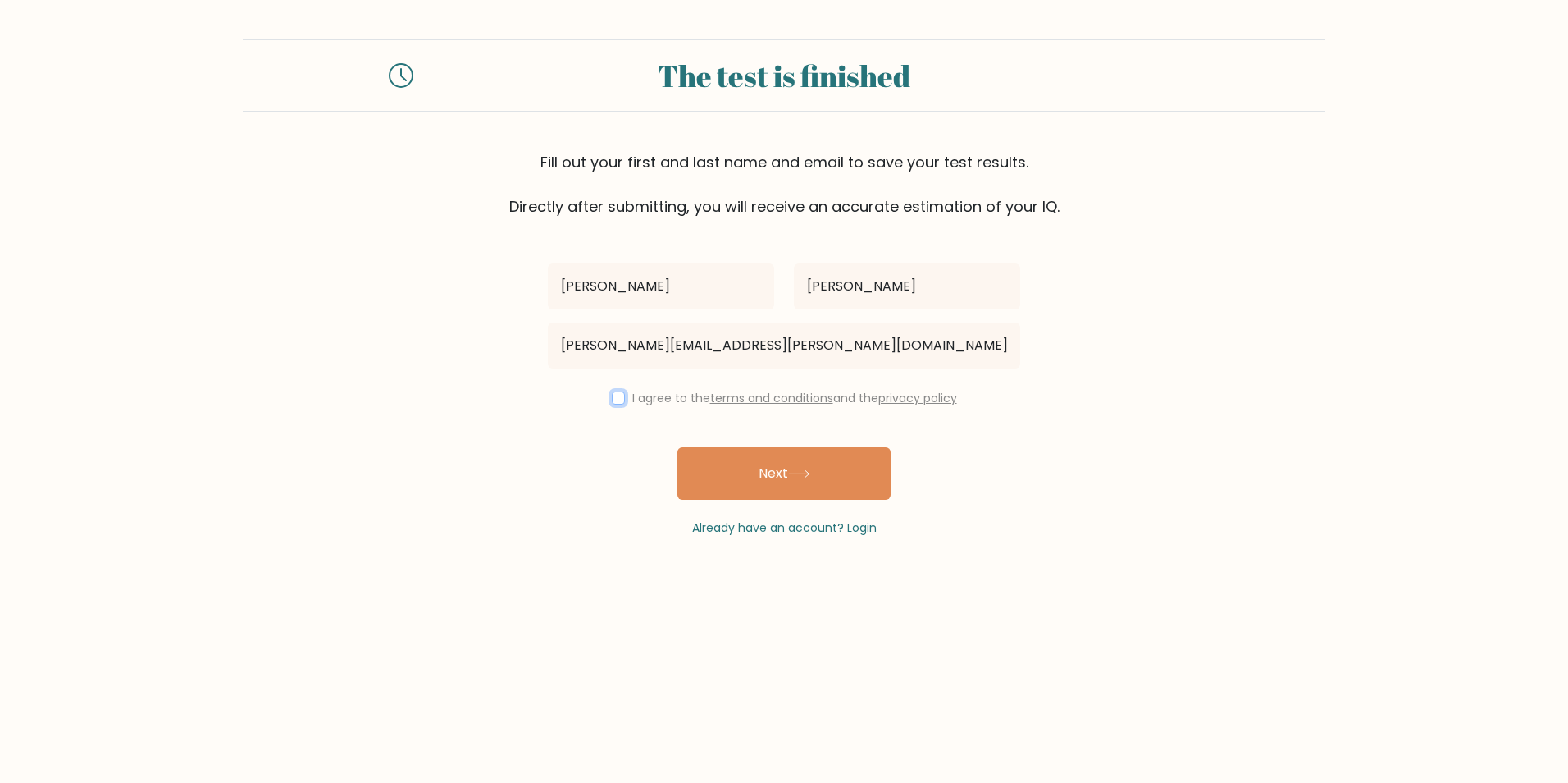
click at [617, 401] on input "checkbox" at bounding box center [618, 397] width 13 height 13
checkbox input "true"
click at [764, 474] on button "Next" at bounding box center [784, 473] width 213 height 53
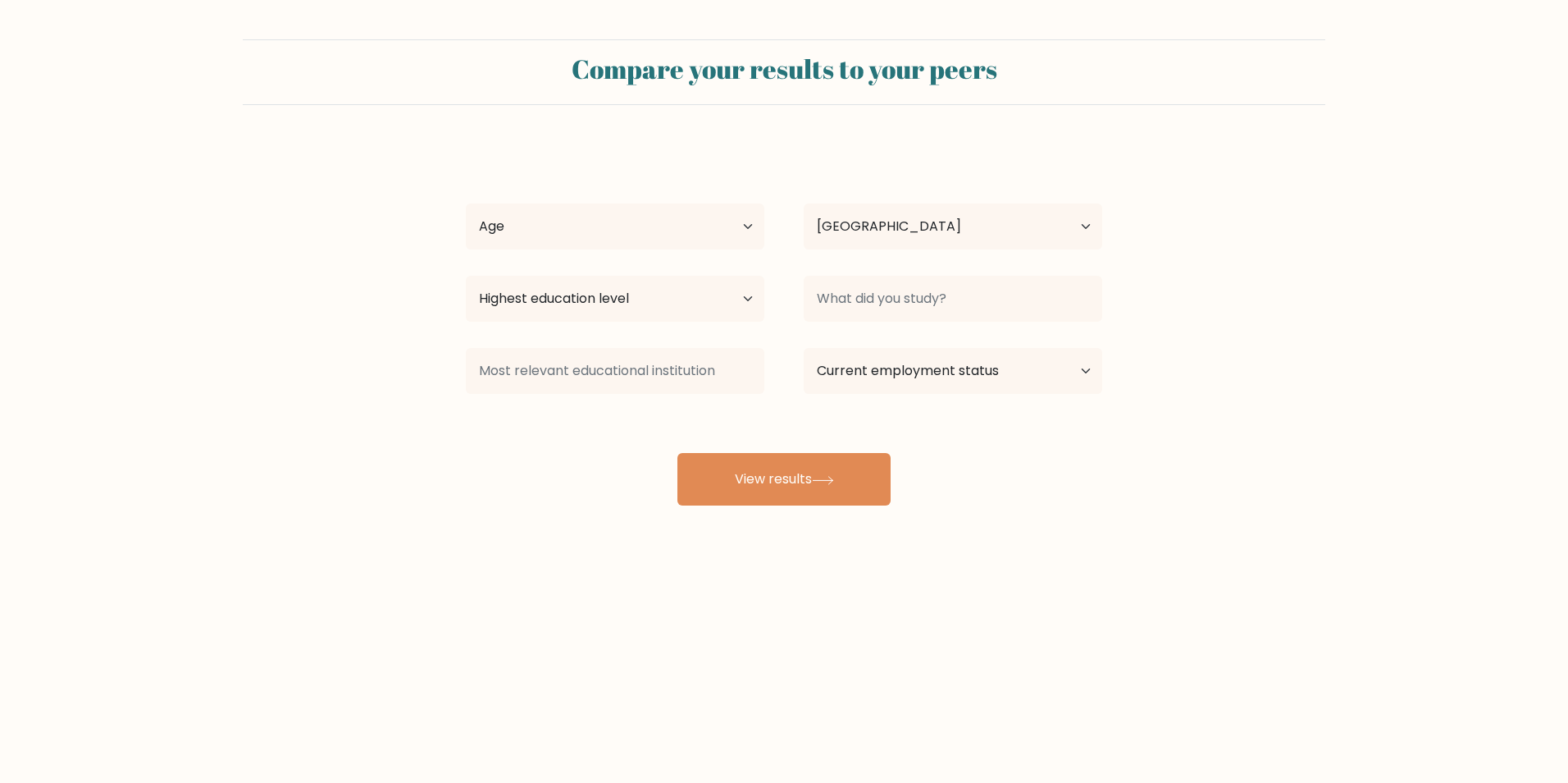
select select "NL"
click at [1071, 228] on select "Country [GEOGRAPHIC_DATA] [GEOGRAPHIC_DATA] [GEOGRAPHIC_DATA] [US_STATE] [GEOGR…" at bounding box center [953, 226] width 298 height 46
click at [960, 232] on select "Country [GEOGRAPHIC_DATA] [GEOGRAPHIC_DATA] [GEOGRAPHIC_DATA] [US_STATE] [GEOGR…" at bounding box center [953, 226] width 298 height 46
click at [740, 227] on select "Age Under [DEMOGRAPHIC_DATA] [DEMOGRAPHIC_DATA] [DEMOGRAPHIC_DATA] [DEMOGRAPHIC…" at bounding box center [615, 226] width 298 height 46
select select "55_64"
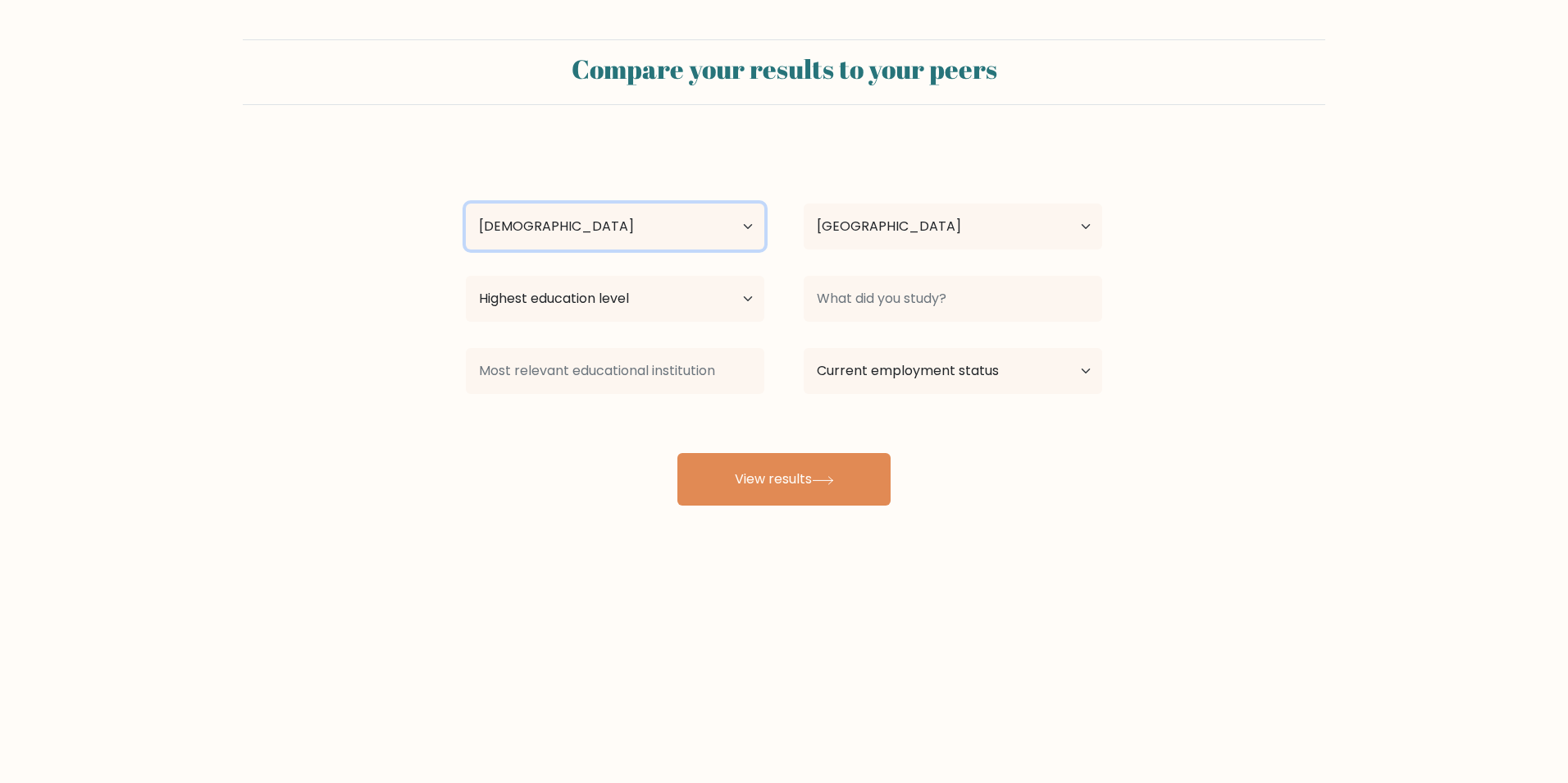
click at [465, 204] on select "Age Under [DEMOGRAPHIC_DATA] [DEMOGRAPHIC_DATA] [DEMOGRAPHIC_DATA] [DEMOGRAPHIC…" at bounding box center [615, 226] width 298 height 46
click at [746, 296] on select "Highest education level No schooling Primary Lower Secondary Upper Secondary Oc…" at bounding box center [615, 298] width 298 height 46
select select "bachelors_degree"
click at [465, 276] on select "Highest education level No schooling Primary Lower Secondary Upper Secondary Oc…" at bounding box center [615, 298] width 298 height 46
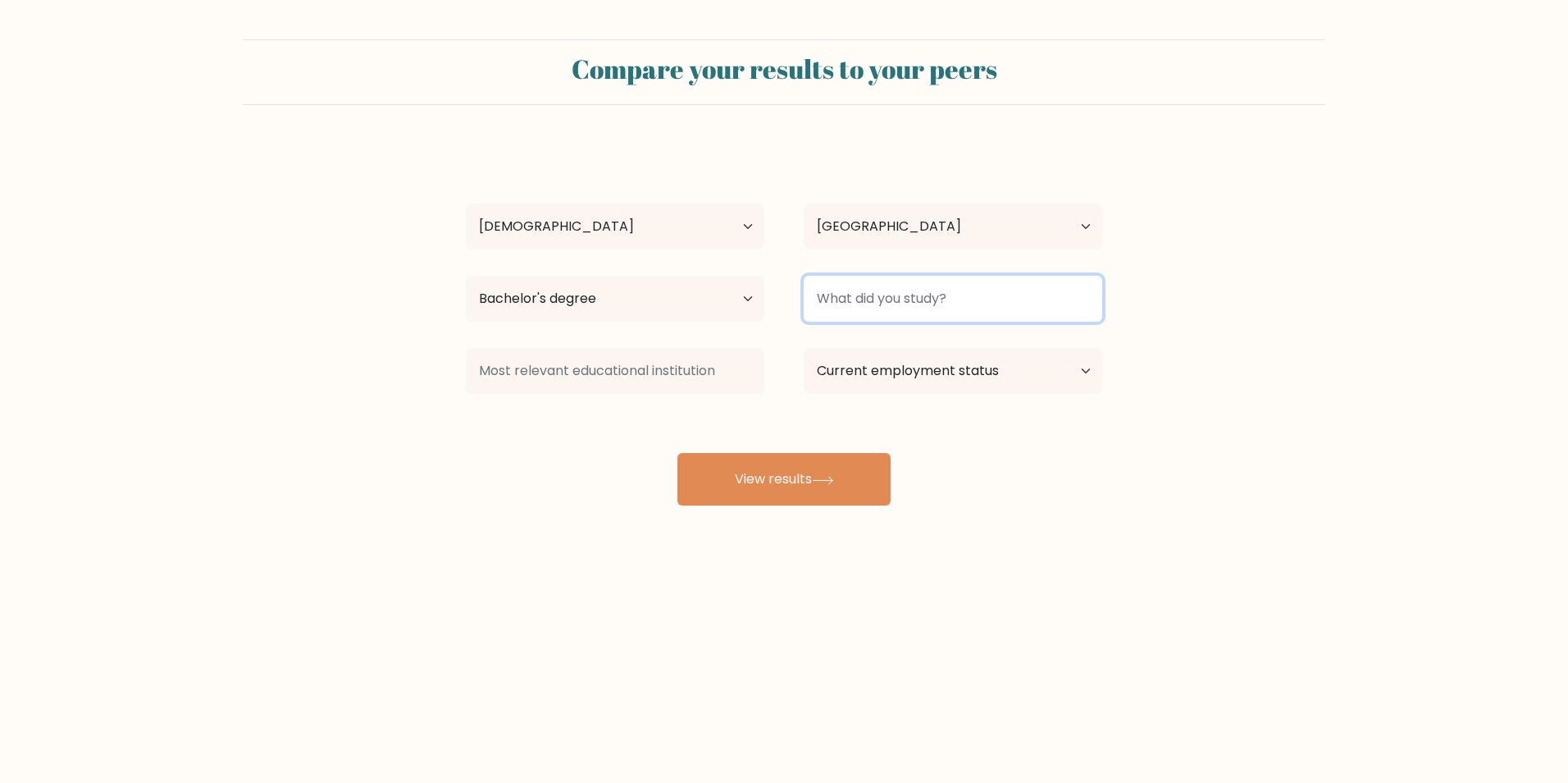
click at [1061, 293] on input at bounding box center [953, 298] width 298 height 46
type input "HR"
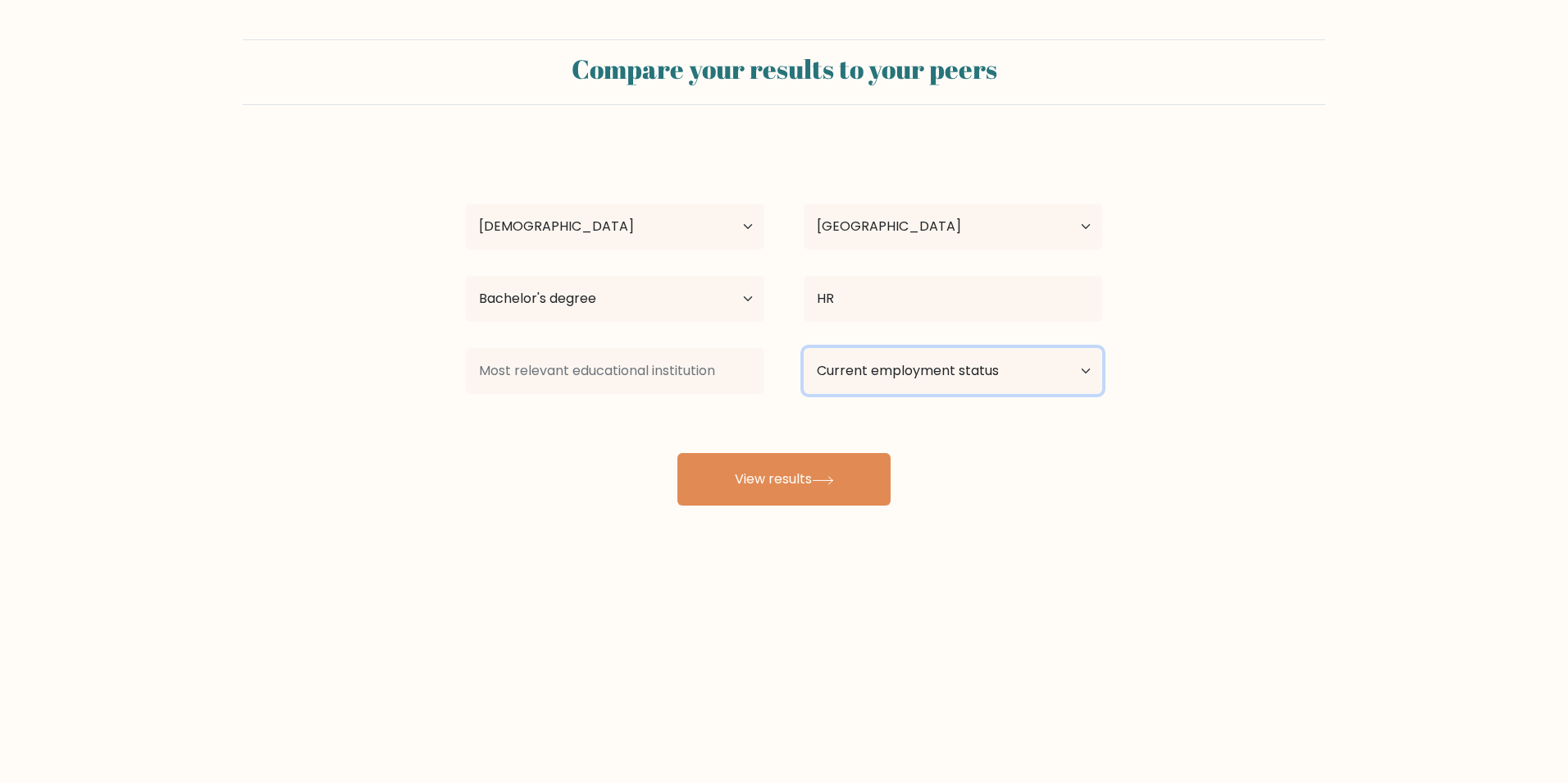
click at [1087, 367] on select "Current employment status Employed Student Retired Other / prefer not to answer" at bounding box center [953, 370] width 298 height 46
select select "employed"
click at [804, 348] on select "Current employment status Employed Student Retired Other / prefer not to answer" at bounding box center [953, 370] width 298 height 46
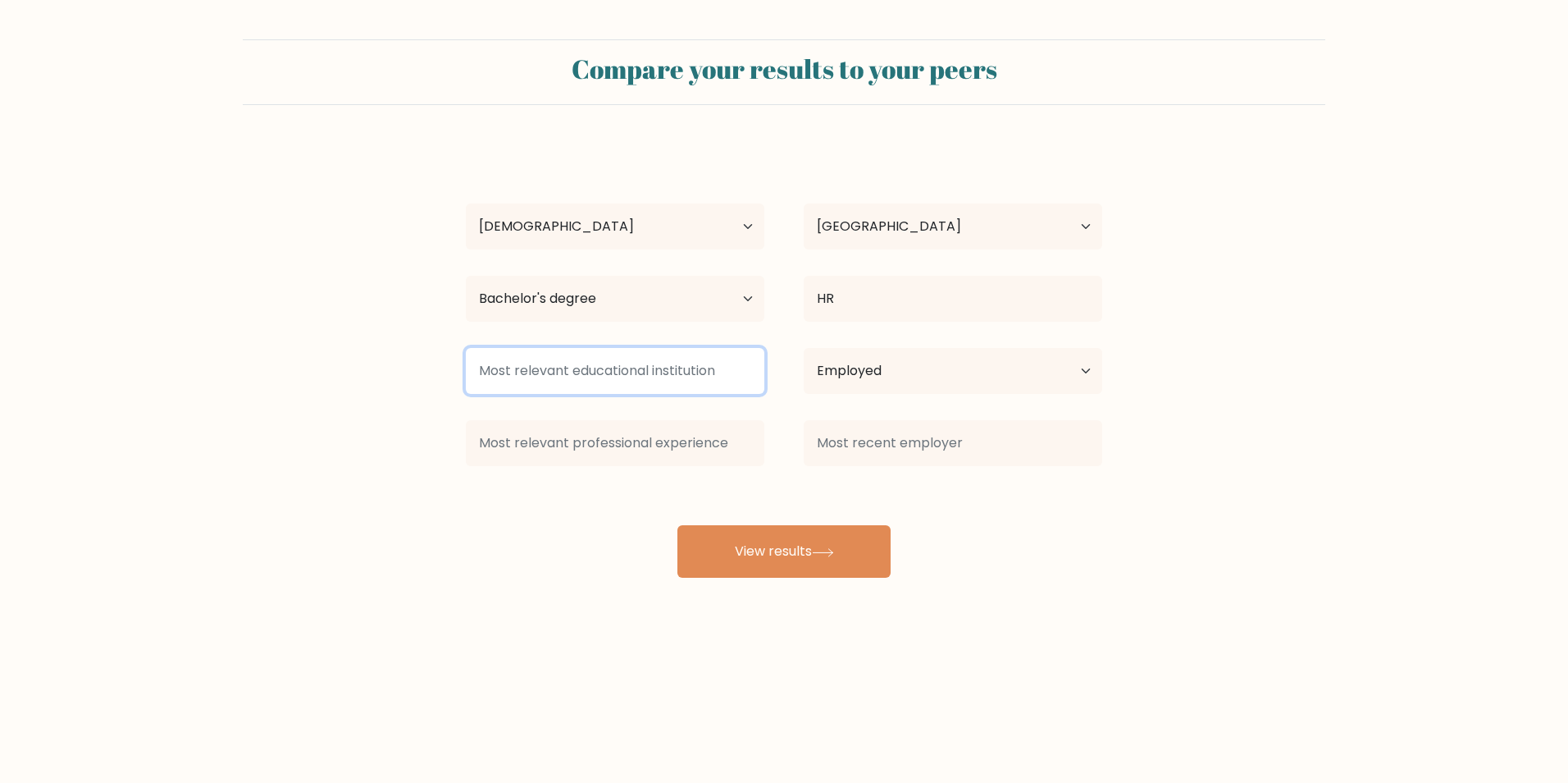
click at [630, 375] on input at bounding box center [615, 370] width 298 height 46
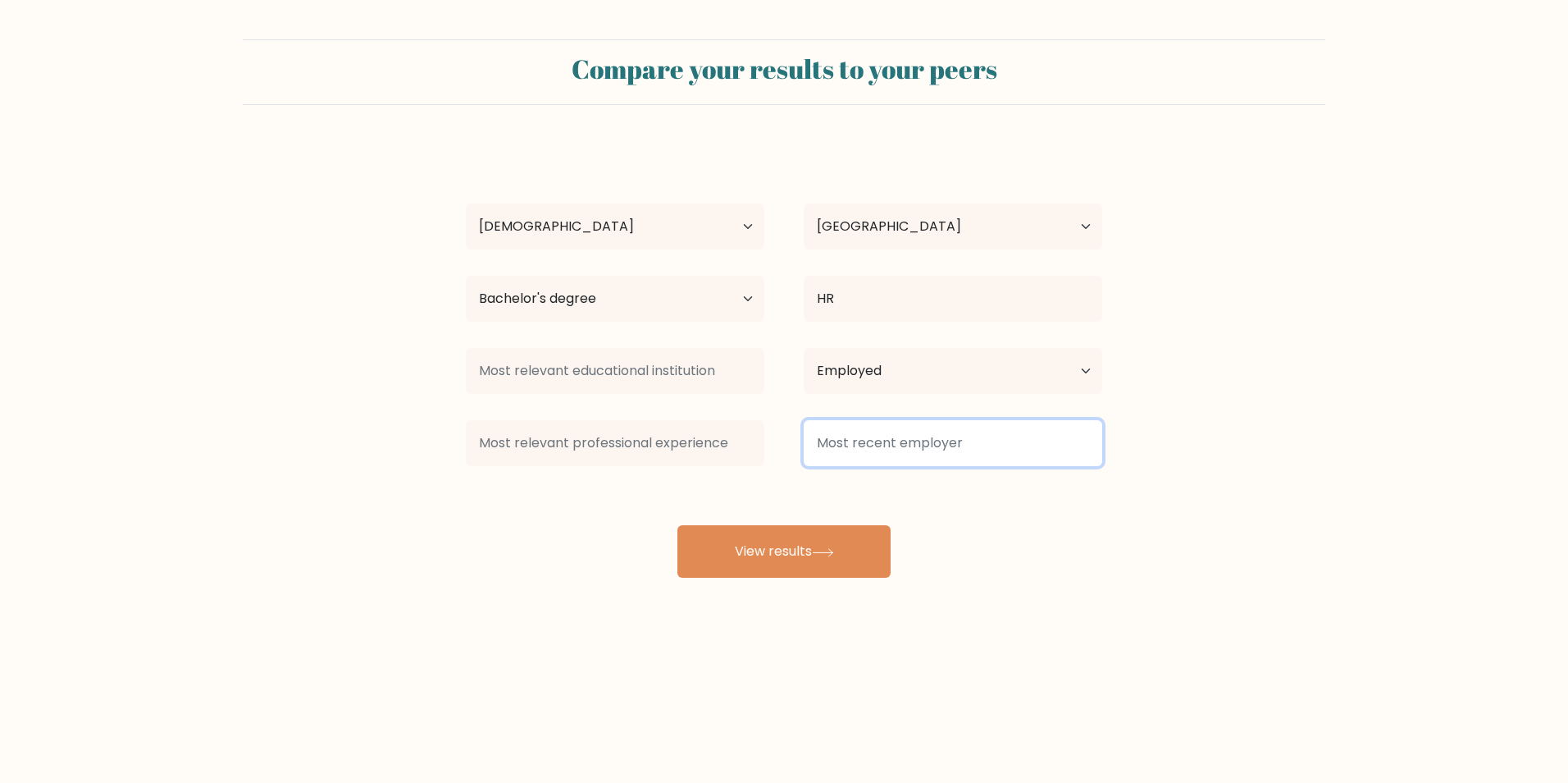
click at [989, 450] on input at bounding box center [953, 442] width 298 height 46
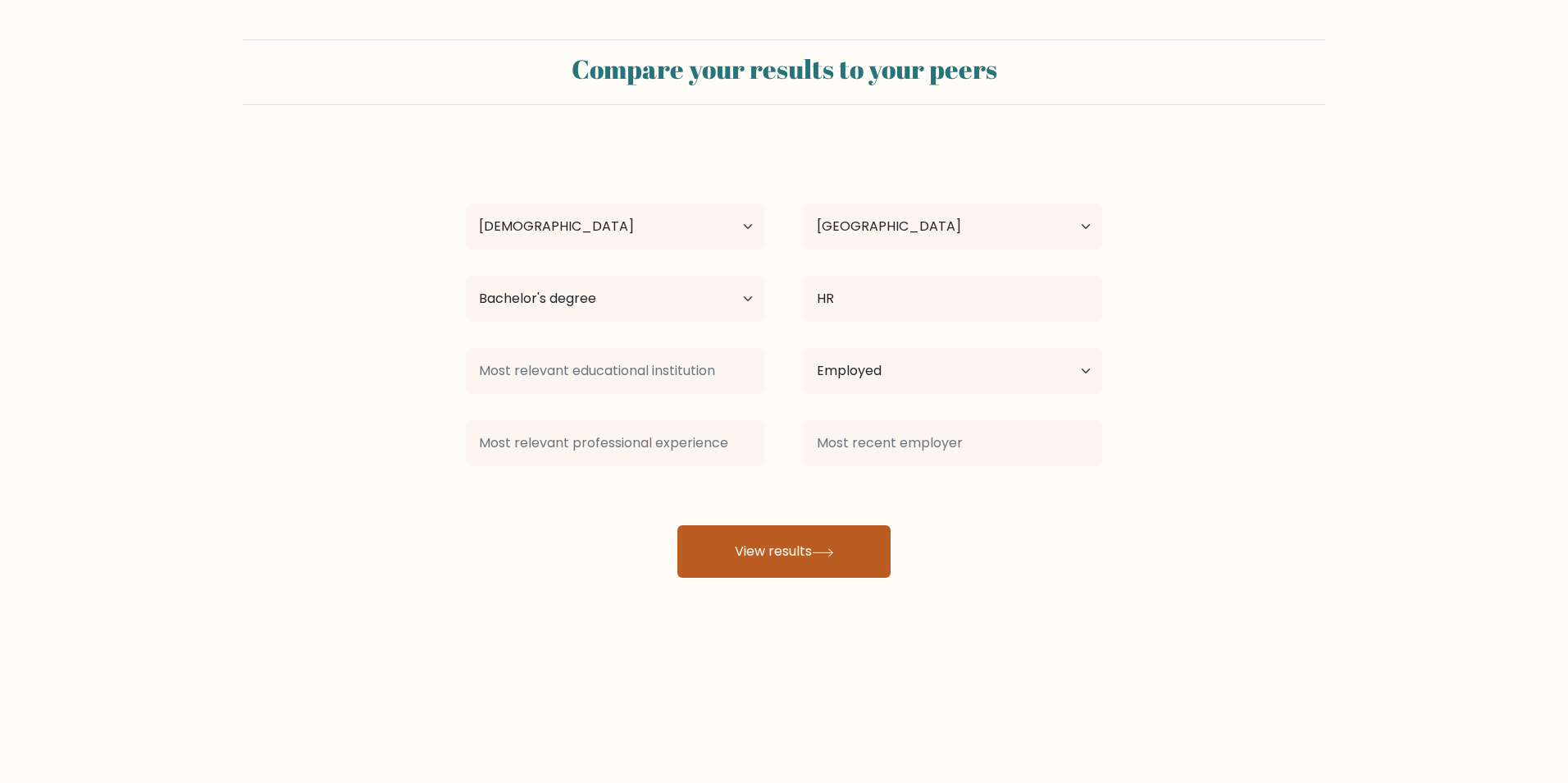
click at [791, 548] on button "View results" at bounding box center [784, 551] width 213 height 53
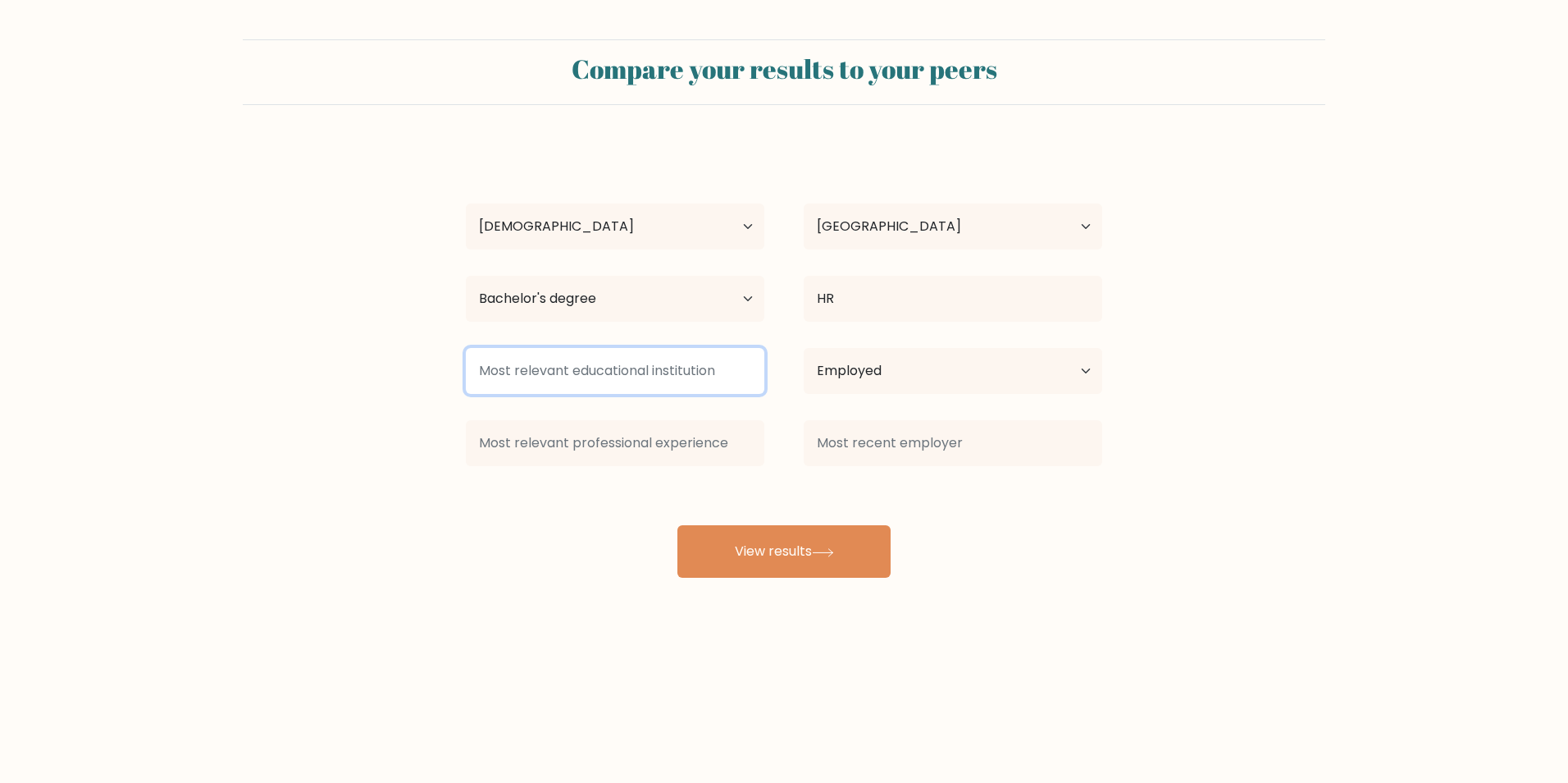
click at [601, 361] on input at bounding box center [615, 370] width 298 height 46
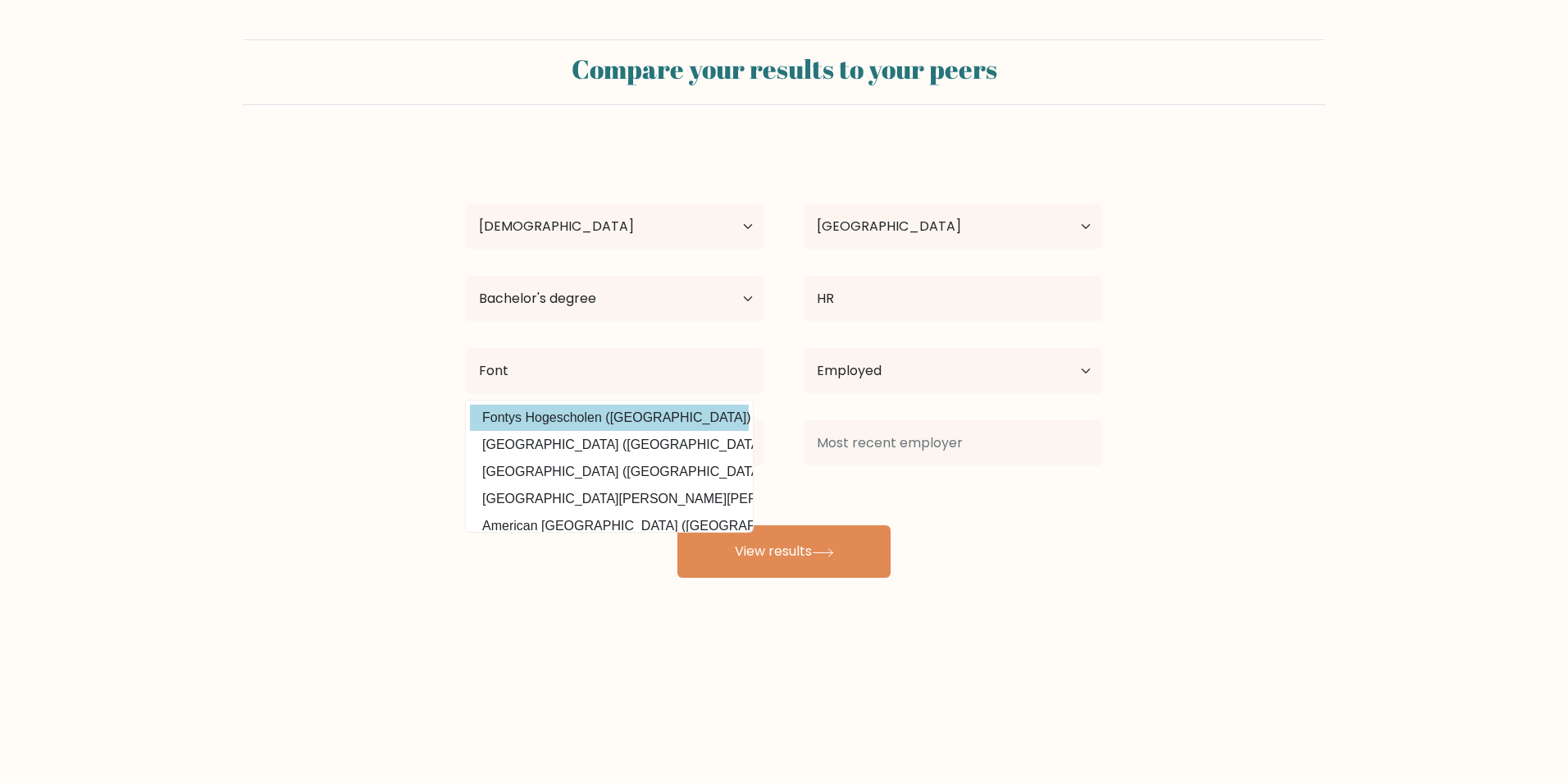
click at [643, 416] on option "Fontys Hogescholen (Netherlands)" at bounding box center [609, 417] width 279 height 26
type input "Fontys Hogescholen"
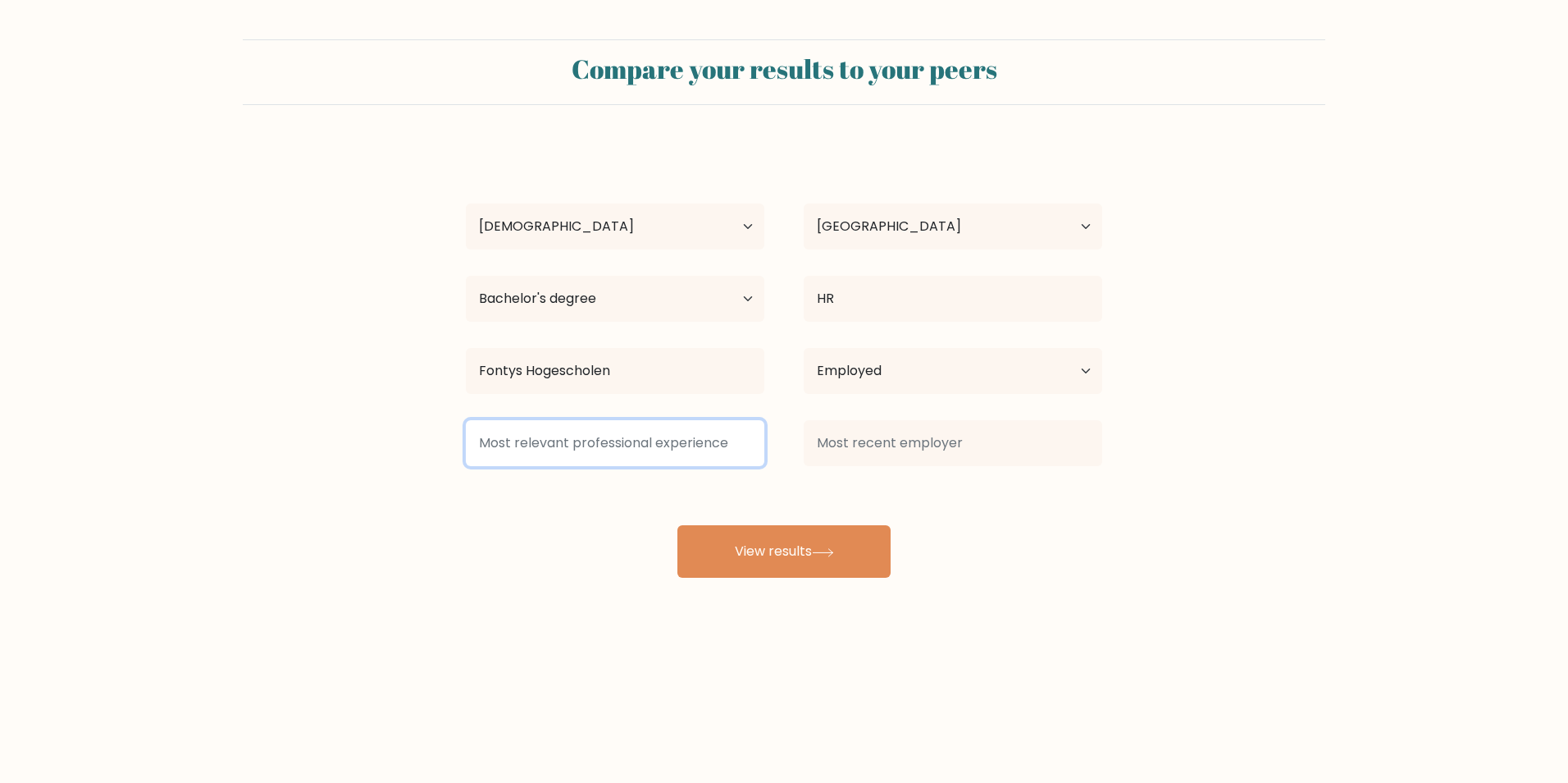
click at [627, 450] on input at bounding box center [615, 442] width 298 height 46
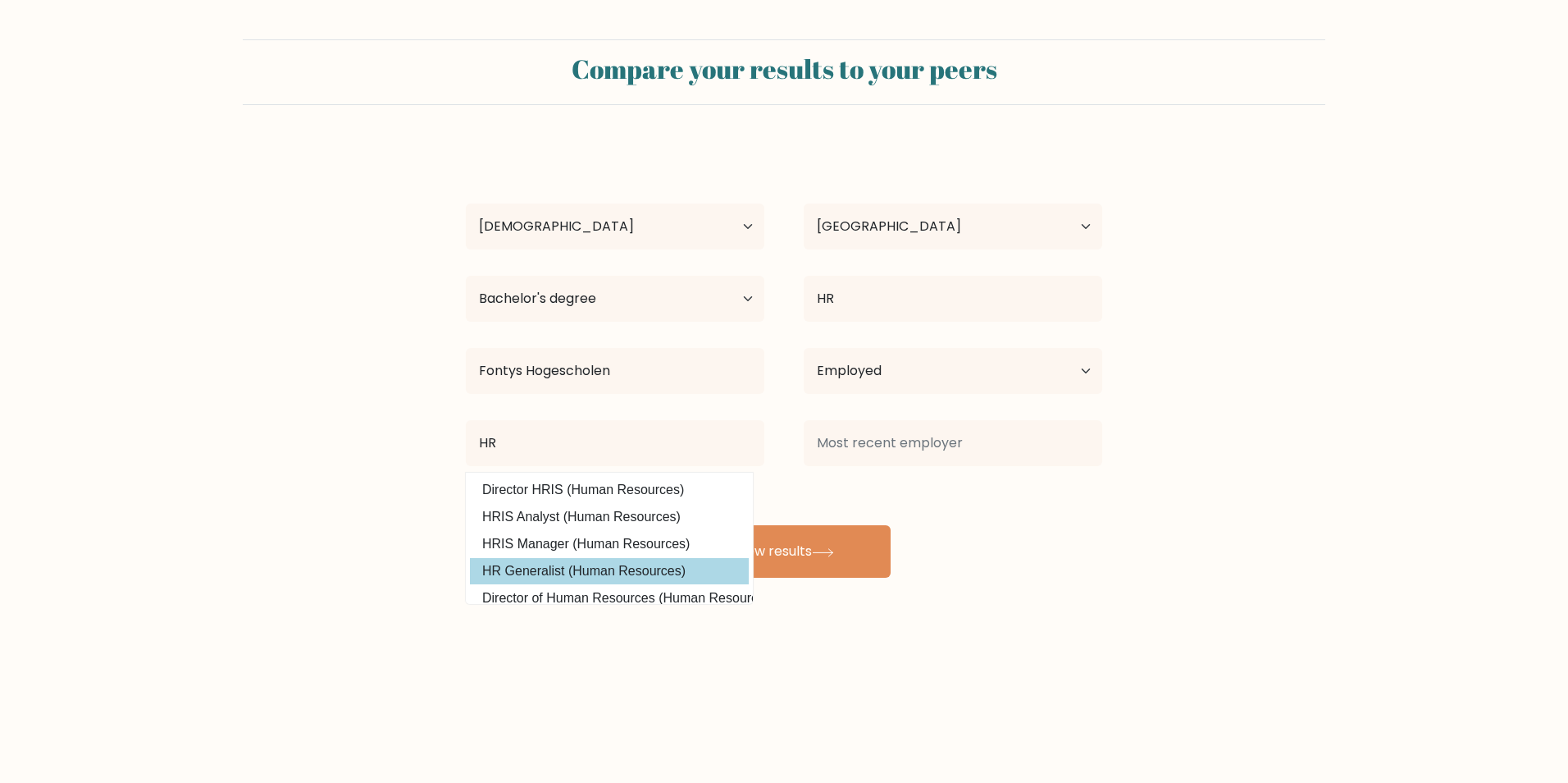
click at [550, 573] on option "HR Generalist (Human Resources)" at bounding box center [609, 571] width 279 height 26
type input "HR Generalist"
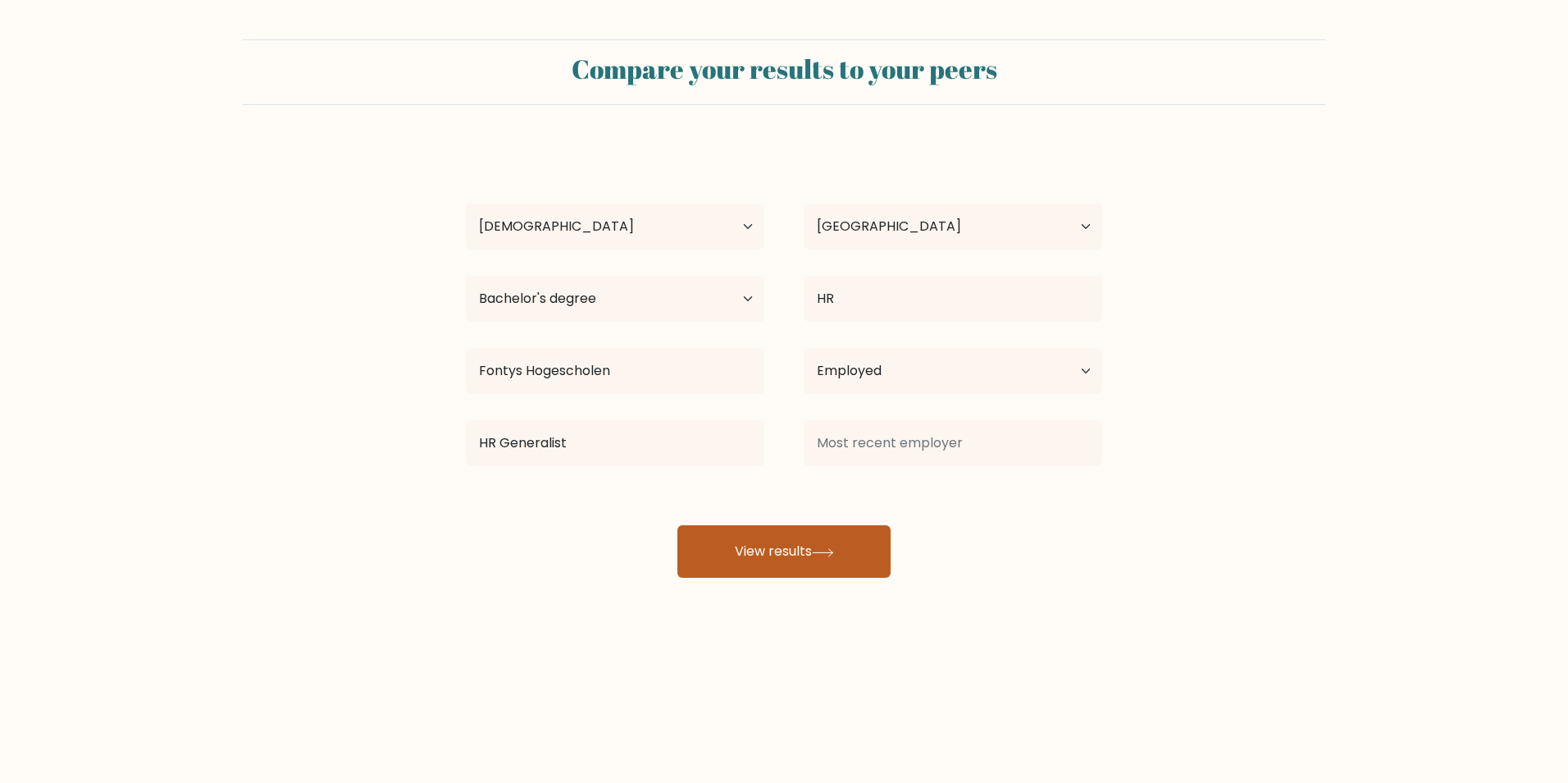
click at [811, 547] on button "View results" at bounding box center [784, 551] width 213 height 53
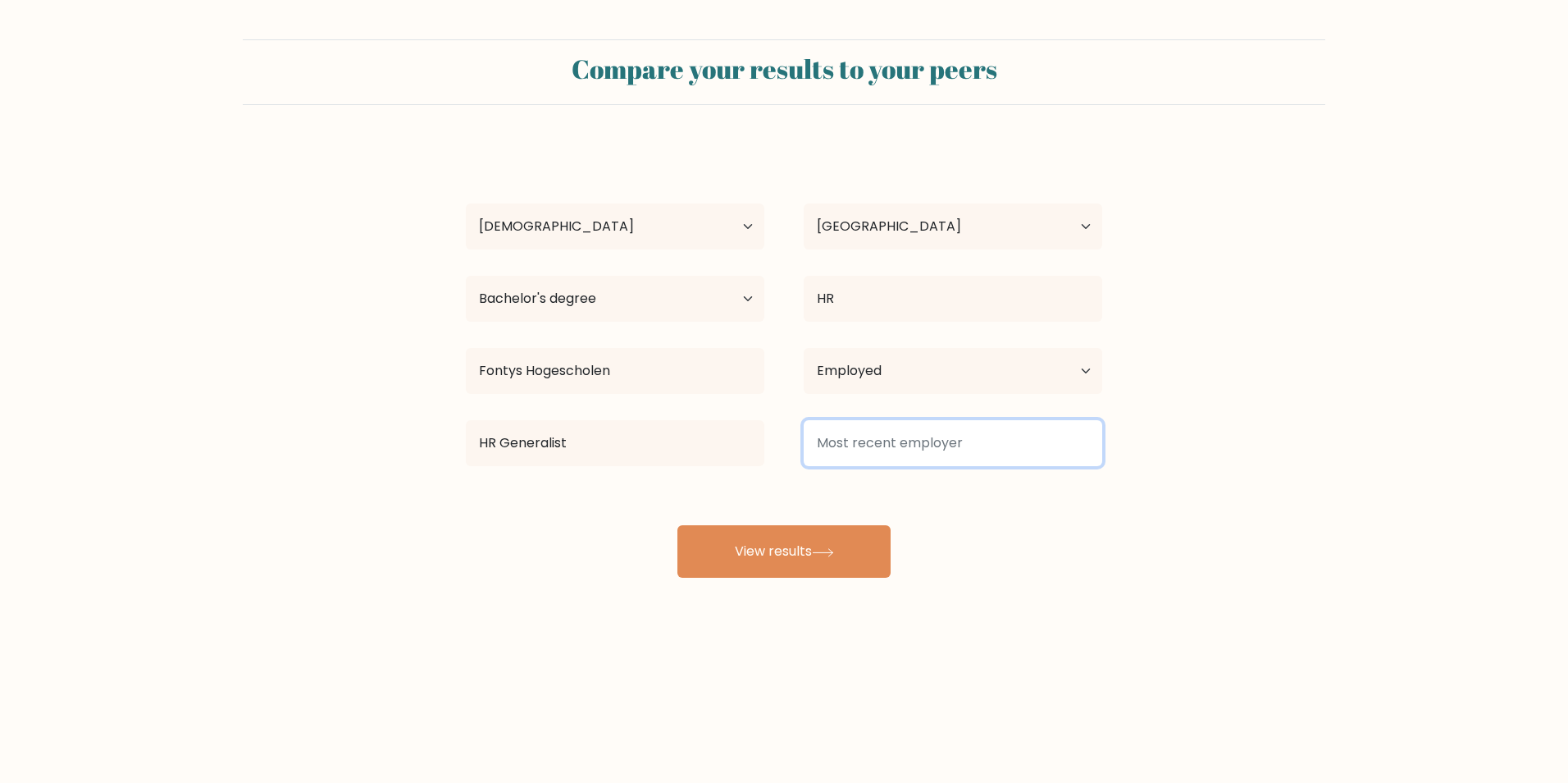
click at [885, 440] on input at bounding box center [953, 442] width 298 height 46
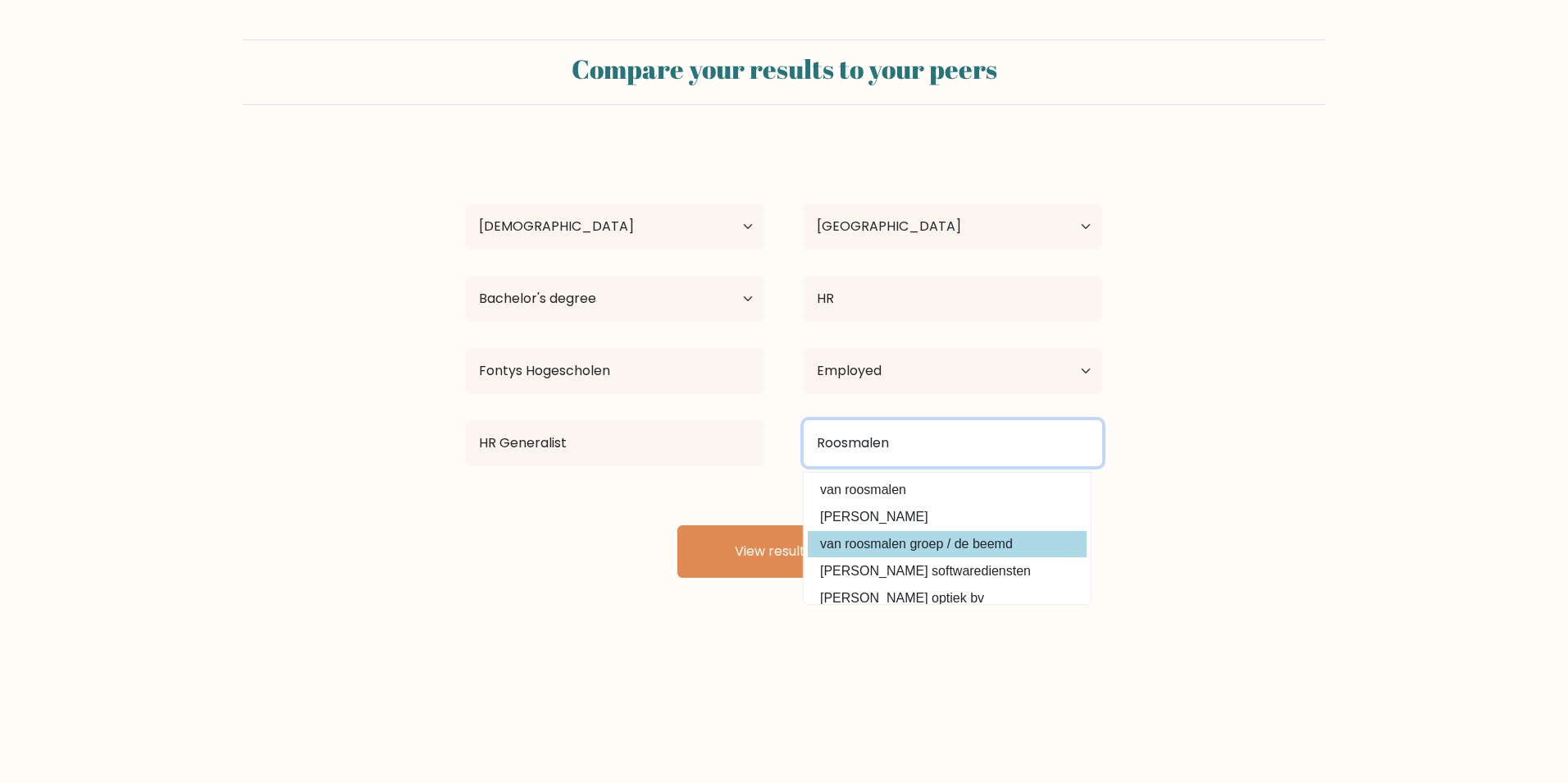
type input "Roosmalen"
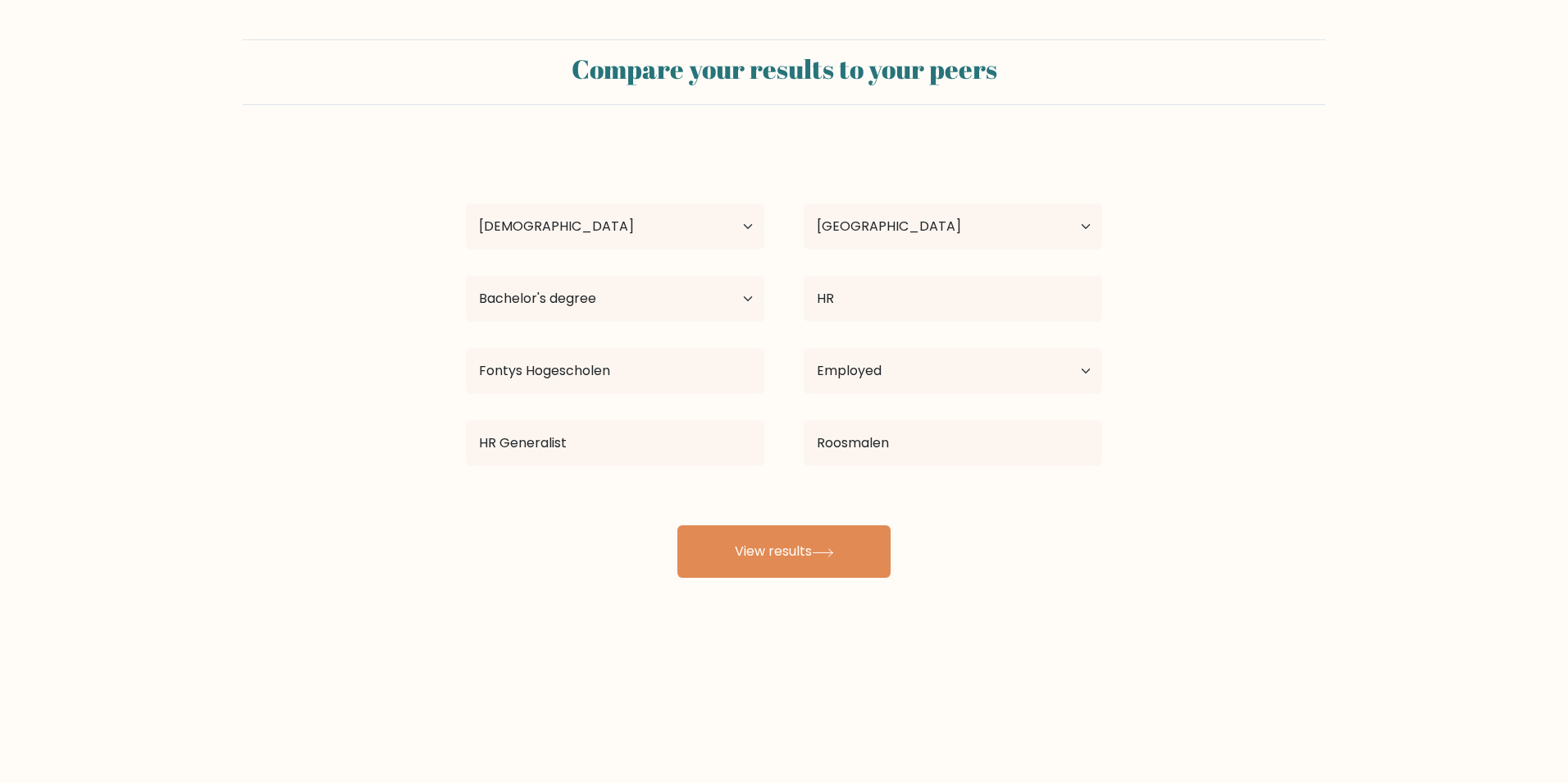
drag, startPoint x: 903, startPoint y: 542, endPoint x: 901, endPoint y: 552, distance: 10.2
click at [902, 542] on div "Heidi Somers Age Under 18 years old 18-24 years old 25-34 years old 35-44 years…" at bounding box center [784, 362] width 656 height 434
click at [821, 559] on button "View results" at bounding box center [784, 551] width 213 height 53
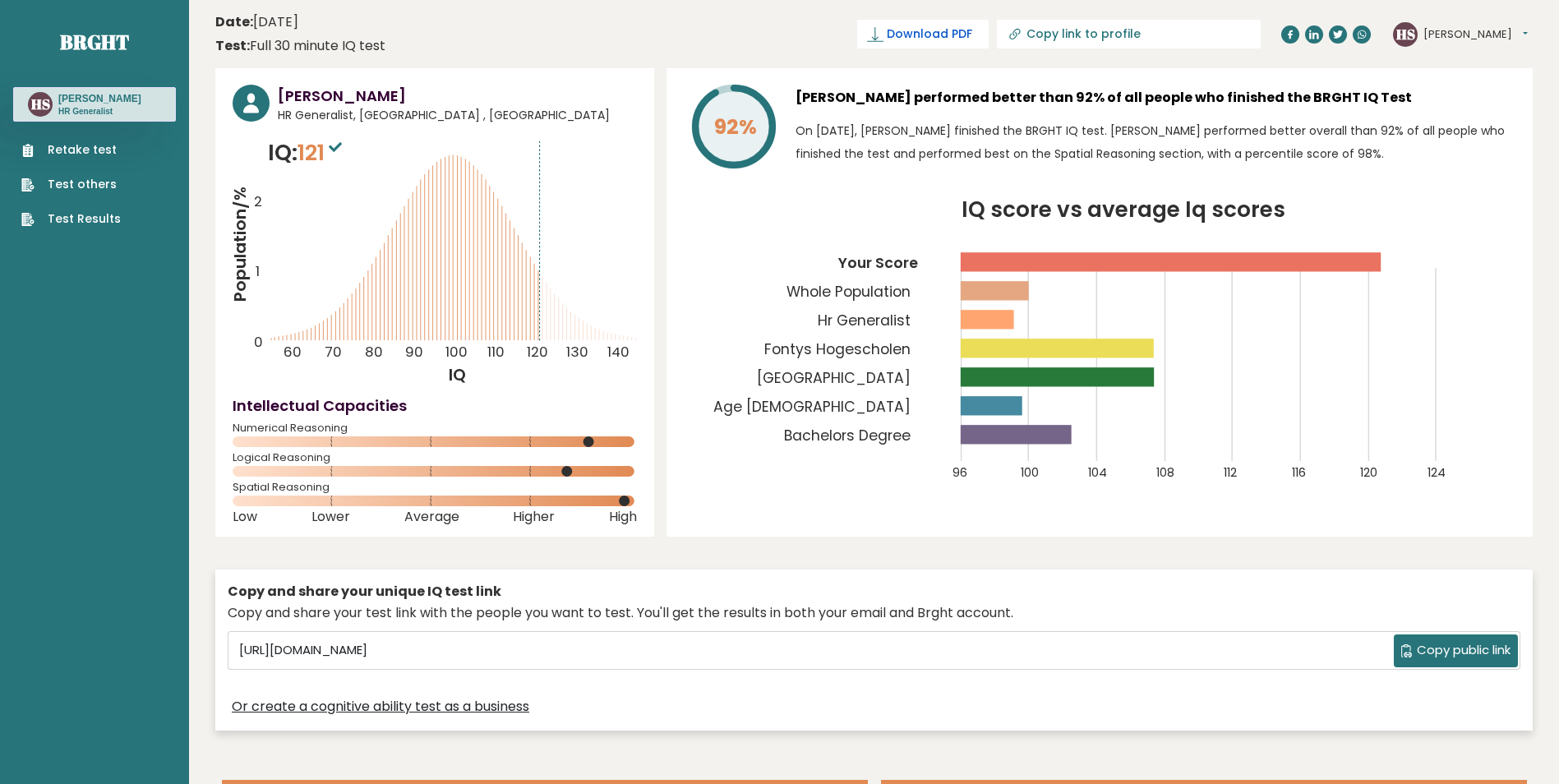
click at [972, 36] on span "Download PDF" at bounding box center [929, 34] width 85 height 17
click at [1462, 34] on button "[PERSON_NAME]" at bounding box center [1476, 34] width 104 height 16
drag, startPoint x: 1490, startPoint y: 20, endPoint x: 1438, endPoint y: 11, distance: 52.8
click at [1490, 20] on div "HS Heidi Dashboard Profile Settings Logout" at bounding box center [1463, 35] width 140 height 33
click at [988, 36] on span "✓ Your PDF is downloaded..." at bounding box center [895, 34] width 187 height 29
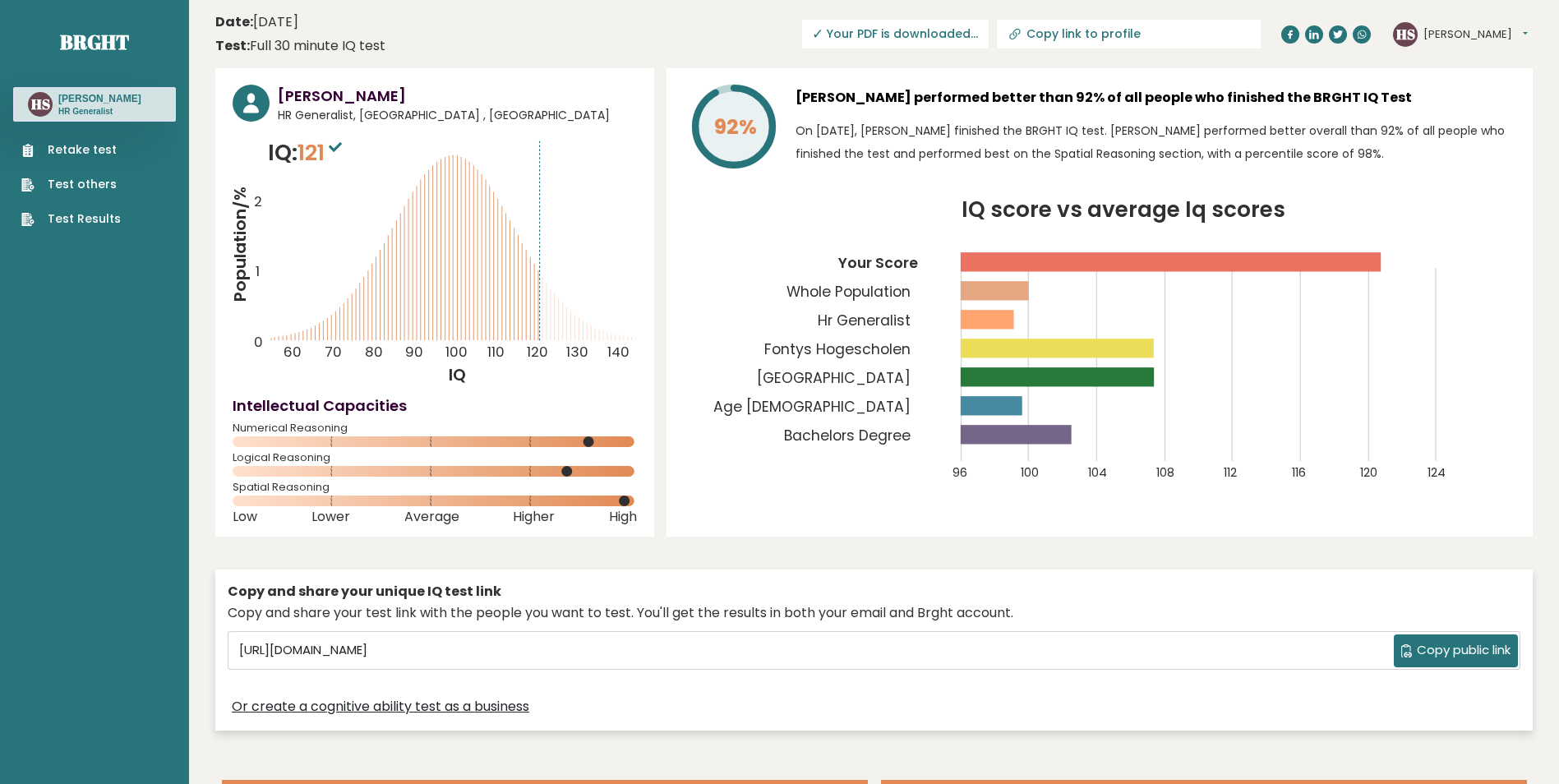
click at [1175, 36] on input "Copy link to profile" at bounding box center [1138, 33] width 223 height 13
type input "https://brght.org/profile/heidi-somers/?utm_source=share&utm_medium=copy&utm_ca…"
click at [1106, 53] on header "Date: October 09, 2025 Test: Full 30 minute IQ test Download PDF Downloading...…" at bounding box center [874, 34] width 1318 height 52
click at [1112, 30] on input "https://brght.org/profile/heidi-somers/?utm_source=share&utm_medium=copy&utm_ca…" at bounding box center [1080, 33] width 223 height 13
click at [787, 29] on header "Date: October 09, 2025 Test: Full 30 minute IQ test Download PDF Downloading...…" at bounding box center [874, 34] width 1318 height 52
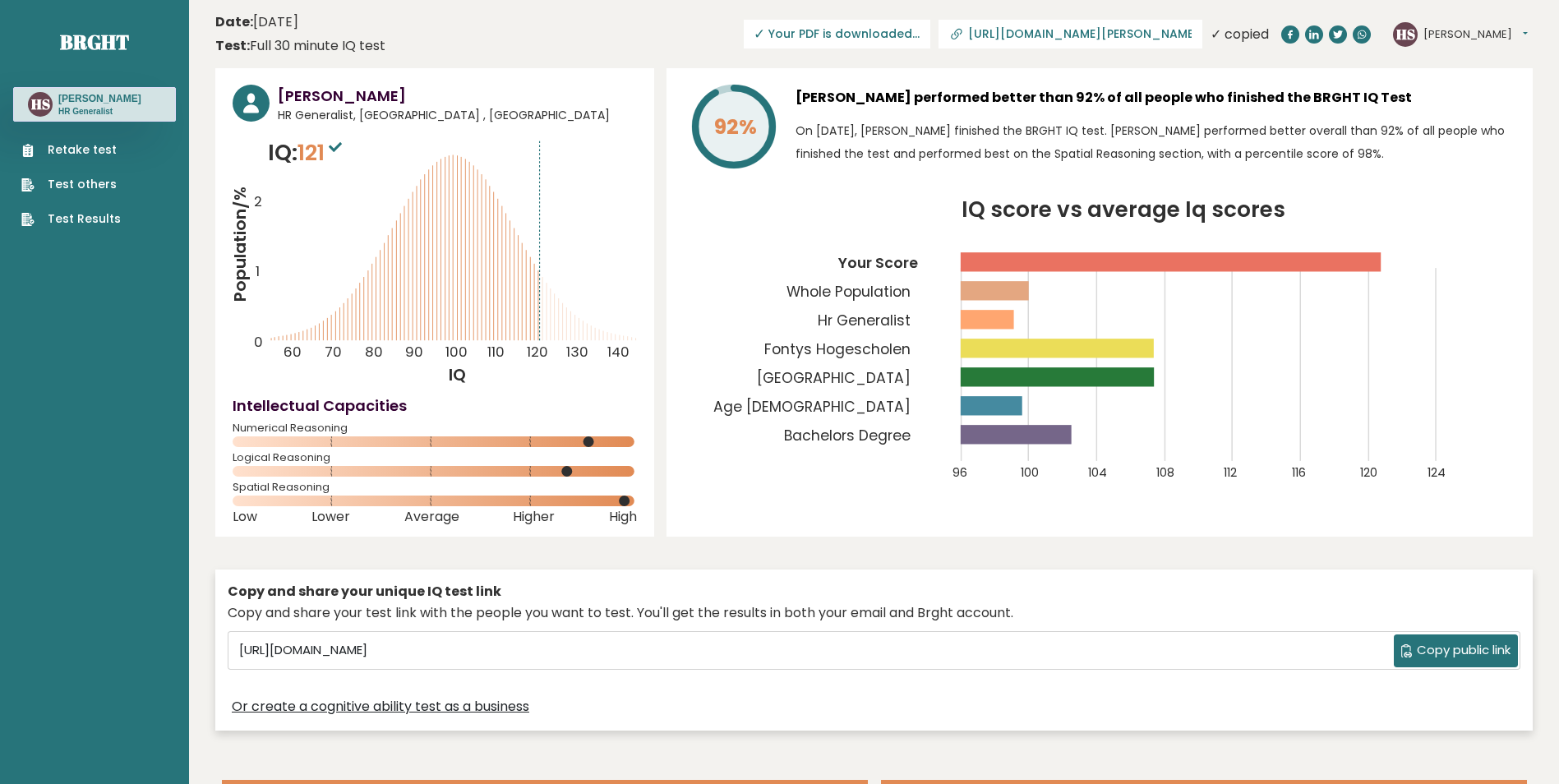
click at [1455, 31] on button "[PERSON_NAME]" at bounding box center [1476, 34] width 104 height 16
click at [1509, 23] on div "HS Heidi Dashboard Profile Settings Logout" at bounding box center [1463, 35] width 140 height 33
click at [1115, 36] on input "https://brght.org/profile/heidi-somers/?utm_source=share&utm_medium=copy&utm_ca…" at bounding box center [1080, 33] width 223 height 13
drag, startPoint x: 1115, startPoint y: 36, endPoint x: 1079, endPoint y: 49, distance: 38.3
click at [1079, 49] on header "Date: October 09, 2025 Test: Full 30 minute IQ test Download PDF Downloading...…" at bounding box center [874, 34] width 1318 height 52
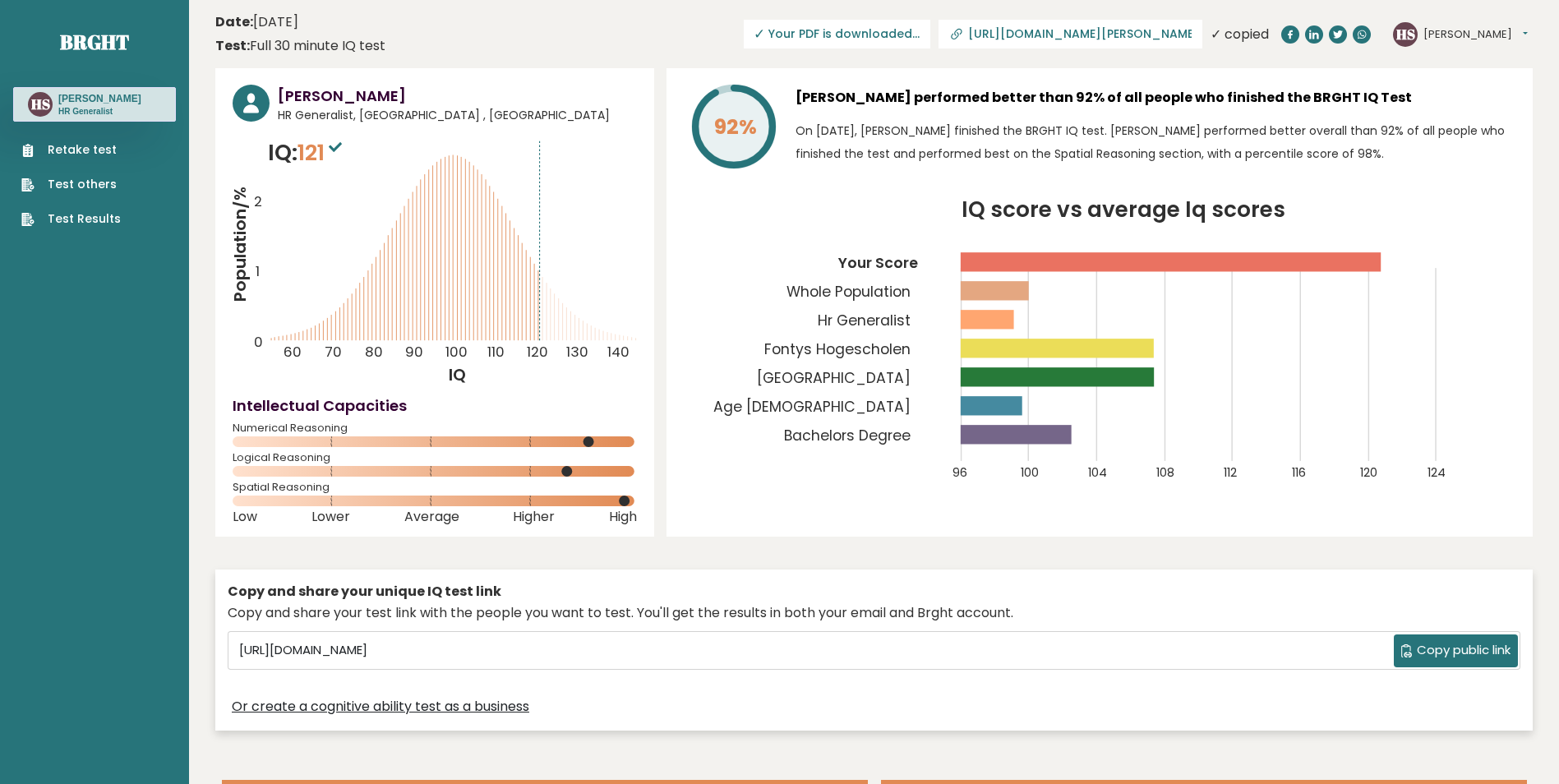
click at [930, 37] on span "✓ Your PDF is downloaded..." at bounding box center [836, 34] width 187 height 29
click at [1364, 35] on icon at bounding box center [1361, 34] width 10 height 10
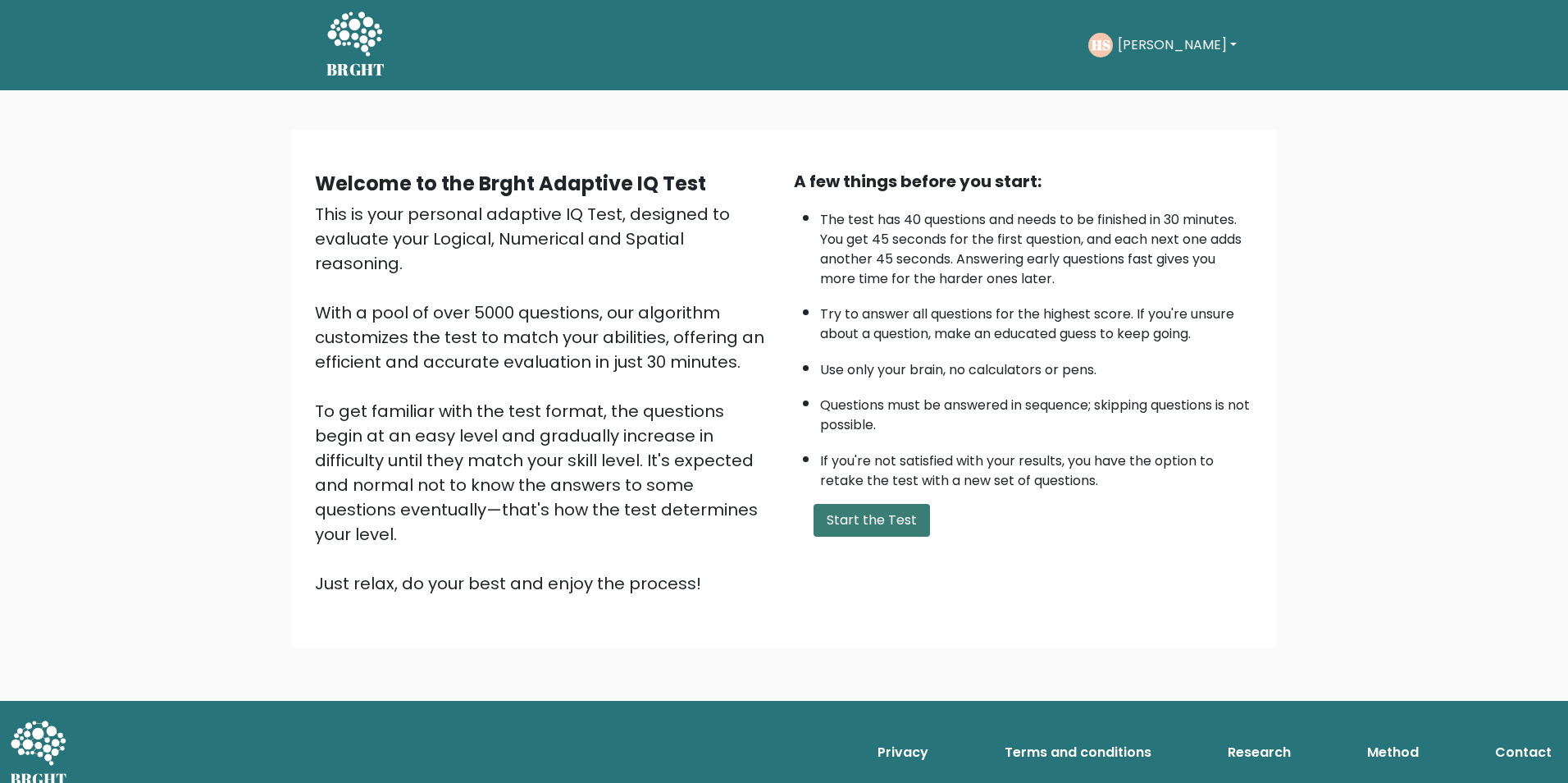
click at [869, 514] on button "Start the Test" at bounding box center [872, 520] width 116 height 33
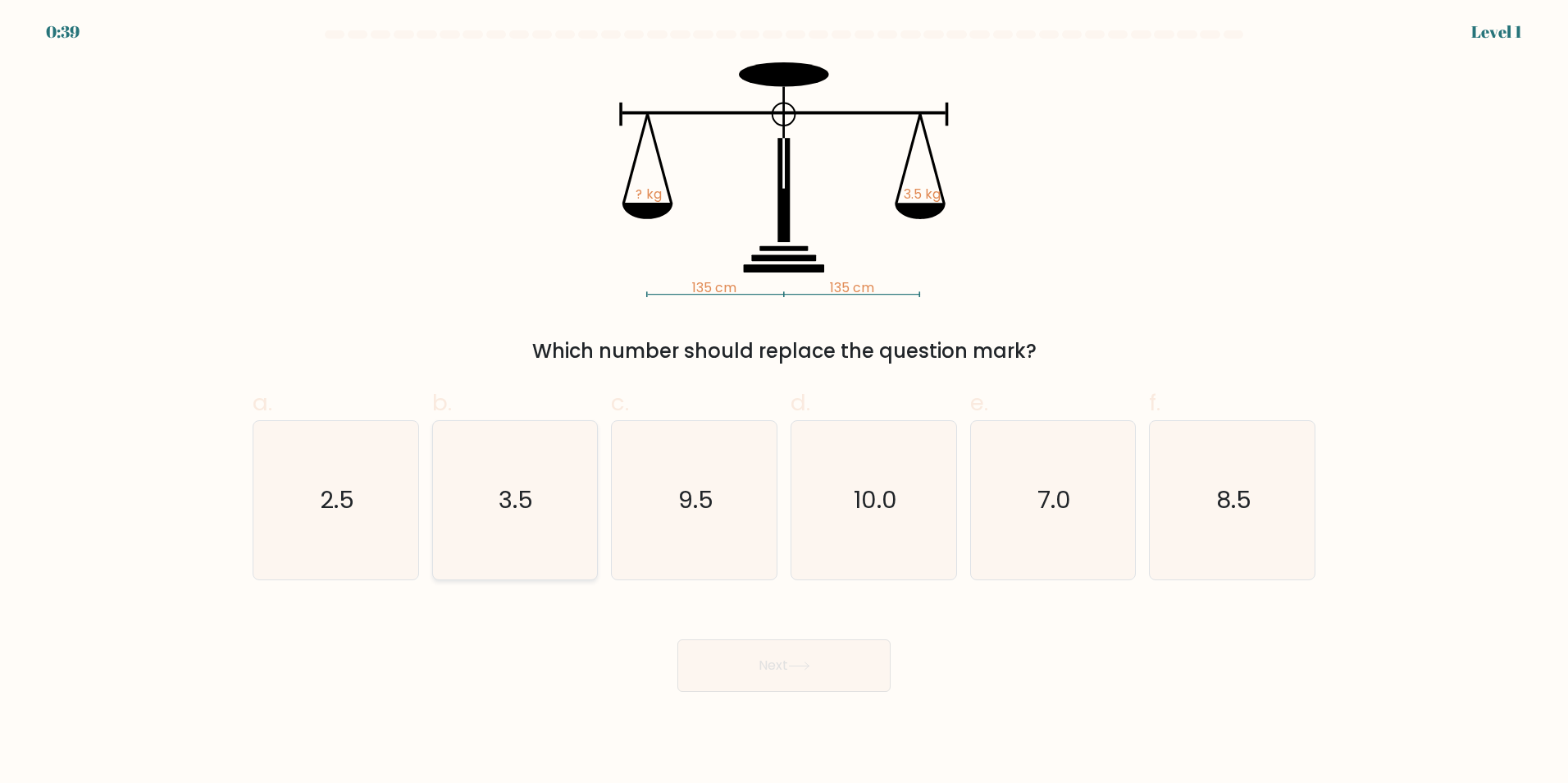
click at [524, 502] on text "3.5" at bounding box center [517, 499] width 35 height 33
click at [784, 402] on input "b. 3.5" at bounding box center [784, 396] width 1 height 10
radio input "true"
click at [738, 665] on button "Next" at bounding box center [784, 665] width 213 height 53
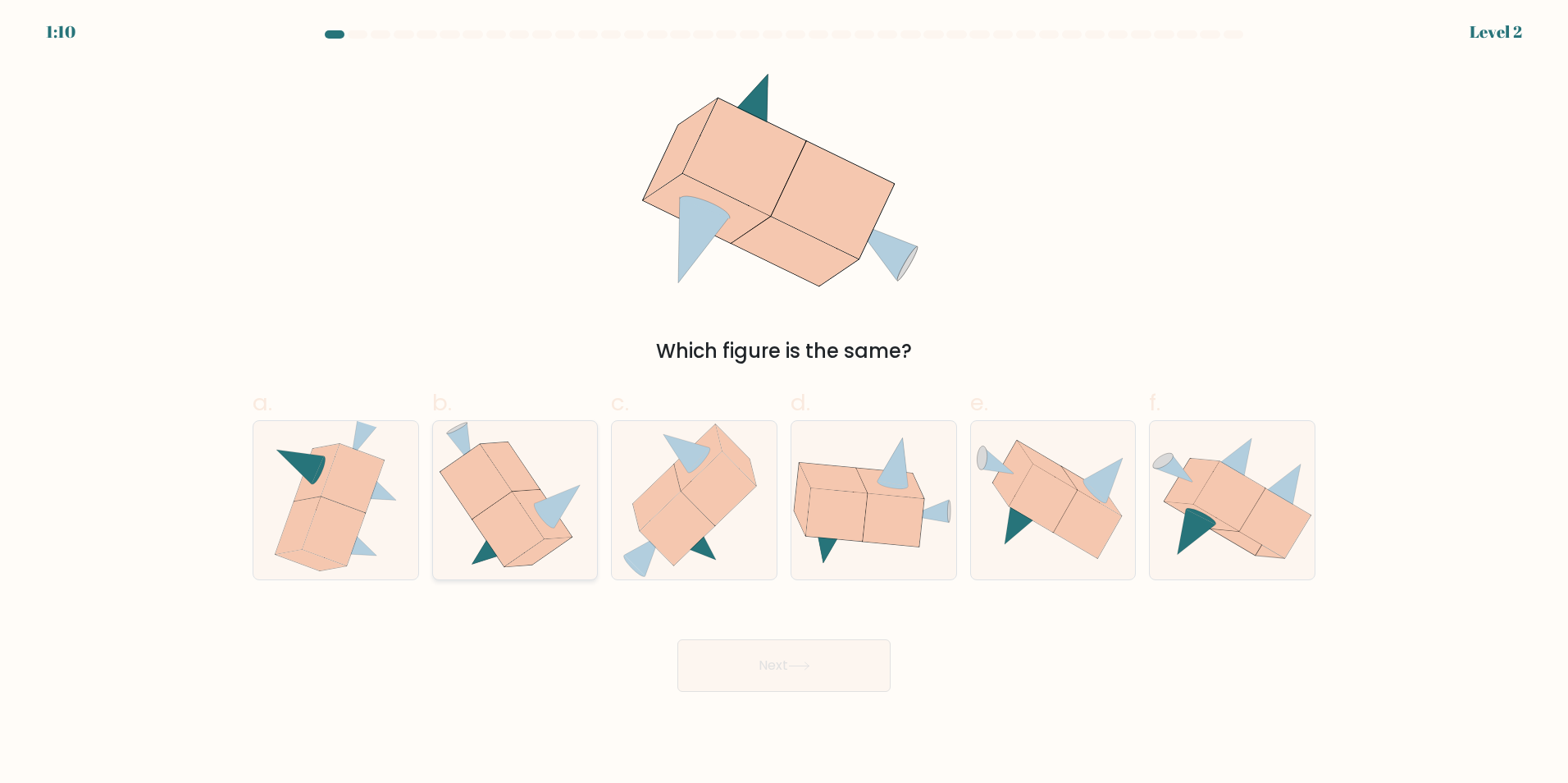
drag, startPoint x: 508, startPoint y: 519, endPoint x: 567, endPoint y: 514, distance: 59.2
click at [510, 519] on icon at bounding box center [508, 529] width 71 height 75
click at [784, 402] on input "b." at bounding box center [784, 396] width 1 height 10
radio input "true"
click at [827, 666] on button "Next" at bounding box center [784, 665] width 213 height 53
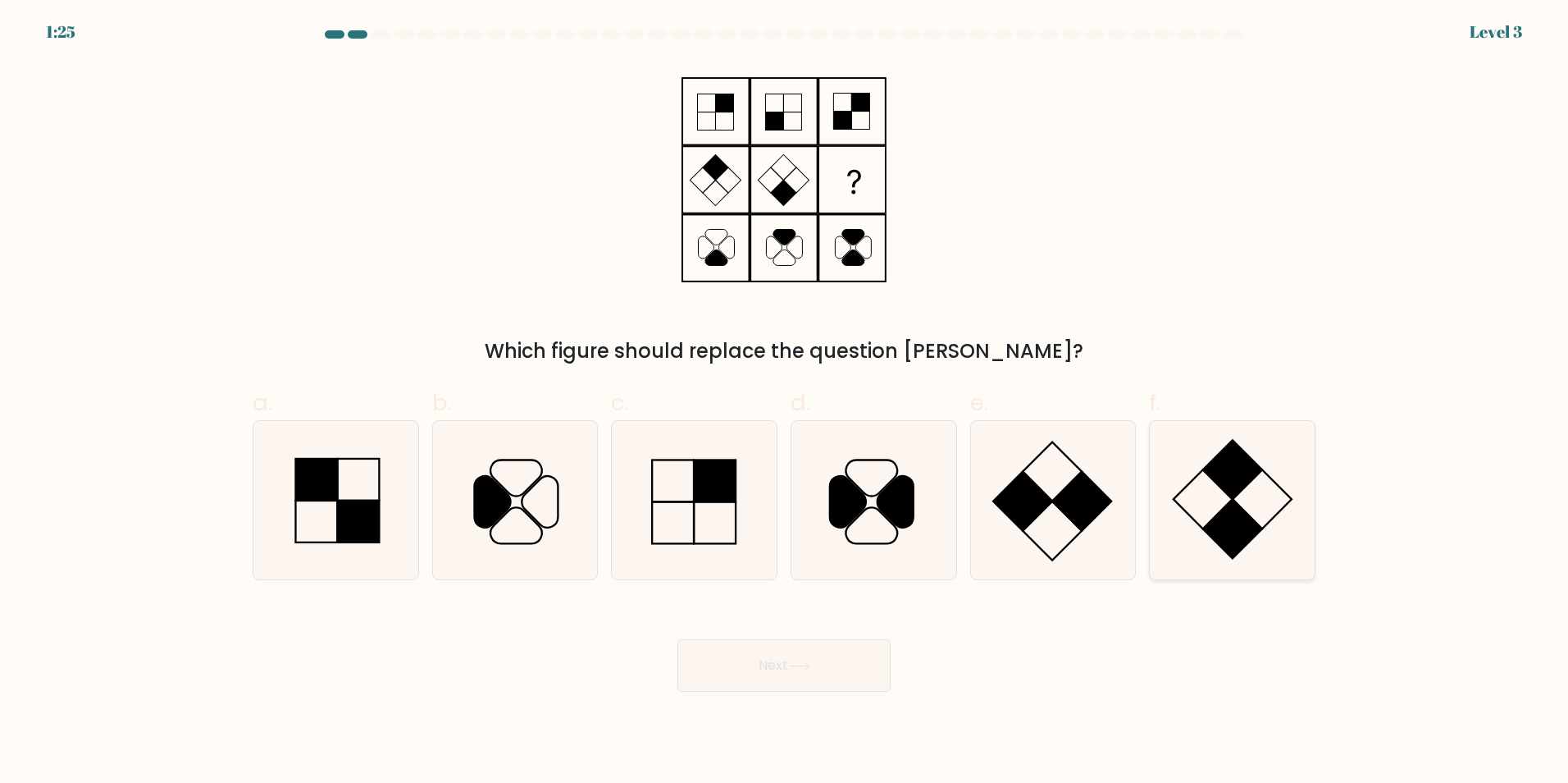
click at [1235, 497] on rect at bounding box center [1233, 469] width 59 height 59
click at [785, 402] on input "f." at bounding box center [784, 396] width 1 height 10
radio input "true"
click at [822, 675] on button "Next" at bounding box center [784, 665] width 213 height 53
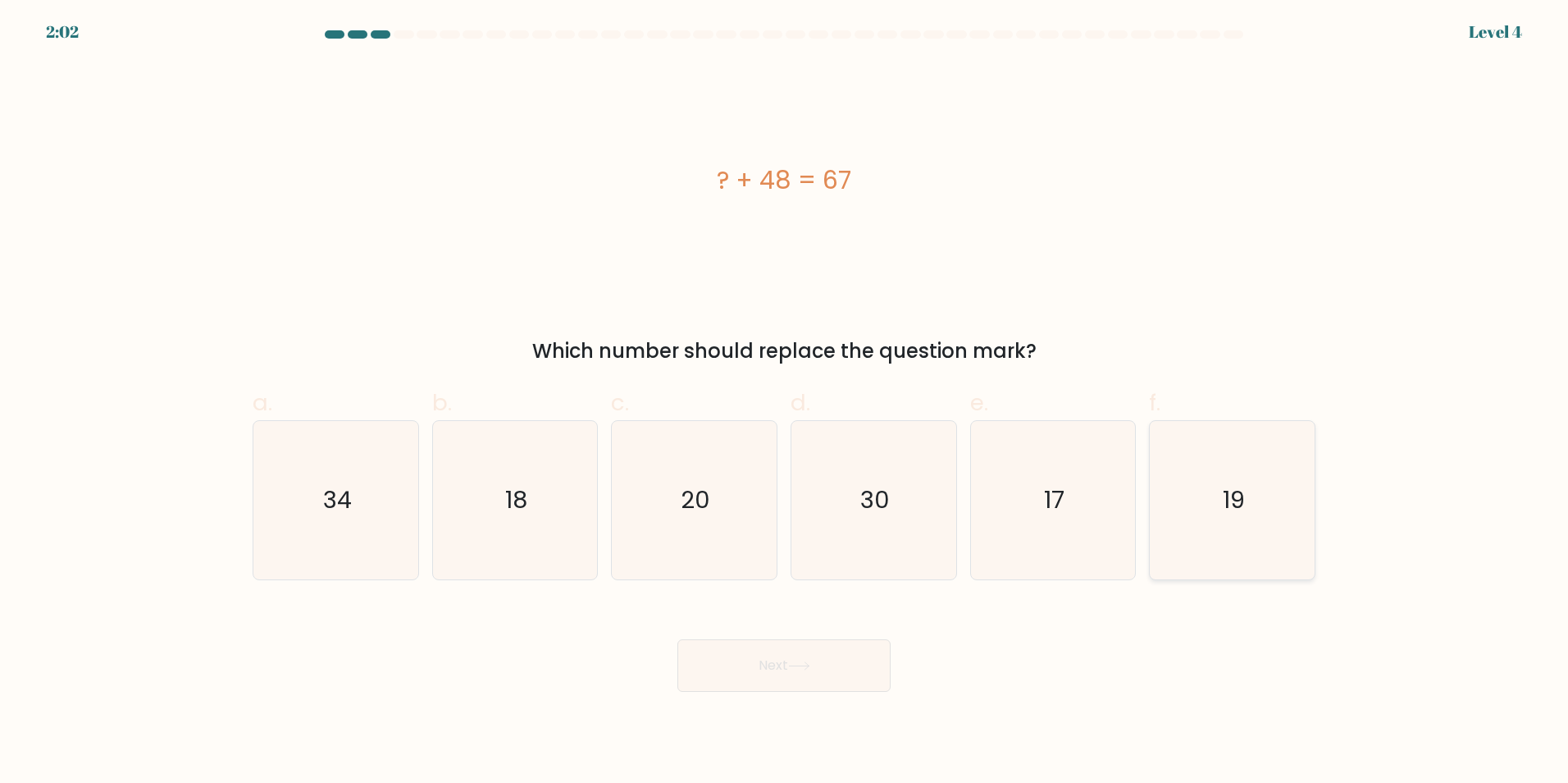
click at [1249, 509] on icon "19" at bounding box center [1232, 499] width 159 height 159
click at [785, 402] on input "f. 19" at bounding box center [784, 396] width 1 height 10
radio input "true"
click at [728, 670] on button "Next" at bounding box center [784, 665] width 213 height 53
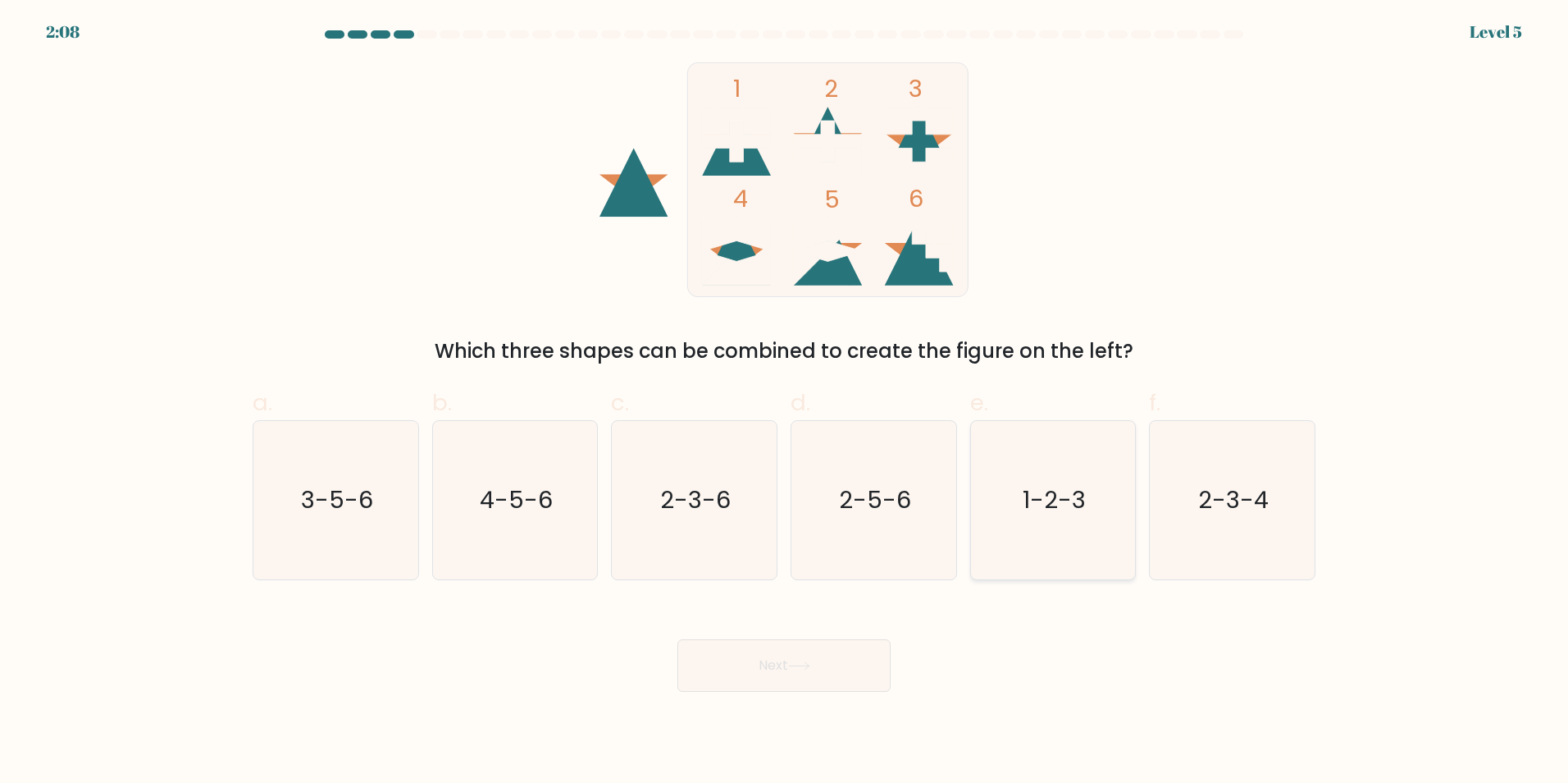
click at [1051, 507] on text "1-2-3" at bounding box center [1054, 499] width 63 height 33
click at [785, 402] on input "e. 1-2-3" at bounding box center [784, 396] width 1 height 10
radio input "true"
click at [810, 667] on icon at bounding box center [799, 666] width 23 height 9
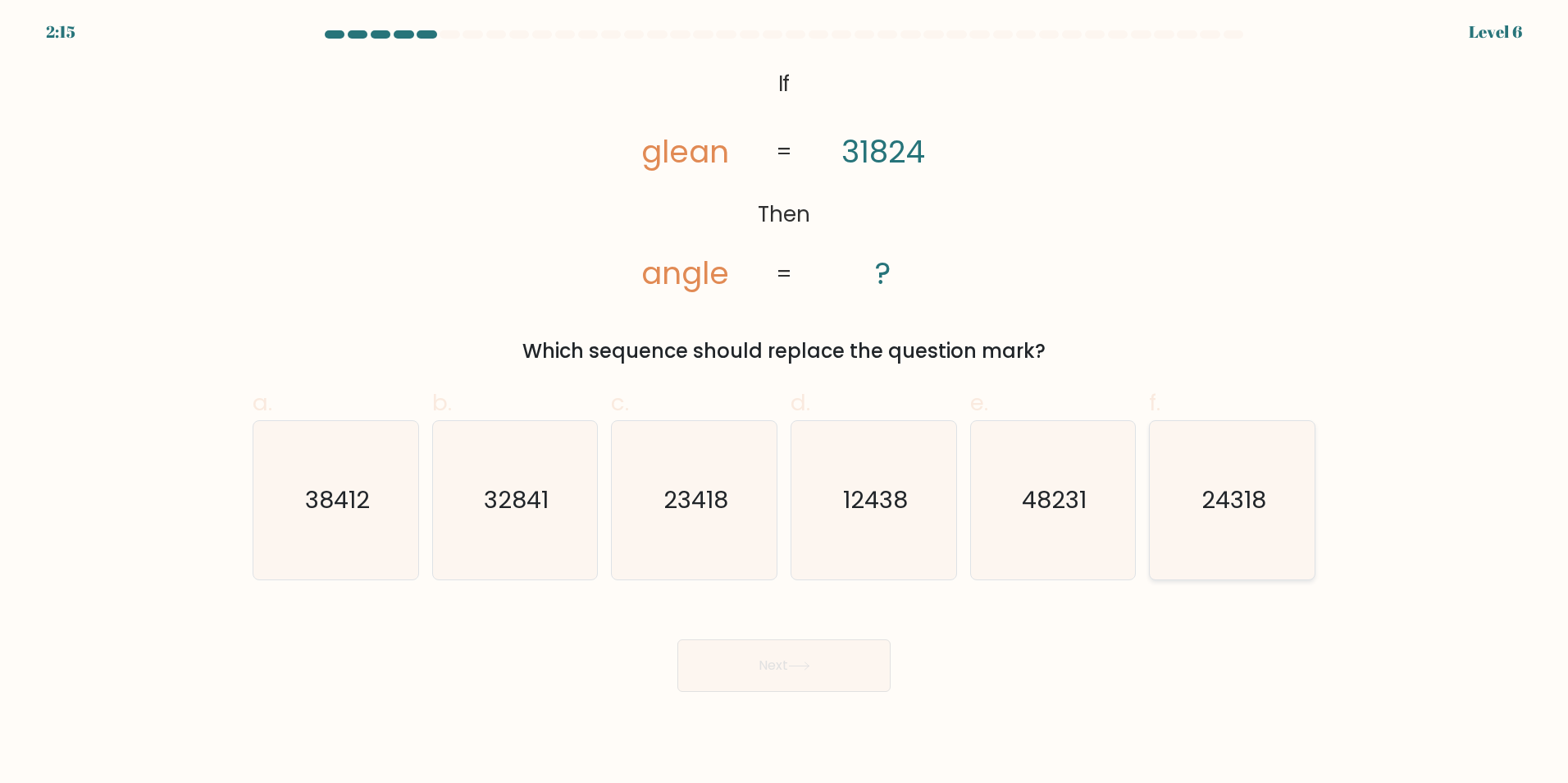
click at [1235, 498] on text "24318" at bounding box center [1233, 499] width 65 height 33
click at [785, 402] on input "f. 24318" at bounding box center [784, 396] width 1 height 10
radio input "true"
click at [753, 663] on button "Next" at bounding box center [784, 665] width 213 height 53
